Goal: Information Seeking & Learning: Learn about a topic

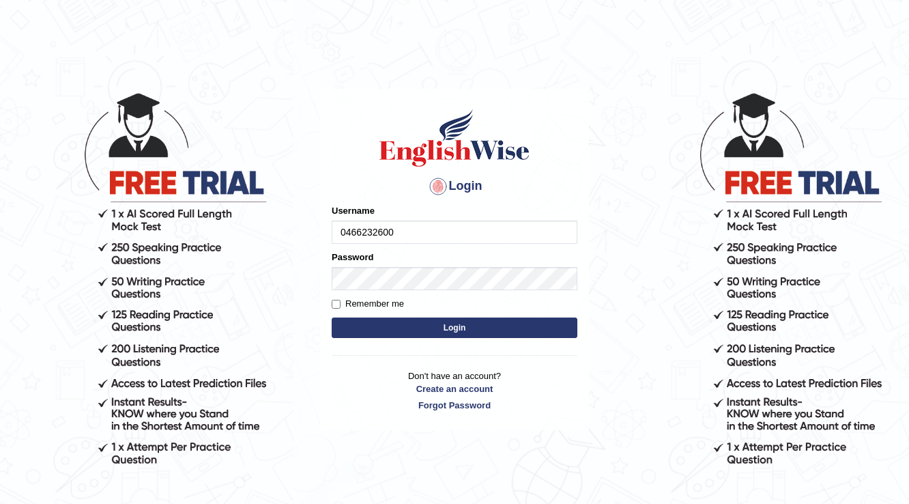
type input "0466232600"
click at [379, 398] on link "Forgot Password" at bounding box center [455, 404] width 246 height 13
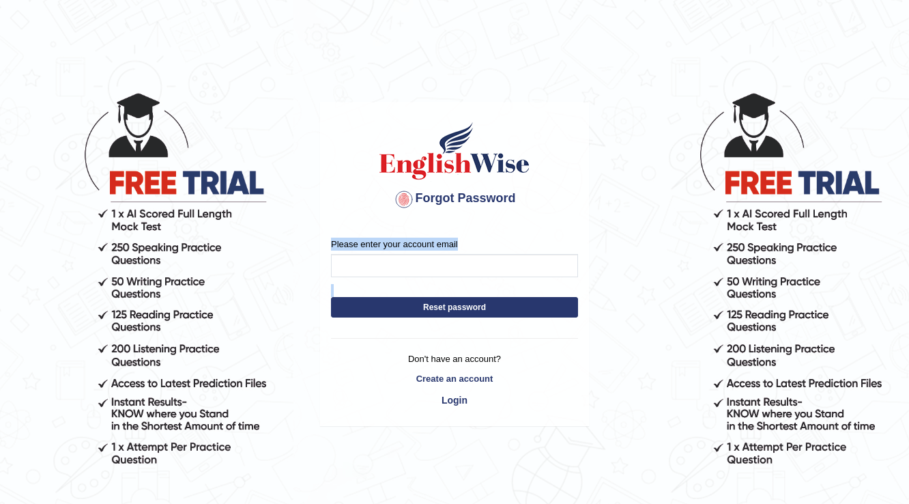
click at [501, 283] on form "Please enter your account email Reset password" at bounding box center [454, 280] width 247 height 87
drag, startPoint x: 404, startPoint y: 237, endPoint x: 393, endPoint y: 282, distance: 45.7
click at [404, 237] on label "Please enter your account email" at bounding box center [394, 243] width 127 height 13
click at [404, 254] on input "Please enter your account email" at bounding box center [454, 265] width 247 height 23
click at [445, 407] on link "Login" at bounding box center [454, 399] width 247 height 23
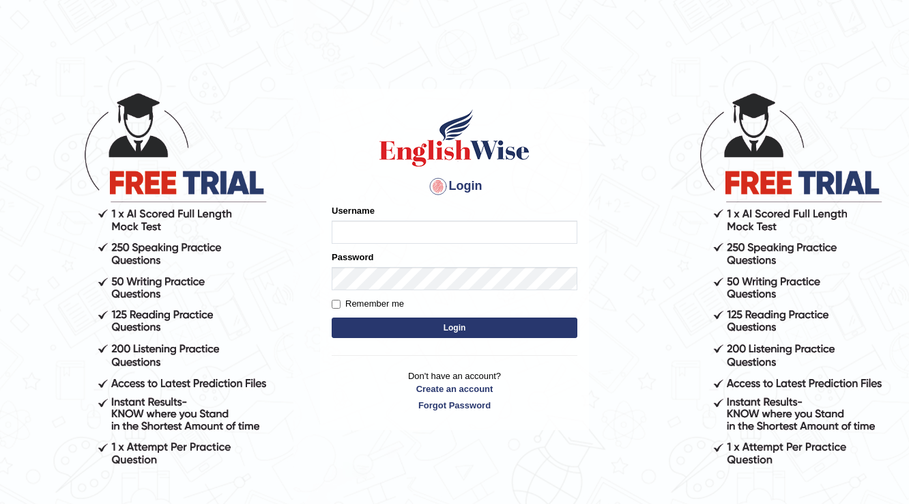
click at [357, 232] on input "Username" at bounding box center [455, 231] width 246 height 23
type input "0466232600"
click at [505, 334] on button "Login" at bounding box center [455, 327] width 246 height 20
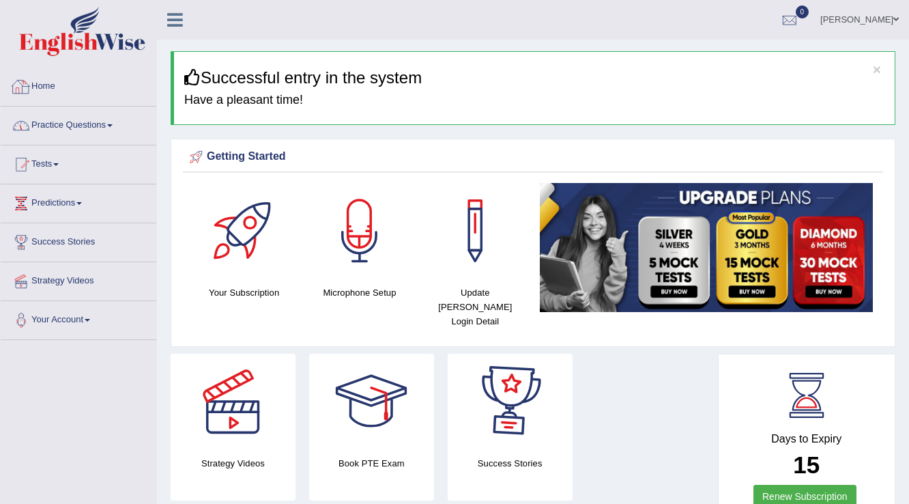
click at [100, 116] on link "Practice Questions" at bounding box center [79, 123] width 156 height 34
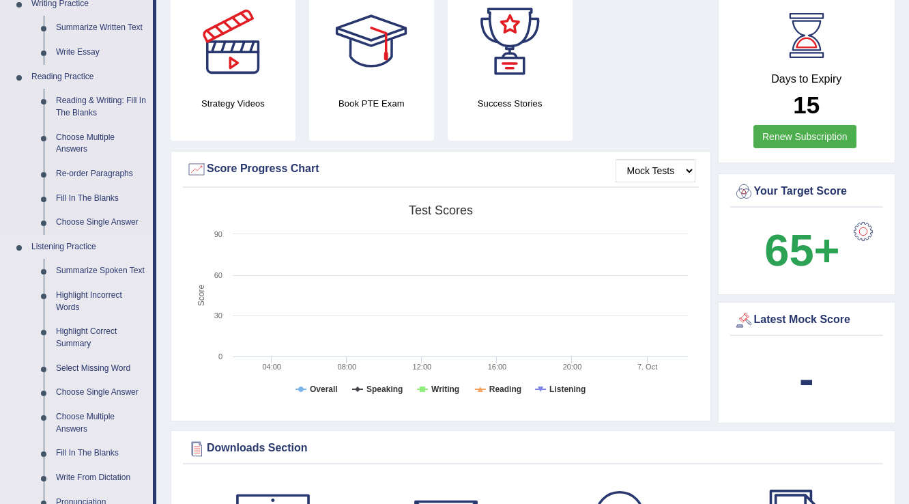
scroll to position [273, 0]
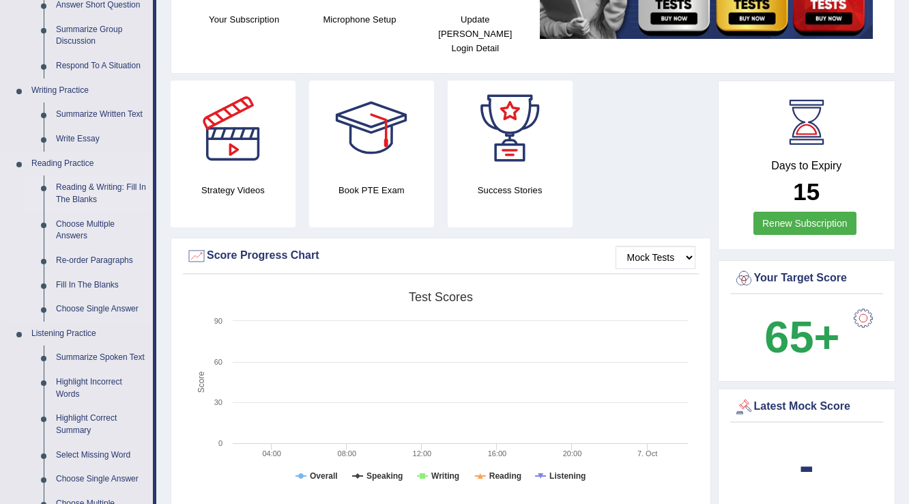
click at [93, 186] on link "Reading & Writing: Fill In The Blanks" at bounding box center [101, 193] width 103 height 36
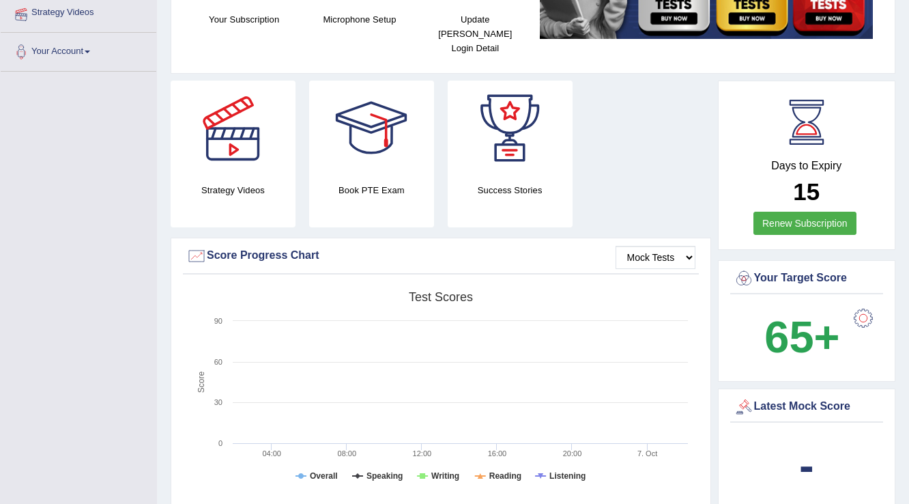
scroll to position [315, 0]
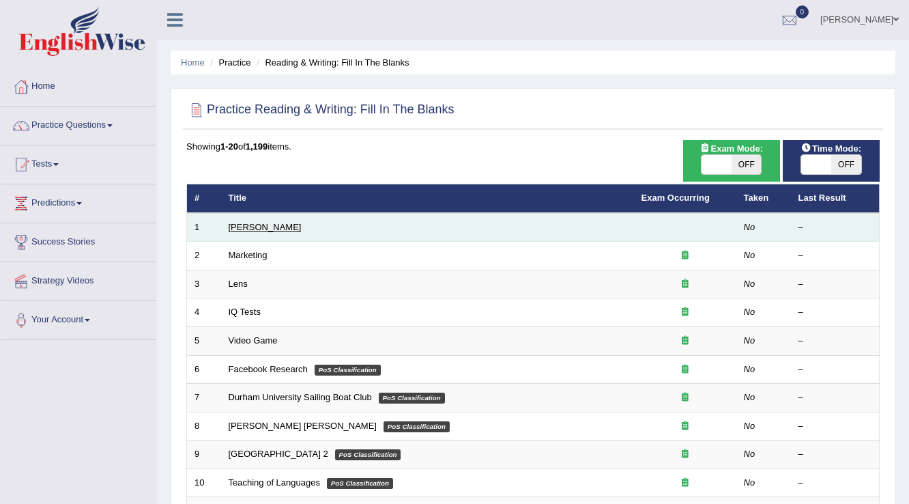
click at [272, 222] on link "[PERSON_NAME]" at bounding box center [265, 227] width 73 height 10
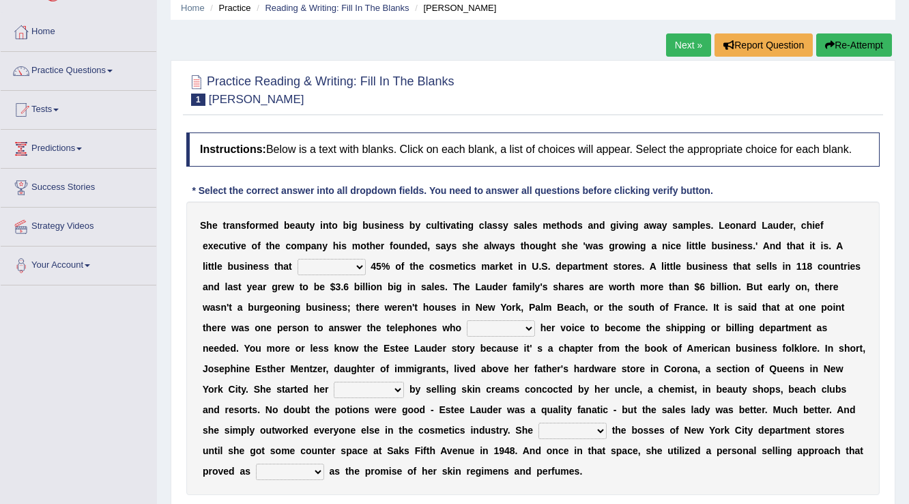
click at [318, 261] on select "has controls makes maintains" at bounding box center [331, 267] width 68 height 16
click at [471, 320] on select "switched changed raised used" at bounding box center [501, 328] width 68 height 16
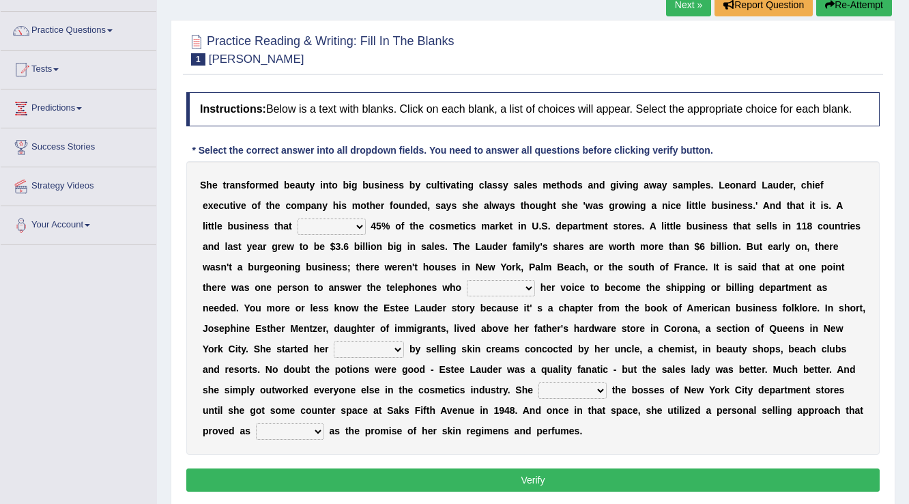
scroll to position [109, 0]
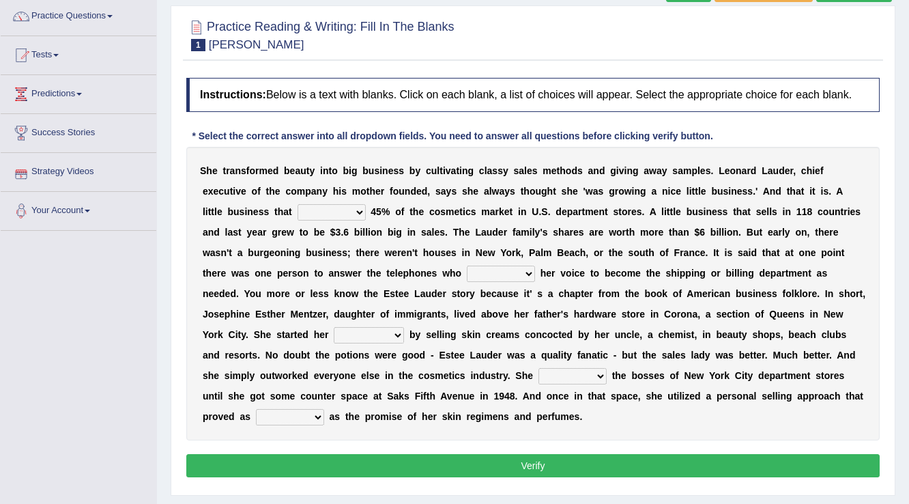
click at [338, 216] on select "has controls makes maintains" at bounding box center [331, 212] width 68 height 16
select select "makes"
click at [297, 204] on select "has controls makes maintains" at bounding box center [331, 212] width 68 height 16
click at [506, 270] on select "switched changed raised used" at bounding box center [501, 273] width 68 height 16
click at [467, 265] on select "switched changed raised used" at bounding box center [501, 273] width 68 height 16
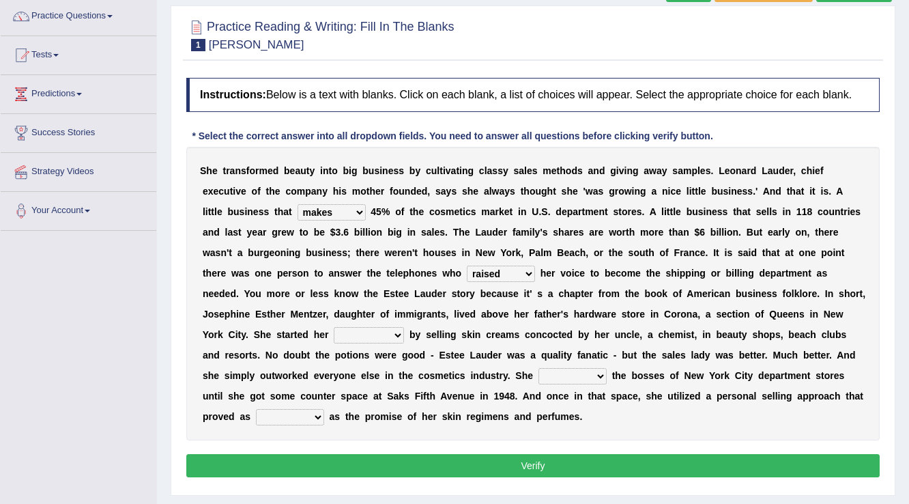
click at [506, 268] on select "switched changed raised used" at bounding box center [501, 273] width 68 height 16
select select "used"
click at [467, 265] on select "switched changed raised used" at bounding box center [501, 273] width 68 height 16
click at [388, 333] on select "job institute companion enterprise" at bounding box center [369, 335] width 70 height 16
select select "enterprise"
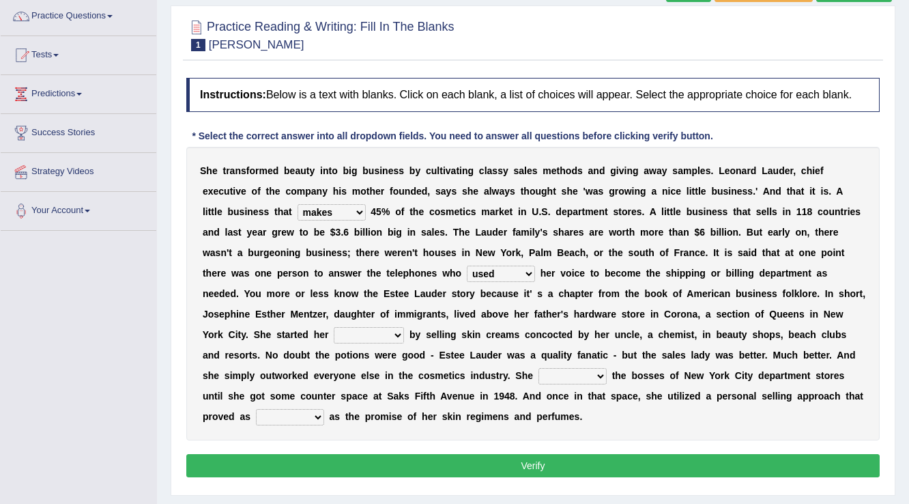
click at [334, 327] on select "job institute companion enterprise" at bounding box center [369, 335] width 70 height 16
click at [586, 377] on select "stated bridged stalked heaved" at bounding box center [572, 376] width 68 height 16
select select "stalked"
click at [538, 368] on select "stated bridged stalked heaved" at bounding box center [572, 376] width 68 height 16
click at [308, 415] on select "potent ruthless potential expensive" at bounding box center [290, 417] width 68 height 16
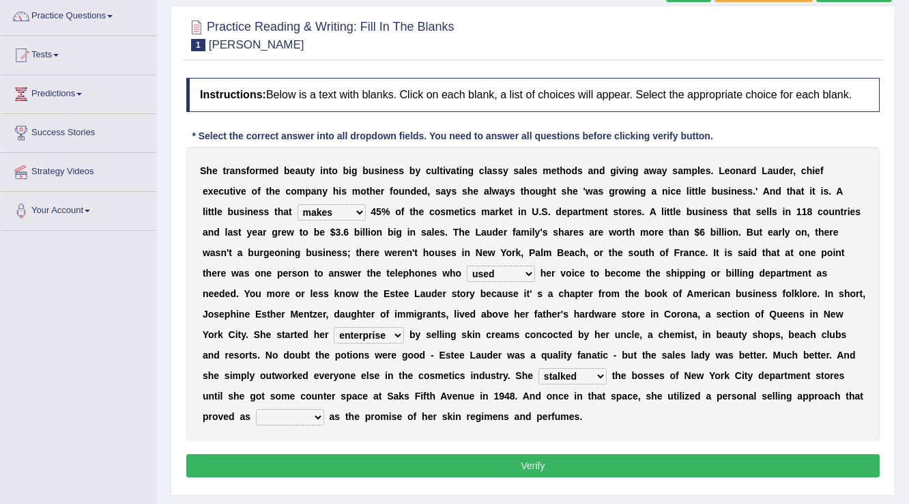
select select "expensive"
click at [256, 409] on select "potent ruthless potential expensive" at bounding box center [290, 417] width 68 height 16
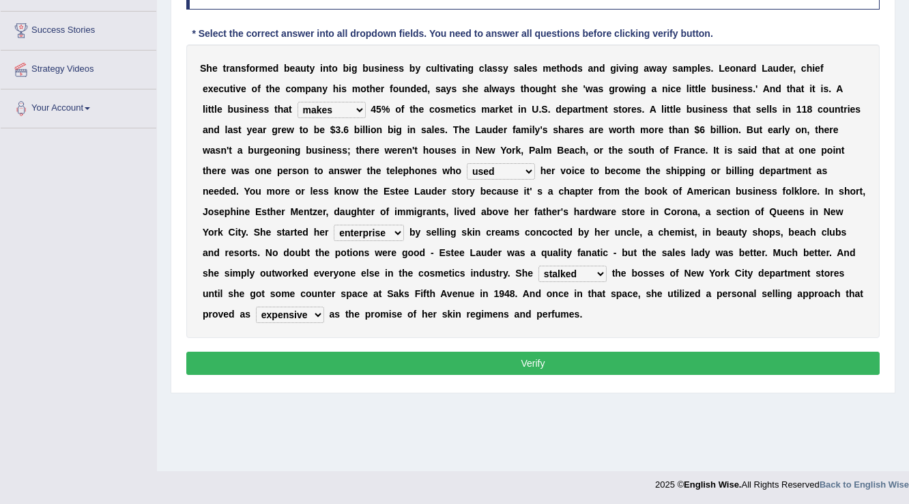
scroll to position [213, 0]
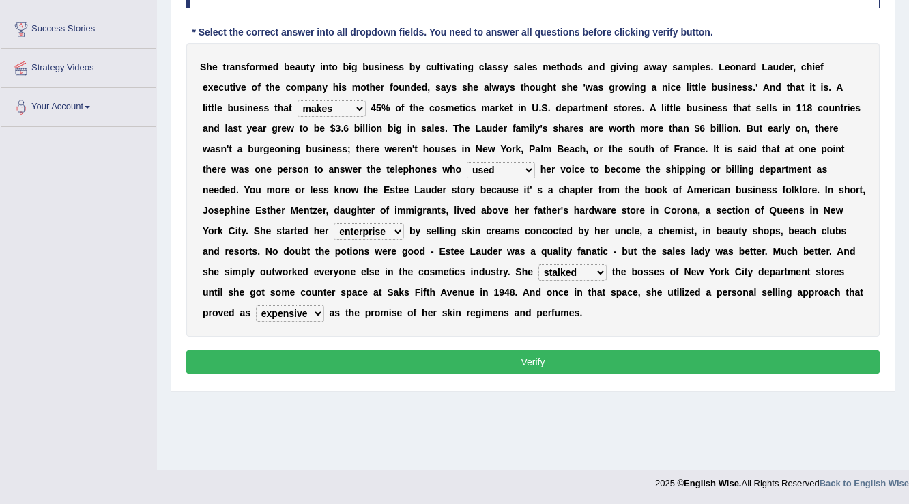
click at [312, 310] on select "potent ruthless potential expensive" at bounding box center [290, 313] width 68 height 16
click at [545, 351] on button "Verify" at bounding box center [532, 361] width 693 height 23
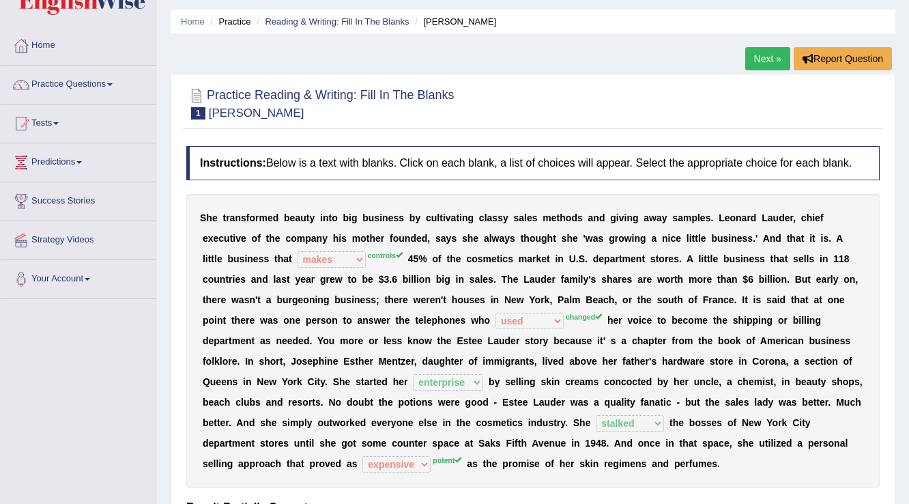
scroll to position [0, 0]
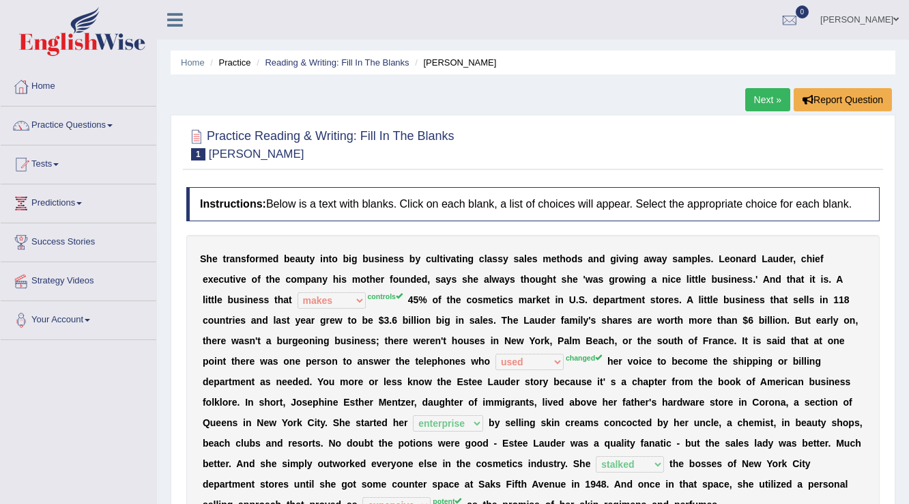
click at [776, 98] on link "Next »" at bounding box center [767, 99] width 45 height 23
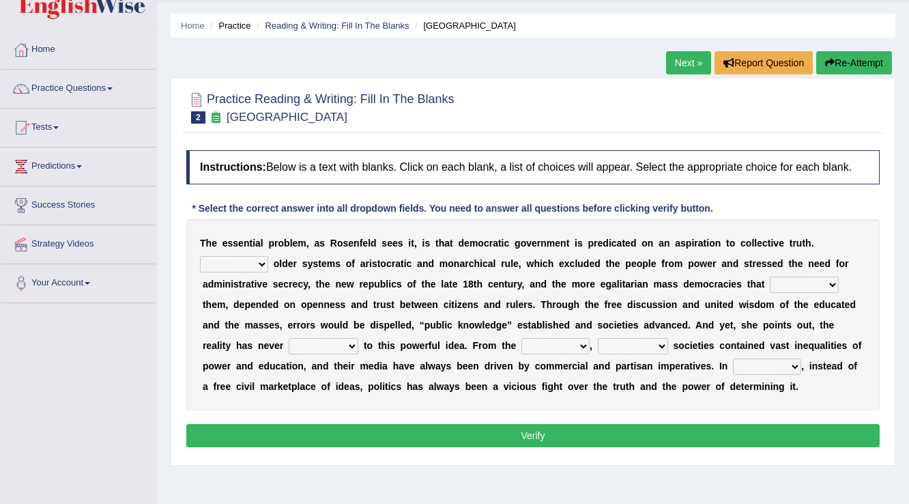
scroll to position [109, 0]
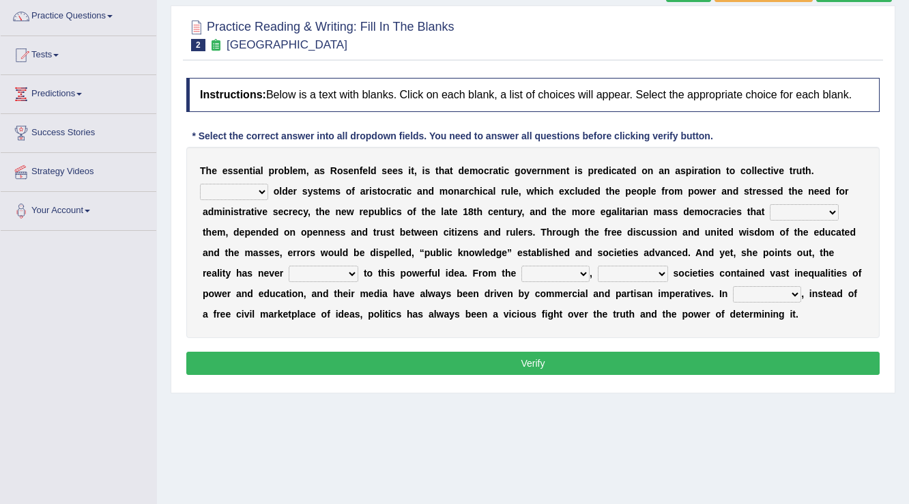
click at [256, 190] on select "Like Unlike Likely Safely" at bounding box center [234, 192] width 68 height 16
select select "Likely"
click at [200, 184] on select "Like Unlike Likely Safely" at bounding box center [234, 192] width 68 height 16
click at [795, 207] on select "readed grated succeeded printed" at bounding box center [804, 212] width 69 height 16
select select "grated"
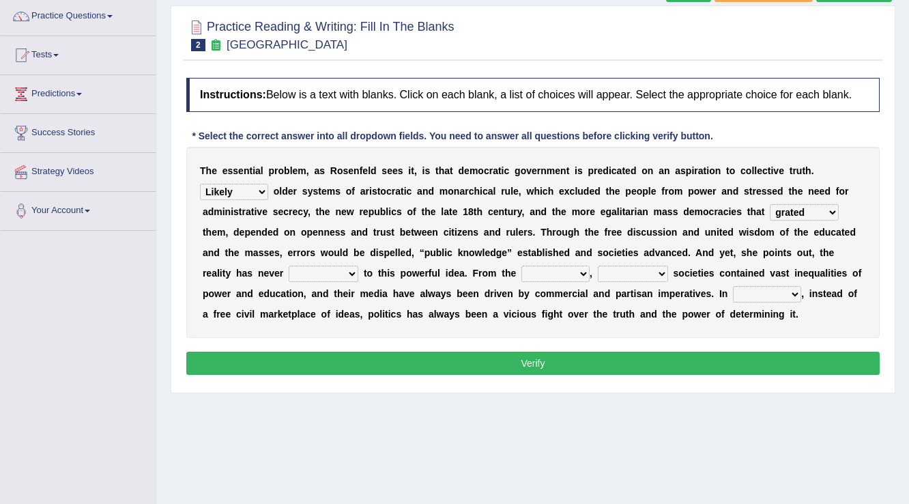
click at [770, 204] on select "readed grated succeeded printed" at bounding box center [804, 212] width 69 height 16
click at [341, 272] on select "saved up stood up brought up lived up" at bounding box center [324, 273] width 70 height 16
click at [289, 265] on select "saved up stood up brought up lived up" at bounding box center [324, 273] width 70 height 16
click at [301, 253] on b "o" at bounding box center [303, 252] width 6 height 11
click at [302, 263] on div "T h e e s s e n t i a l p r o b l e m , a s R o s e n f e l d s e e s i t , i s…" at bounding box center [532, 242] width 693 height 191
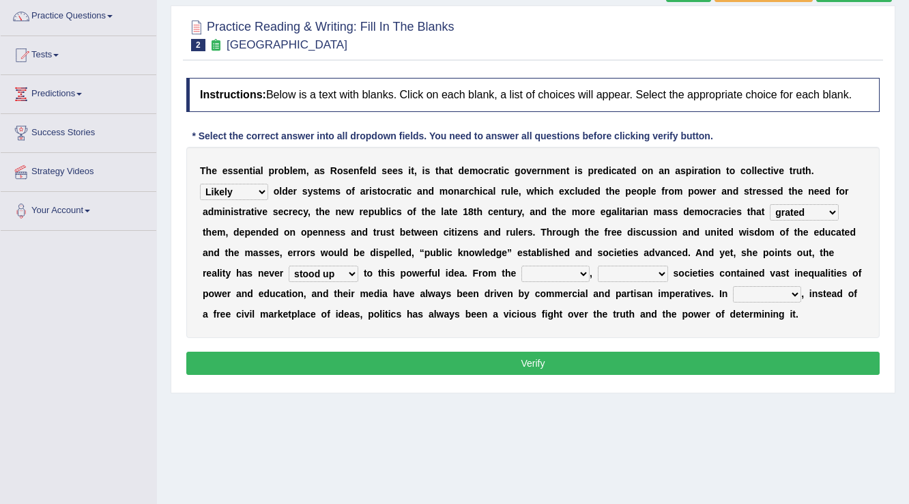
click at [325, 272] on select "saved up stood up brought up lived up" at bounding box center [324, 273] width 70 height 16
select select "lived up"
click at [289, 265] on select "saved up stood up brought up lived up" at bounding box center [324, 273] width 70 height 16
click at [577, 273] on select "outset ranged stood caught" at bounding box center [555, 273] width 68 height 16
select select "ranged"
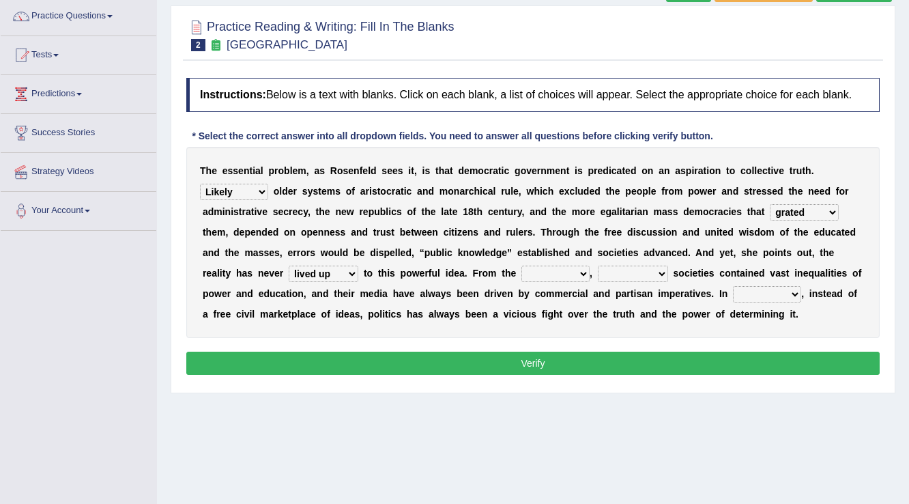
click at [521, 265] on select "outset ranged stood caught" at bounding box center [555, 273] width 68 height 16
click at [540, 276] on select "outset ranged stood caught" at bounding box center [555, 273] width 68 height 16
click at [615, 270] on select "freedom democratic media stilled" at bounding box center [633, 273] width 70 height 16
select select "democratic"
click at [598, 265] on select "freedom democratic media stilled" at bounding box center [633, 273] width 70 height 16
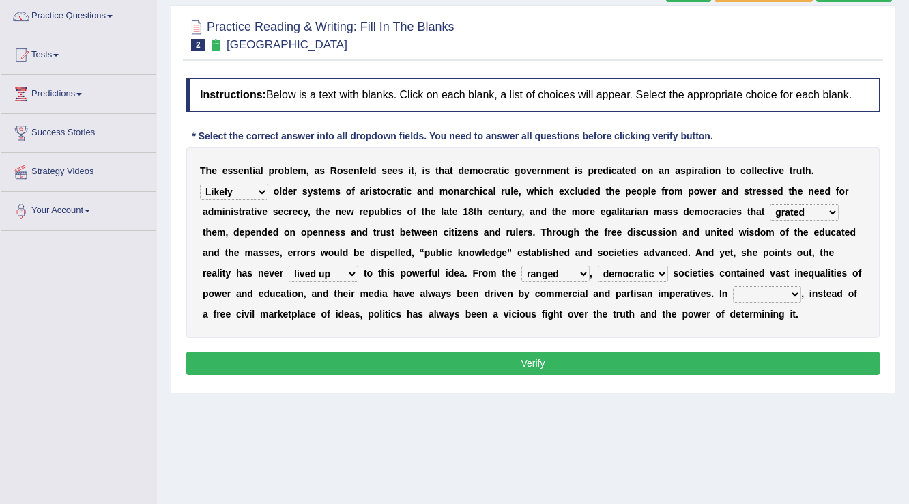
click at [555, 267] on select "outset ranged stood caught" at bounding box center [555, 273] width 68 height 16
click at [564, 267] on select "outset ranged stood caught" at bounding box center [555, 273] width 68 height 16
click at [771, 286] on select "power practice ideas fought" at bounding box center [767, 294] width 68 height 16
select select "practice"
click at [733, 286] on select "power practice ideas fought" at bounding box center [767, 294] width 68 height 16
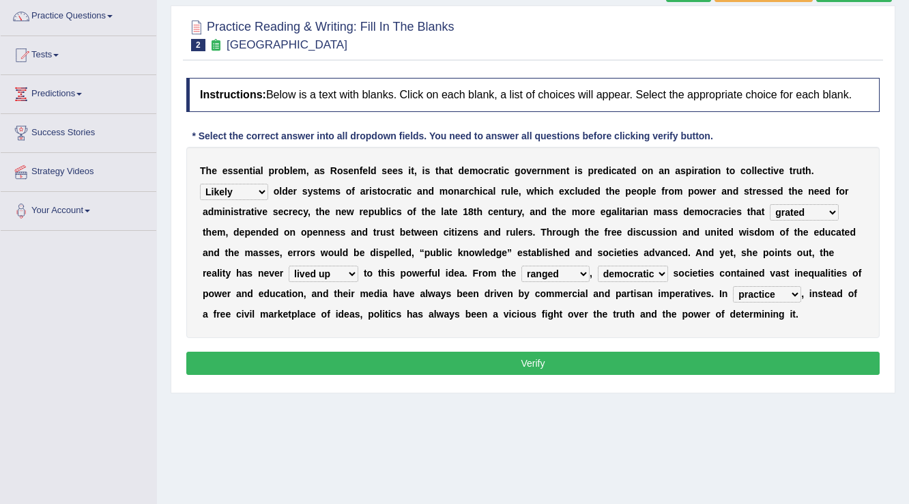
click at [426, 349] on div "Instructions: Below is a text with blanks. Click on each blank, a list of choic…" at bounding box center [533, 228] width 700 height 315
click at [580, 366] on button "Verify" at bounding box center [532, 362] width 693 height 23
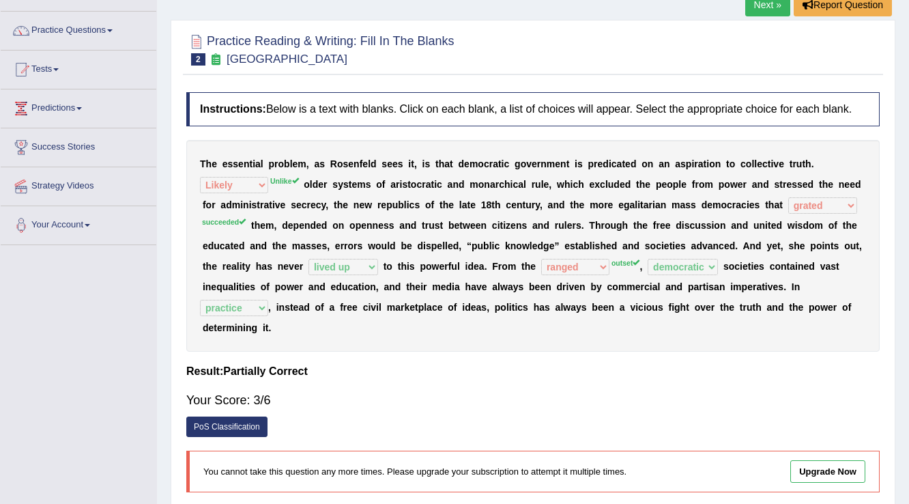
scroll to position [0, 0]
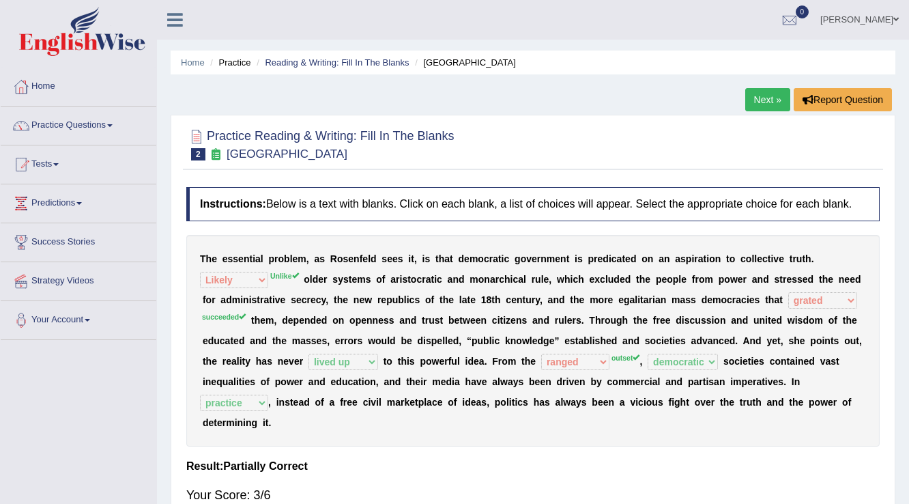
click at [764, 101] on link "Next »" at bounding box center [767, 99] width 45 height 23
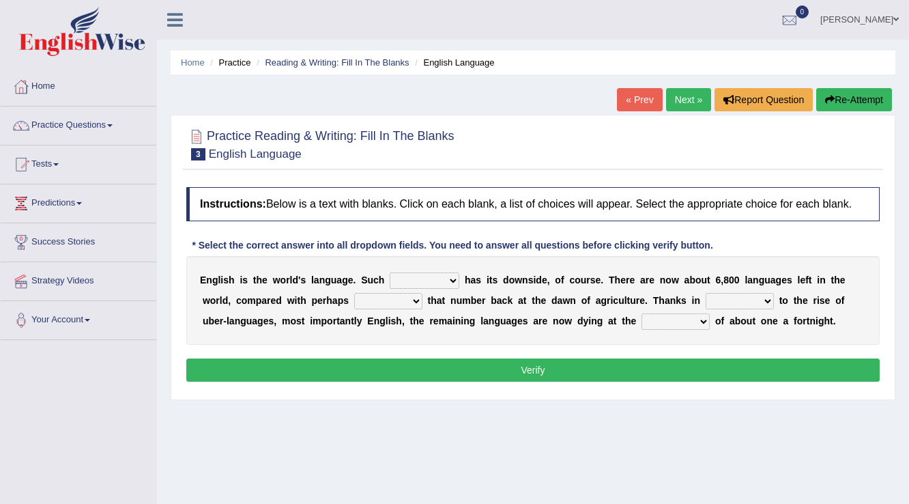
click at [452, 279] on select "power idea subject dominance" at bounding box center [425, 280] width 70 height 16
select select "subject"
click at [390, 272] on select "power idea subject dominance" at bounding box center [425, 280] width 70 height 16
click at [394, 300] on select "rise twice firstly never" at bounding box center [388, 301] width 68 height 16
select select "firstly"
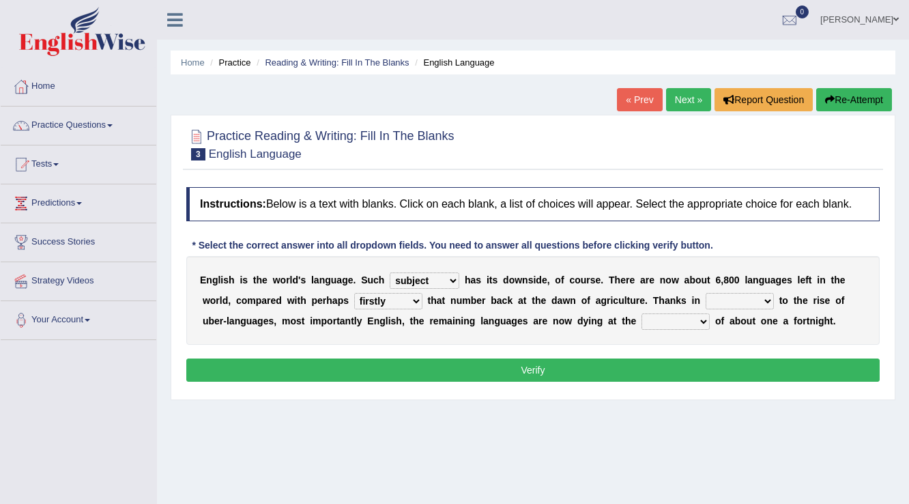
click at [354, 293] on select "rise twice firstly never" at bounding box center [388, 301] width 68 height 16
click at [752, 297] on select "rare start part bother" at bounding box center [740, 301] width 68 height 16
select select "part"
click at [706, 293] on select "rare start part bother" at bounding box center [740, 301] width 68 height 16
click at [682, 323] on select "state rate wait great" at bounding box center [675, 321] width 68 height 16
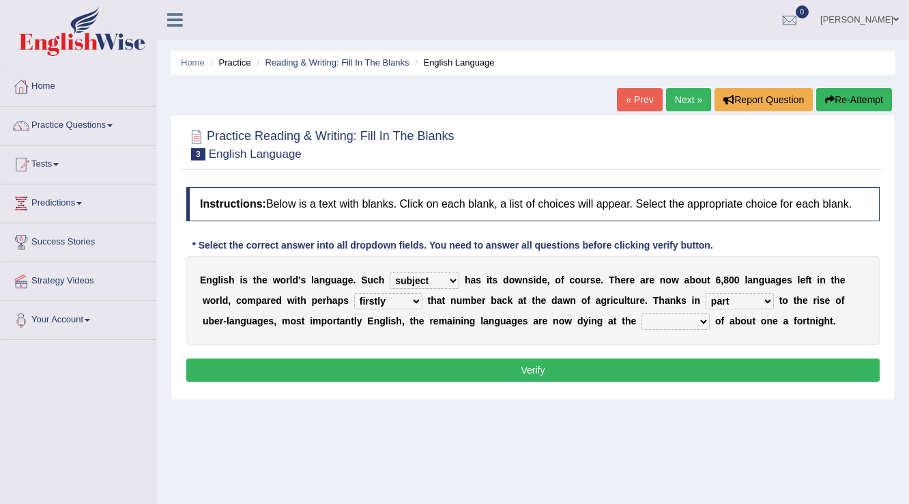
select select "great"
click at [641, 313] on select "state rate wait great" at bounding box center [675, 321] width 68 height 16
click at [545, 369] on button "Verify" at bounding box center [532, 369] width 693 height 23
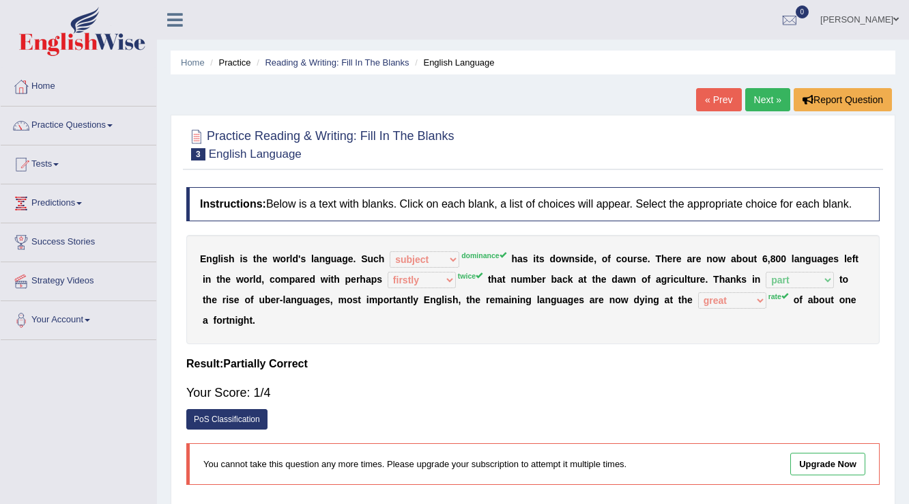
click at [770, 93] on link "Next »" at bounding box center [767, 99] width 45 height 23
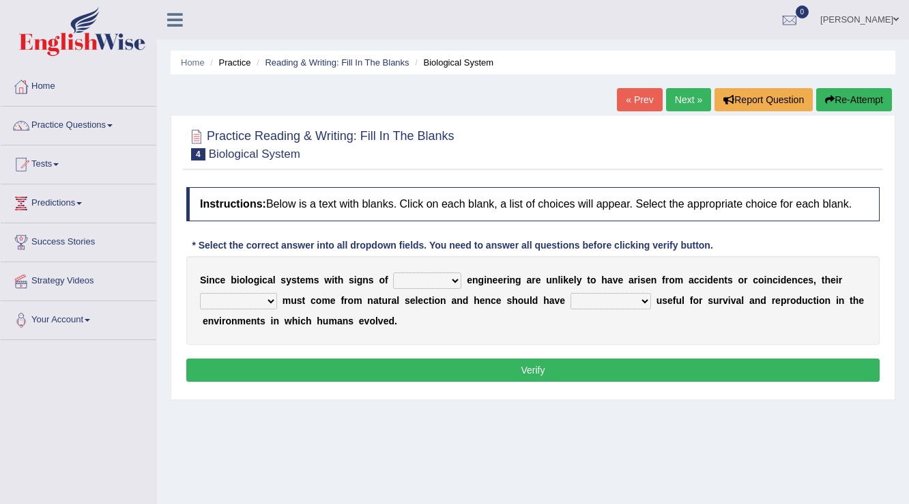
click at [449, 278] on select "system national extra complex" at bounding box center [427, 280] width 68 height 16
select select "system"
click at [393, 272] on select "system national extra complex" at bounding box center [427, 280] width 68 height 16
click at [249, 296] on select "presence organisation registration structures" at bounding box center [238, 301] width 77 height 16
select select "presence"
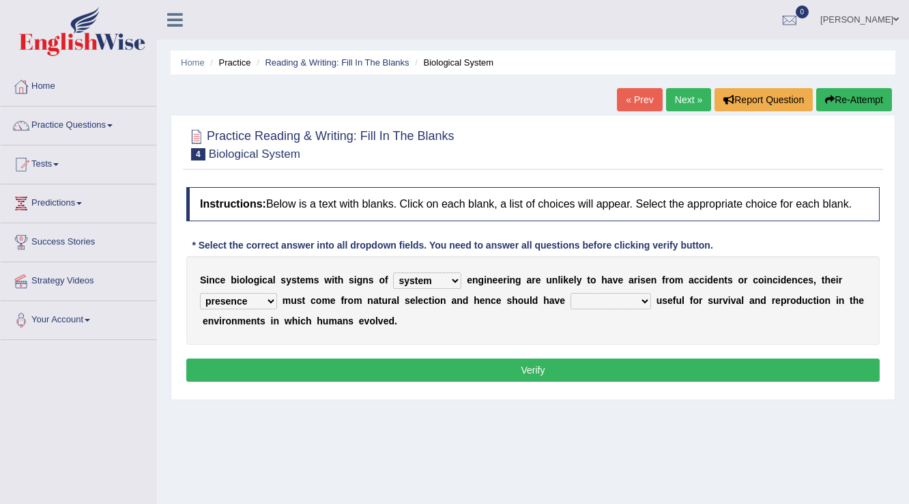
click at [200, 293] on select "presence organisation registration structures" at bounding box center [238, 301] width 77 height 16
click at [248, 303] on select "presence organisation registration structures" at bounding box center [238, 301] width 77 height 16
click at [486, 302] on b "n" at bounding box center [487, 300] width 6 height 11
click at [587, 300] on select "functions cultures samples introductions" at bounding box center [610, 301] width 81 height 16
select select "functions"
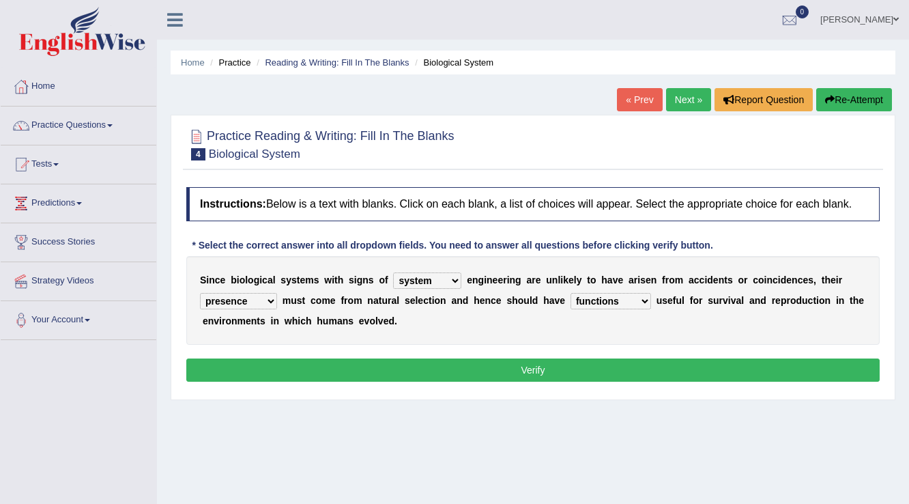
click at [570, 293] on select "functions cultures samples introductions" at bounding box center [610, 301] width 81 height 16
click at [605, 305] on select "functions cultures samples introductions" at bounding box center [610, 301] width 81 height 16
click at [565, 370] on button "Verify" at bounding box center [532, 369] width 693 height 23
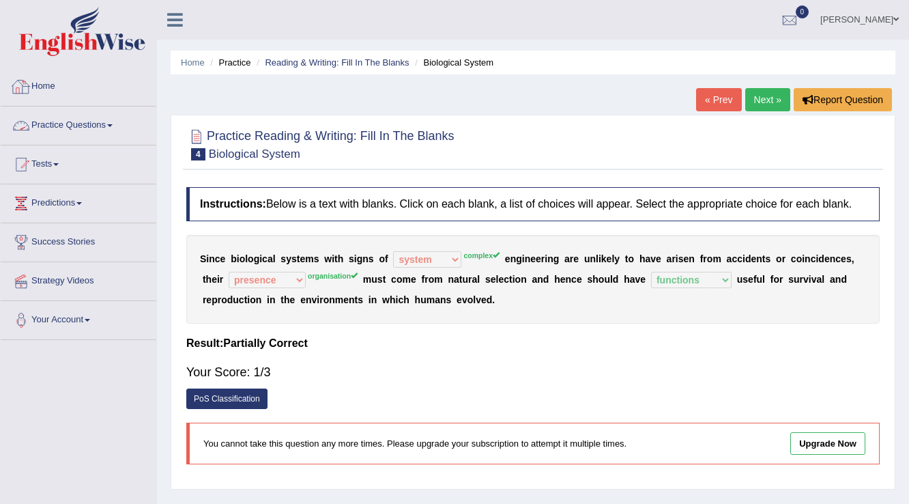
click at [113, 125] on span at bounding box center [109, 125] width 5 height 3
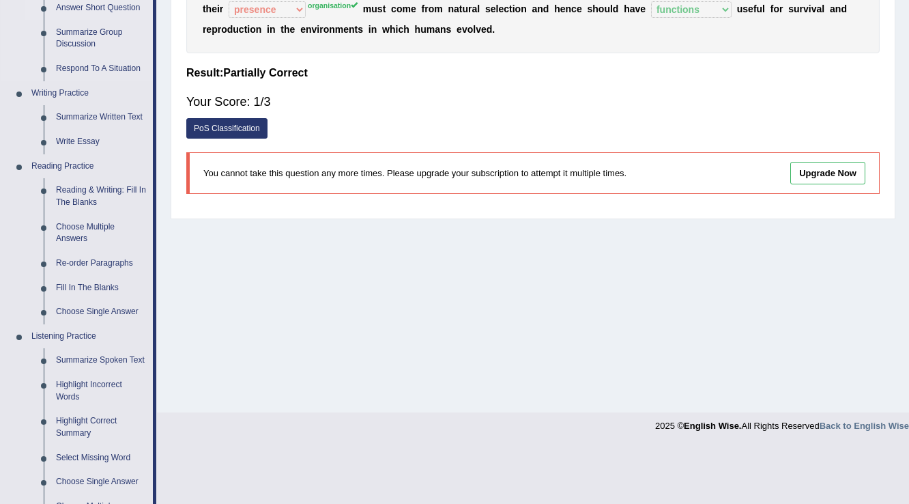
scroll to position [273, 0]
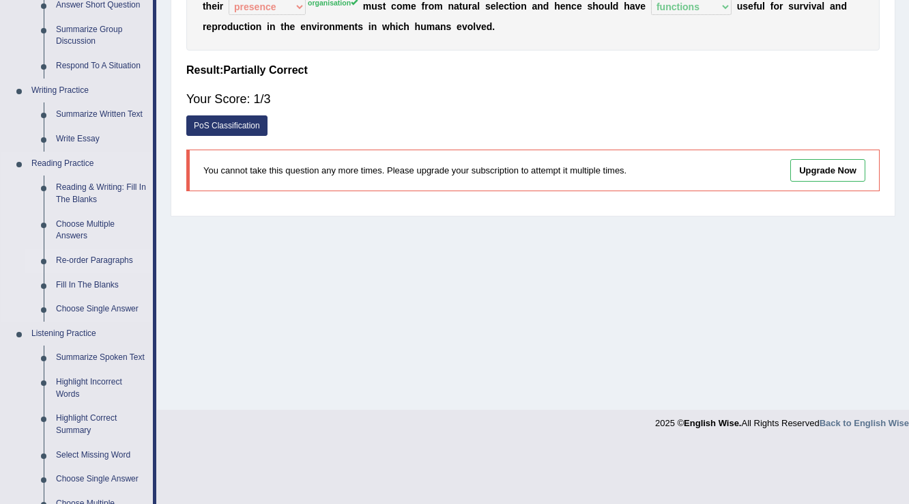
click at [87, 257] on link "Re-order Paragraphs" at bounding box center [101, 260] width 103 height 25
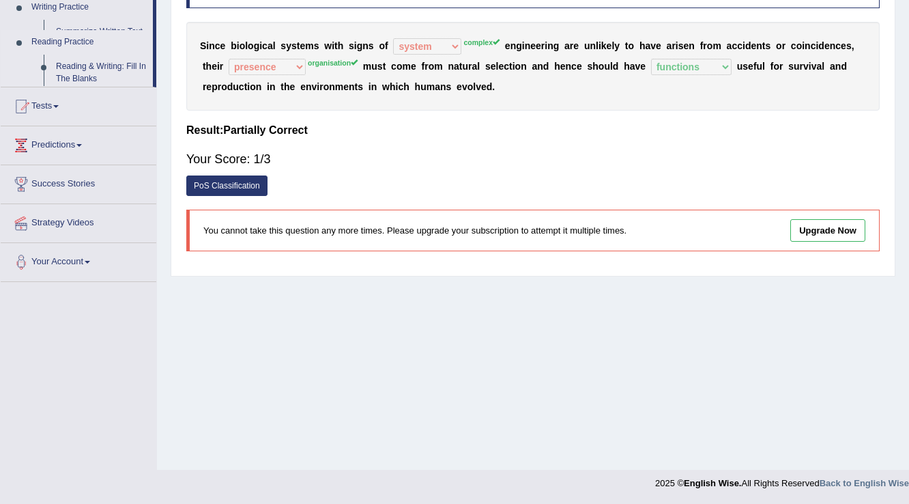
scroll to position [213, 0]
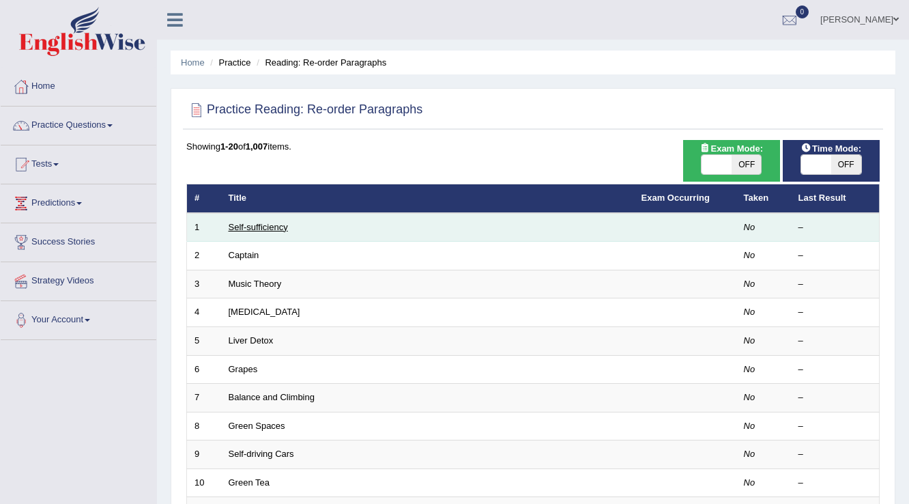
click at [249, 222] on link "Self-sufficiency" at bounding box center [258, 227] width 59 height 10
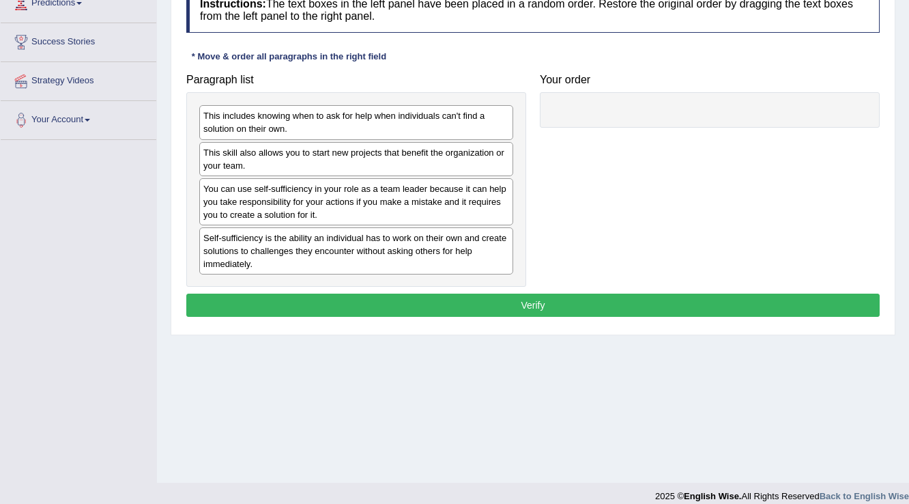
scroll to position [213, 0]
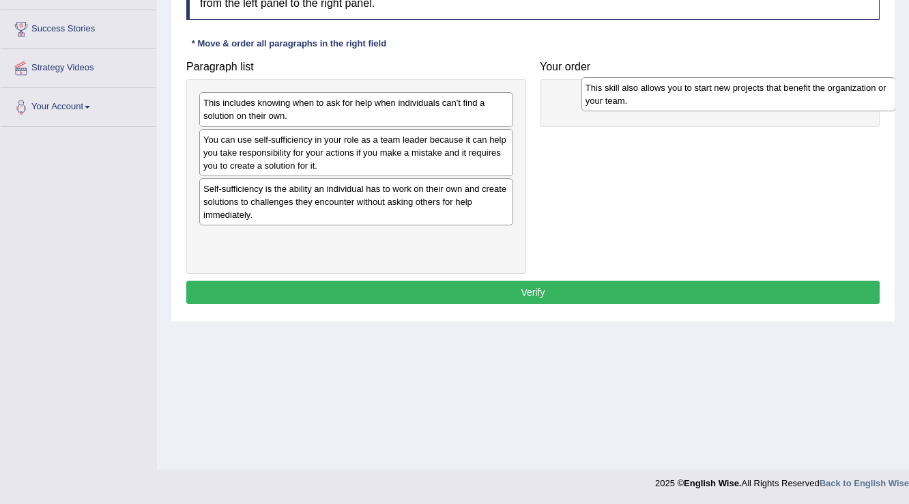
drag, startPoint x: 328, startPoint y: 145, endPoint x: 707, endPoint y: 94, distance: 382.7
click at [708, 94] on div "This skill also allows you to start new projects that benefit the organization …" at bounding box center [738, 94] width 315 height 34
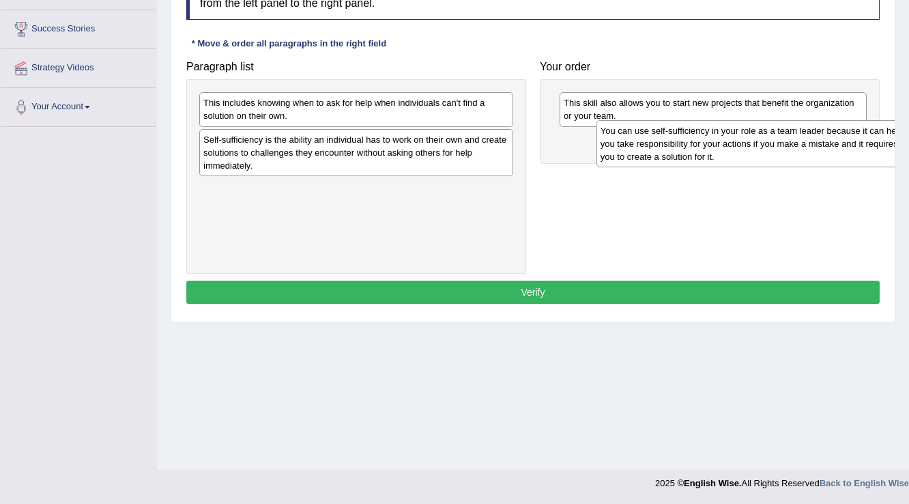
drag, startPoint x: 324, startPoint y: 154, endPoint x: 720, endPoint y: 147, distance: 395.8
click at [720, 147] on div "You can use self-sufficiency in your role as a team leader because it can help …" at bounding box center [753, 143] width 315 height 47
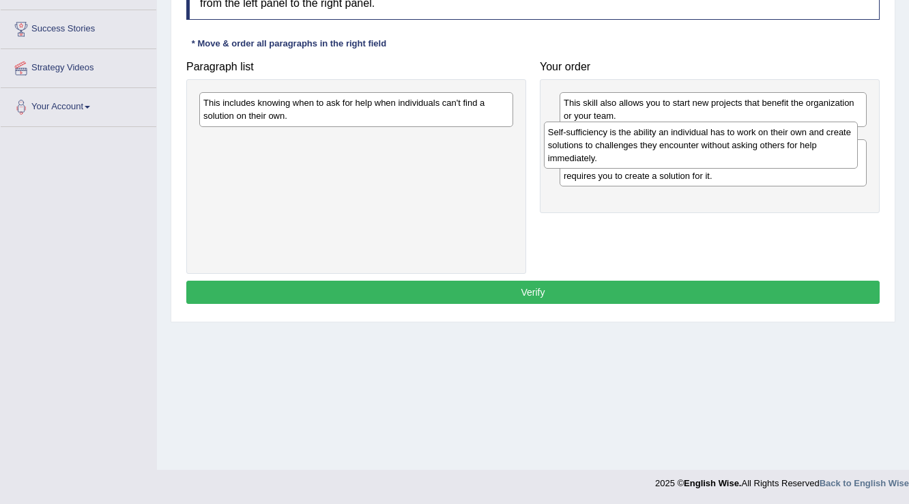
drag, startPoint x: 357, startPoint y: 156, endPoint x: 701, endPoint y: 149, distance: 344.6
click at [701, 149] on div "Self-sufficiency is the ability an individual has to work on their own and crea…" at bounding box center [701, 144] width 315 height 47
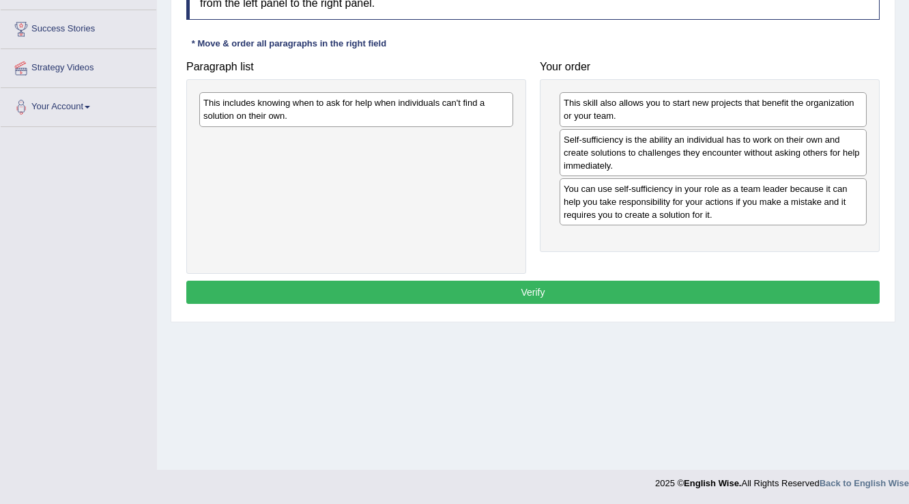
click at [622, 201] on div "You can use self-sufficiency in your role as a team leader because it can help …" at bounding box center [713, 201] width 307 height 47
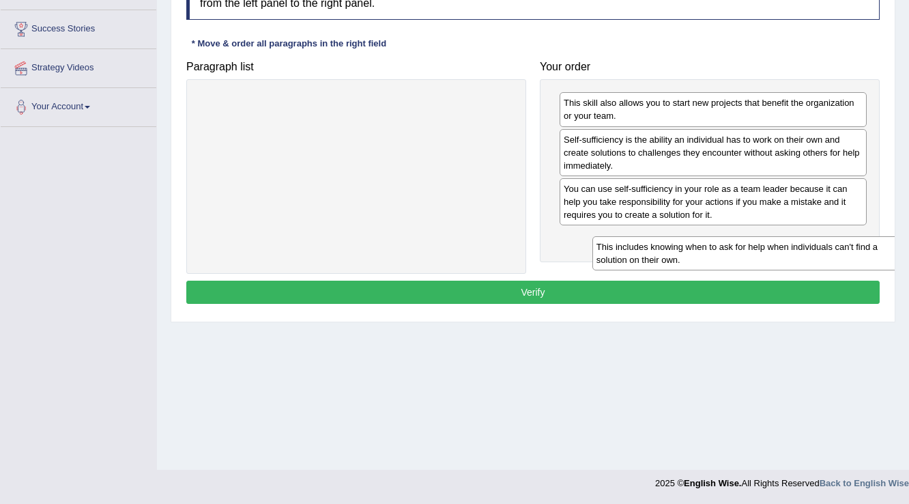
drag, startPoint x: 218, startPoint y: 110, endPoint x: 605, endPoint y: 251, distance: 411.2
click at [606, 252] on div "This includes knowing when to ask for help when individuals can't find a soluti…" at bounding box center [749, 253] width 315 height 34
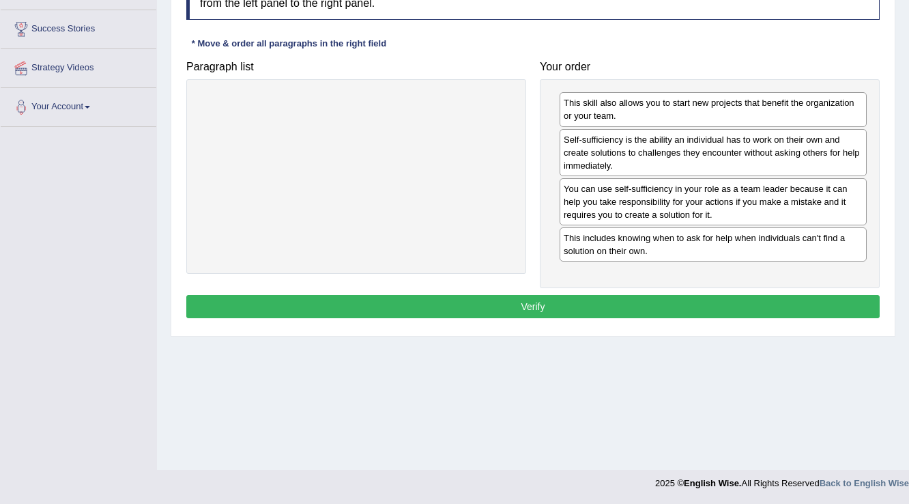
click at [494, 300] on button "Verify" at bounding box center [532, 306] width 693 height 23
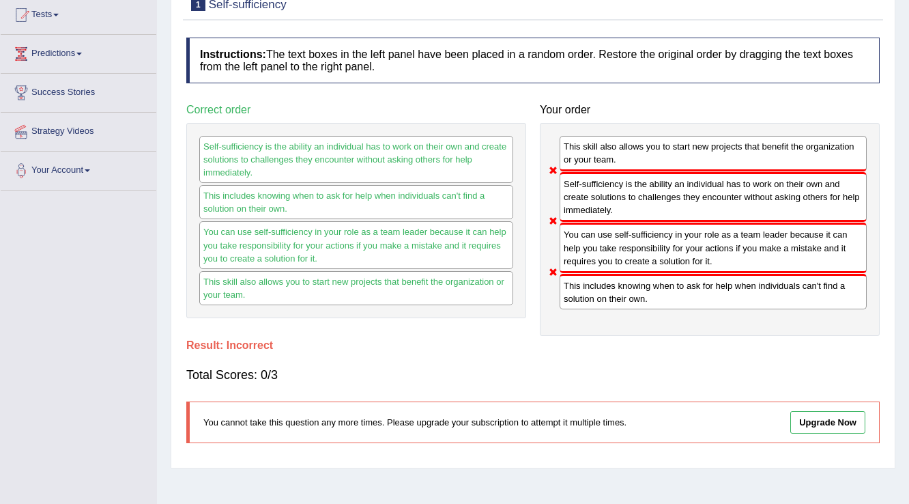
scroll to position [0, 0]
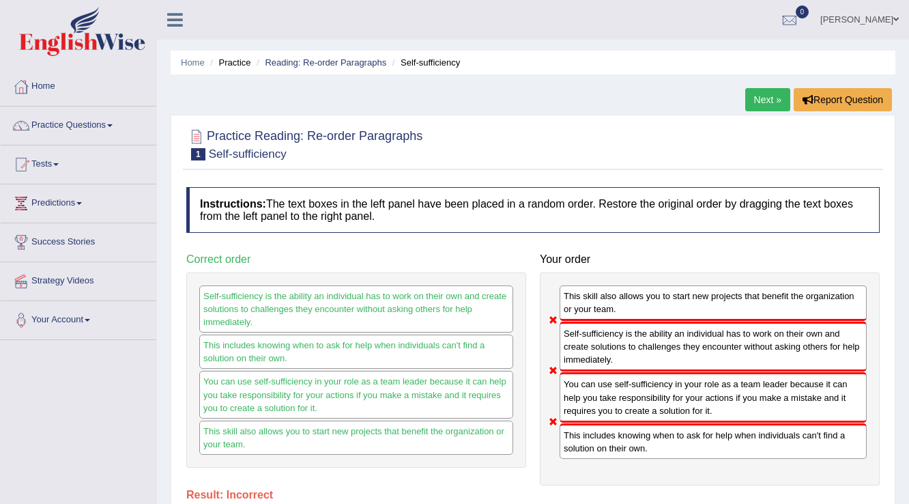
click at [749, 96] on link "Next »" at bounding box center [767, 99] width 45 height 23
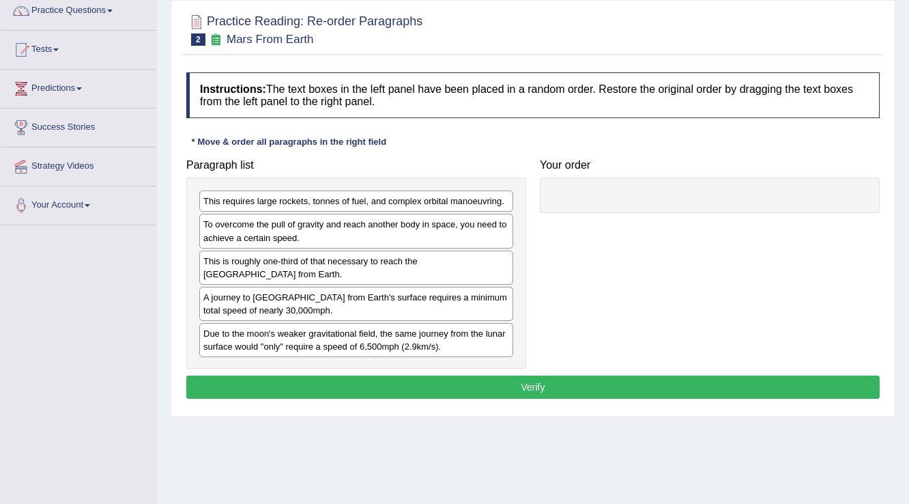
scroll to position [104, 0]
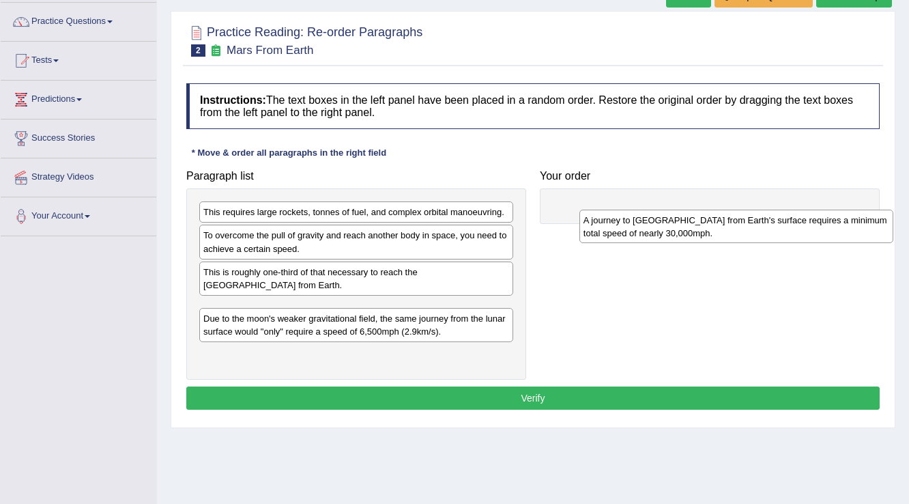
drag, startPoint x: 285, startPoint y: 317, endPoint x: 663, endPoint y: 229, distance: 388.9
click at [663, 229] on div "A journey to [GEOGRAPHIC_DATA] from Earth's surface requires a minimum total sp…" at bounding box center [736, 226] width 315 height 34
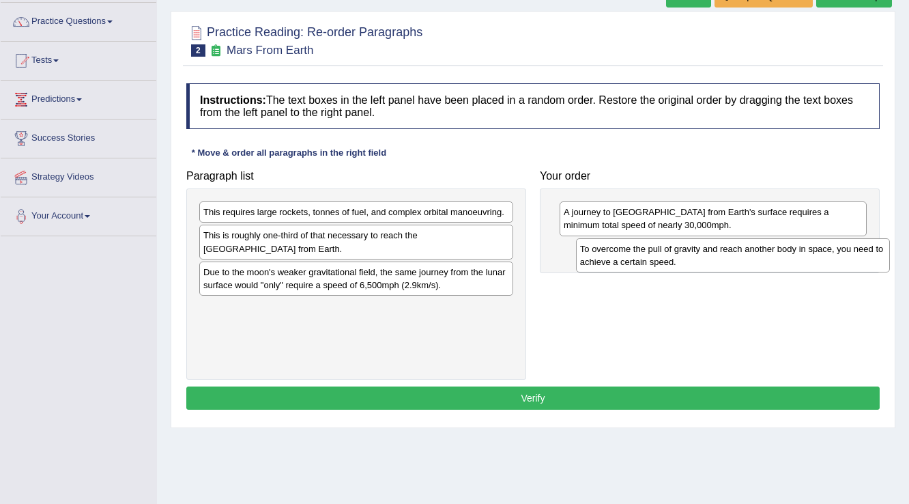
drag, startPoint x: 262, startPoint y: 246, endPoint x: 638, endPoint y: 259, distance: 376.2
click at [639, 259] on div "To overcome the pull of gravity and reach another body in space, you need to ac…" at bounding box center [733, 255] width 315 height 34
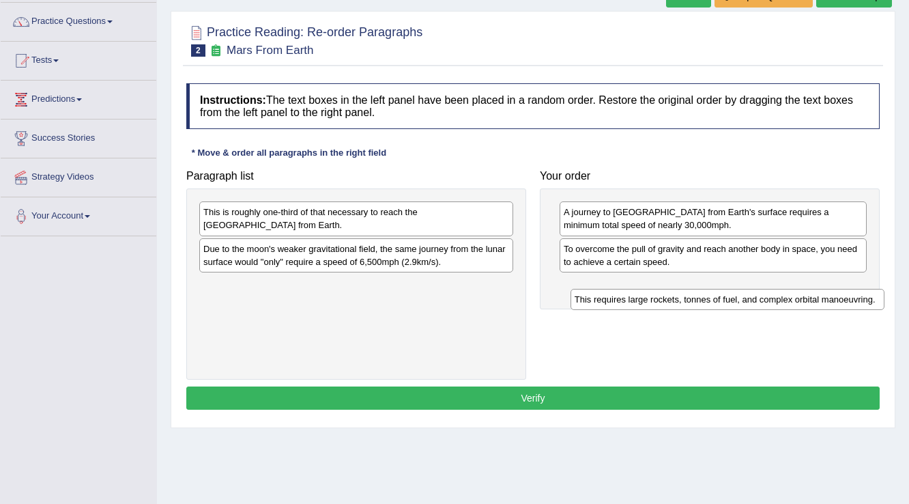
drag, startPoint x: 355, startPoint y: 212, endPoint x: 715, endPoint y: 286, distance: 367.9
click at [715, 289] on div "This requires large rockets, tonnes of fuel, and complex orbital manoeuvring." at bounding box center [727, 299] width 315 height 21
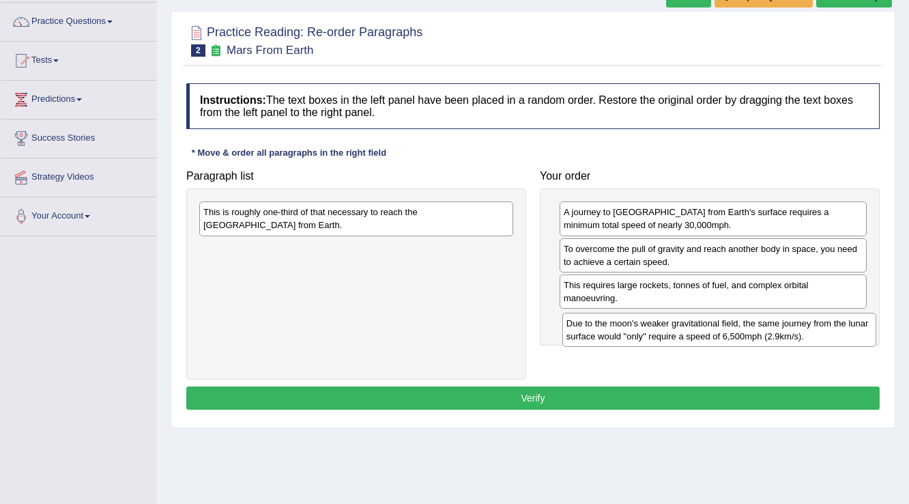
drag, startPoint x: 409, startPoint y: 259, endPoint x: 766, endPoint y: 325, distance: 362.8
click at [779, 325] on div "Due to the moon's weaker gravitational field, the same journey from the lunar s…" at bounding box center [719, 330] width 315 height 34
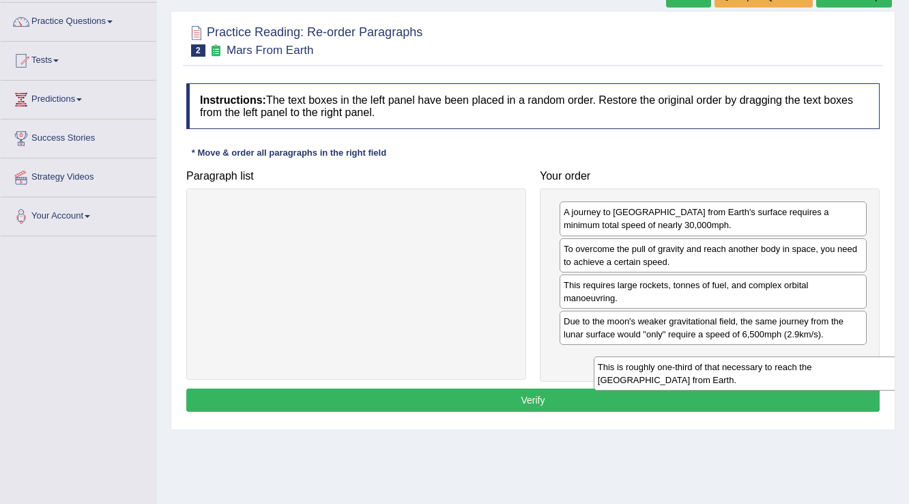
drag, startPoint x: 357, startPoint y: 240, endPoint x: 702, endPoint y: 358, distance: 364.7
click at [725, 368] on div "This is roughly one-third of that necessary to reach the International Space St…" at bounding box center [751, 373] width 315 height 34
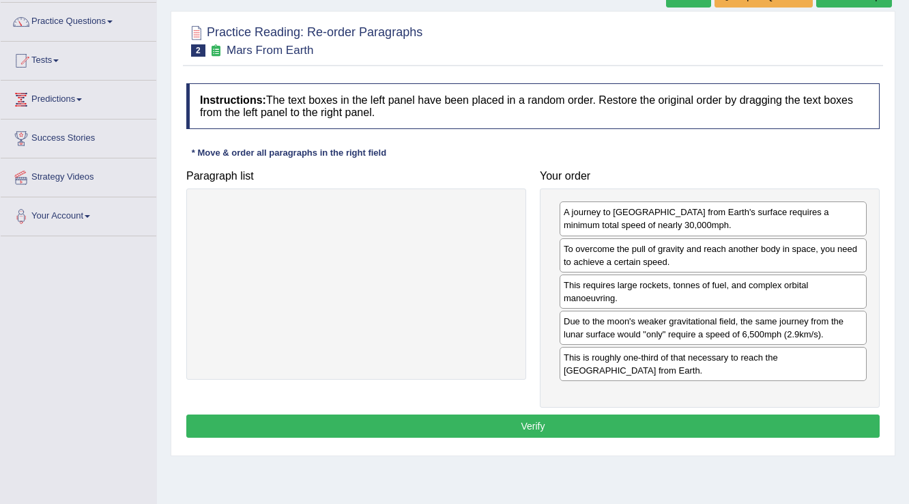
click at [499, 419] on button "Verify" at bounding box center [532, 425] width 693 height 23
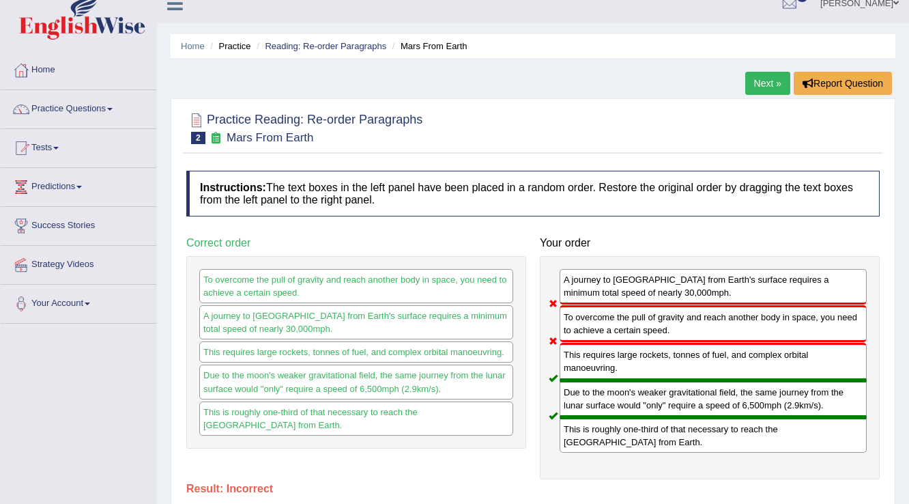
scroll to position [0, 0]
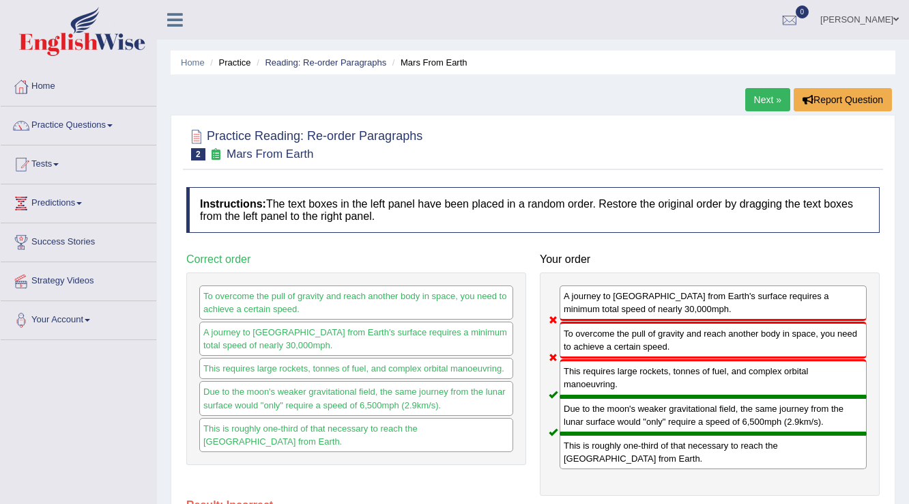
click at [759, 101] on link "Next »" at bounding box center [767, 99] width 45 height 23
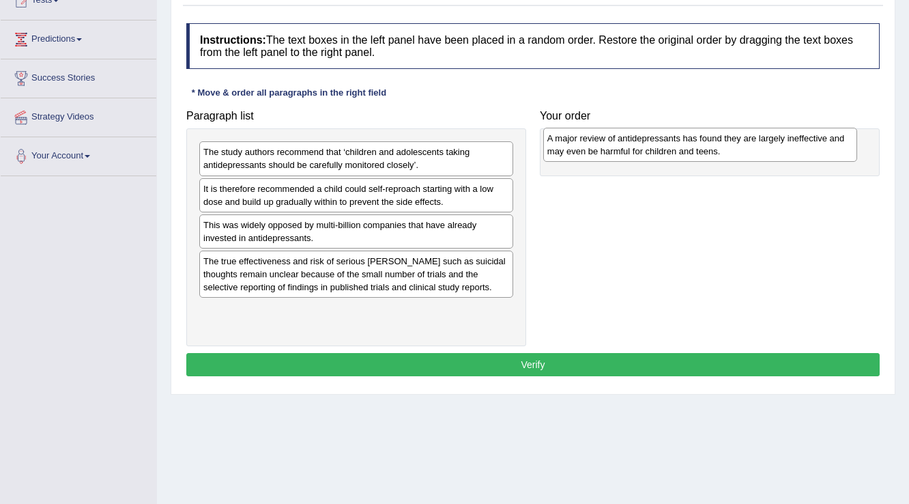
drag, startPoint x: 370, startPoint y: 231, endPoint x: 716, endPoint y: 143, distance: 357.1
click at [715, 144] on div "A major review of antidepressants has found they are largely ineffective and ma…" at bounding box center [700, 145] width 315 height 34
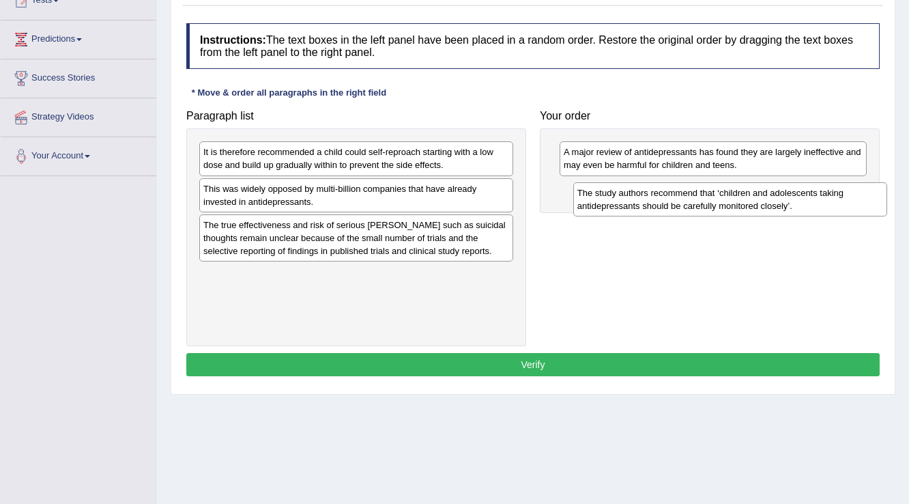
drag, startPoint x: 325, startPoint y: 158, endPoint x: 699, endPoint y: 196, distance: 375.8
click at [699, 198] on div "The study authors recommend that ‘children and adolescents taking antidepressan…" at bounding box center [730, 199] width 315 height 34
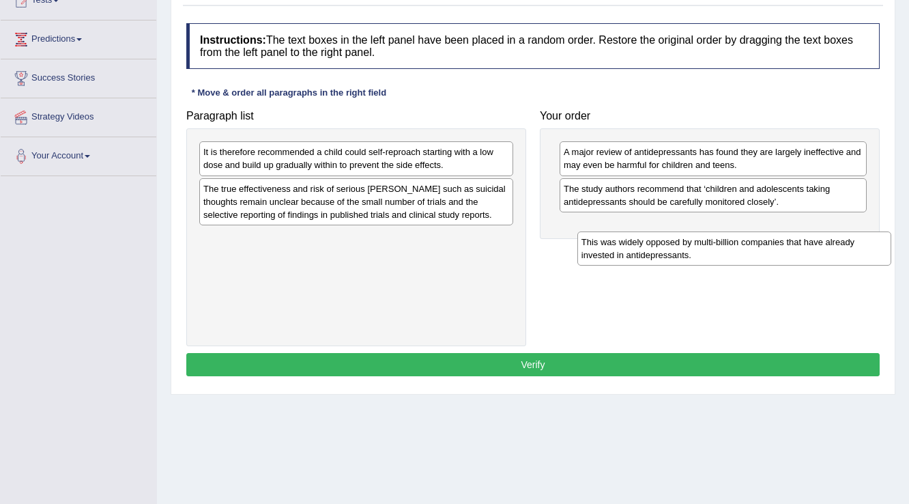
drag, startPoint x: 370, startPoint y: 203, endPoint x: 742, endPoint y: 235, distance: 373.3
click at [745, 237] on div "This was widely opposed by multi-billion companies that have already invested i…" at bounding box center [734, 248] width 315 height 34
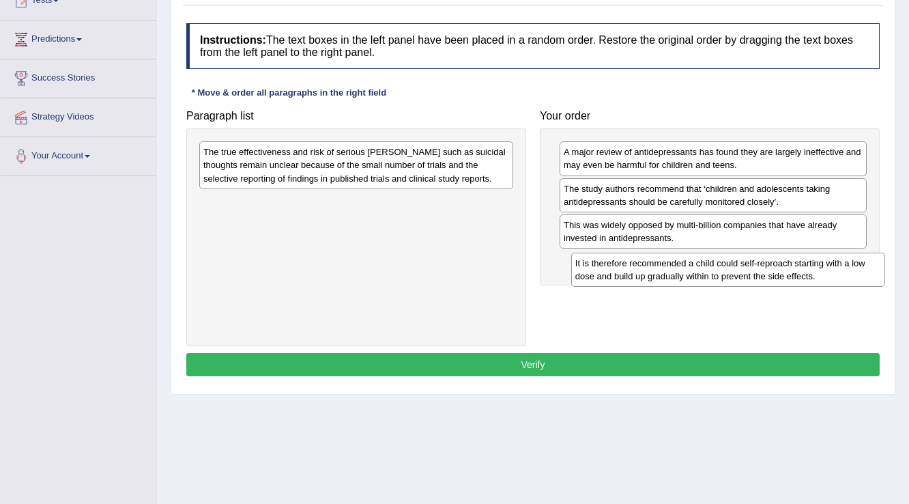
drag, startPoint x: 339, startPoint y: 161, endPoint x: 711, endPoint y: 272, distance: 388.1
click at [711, 272] on div "It is therefore recommended a child could self-reproach starting with a low dos…" at bounding box center [728, 269] width 315 height 34
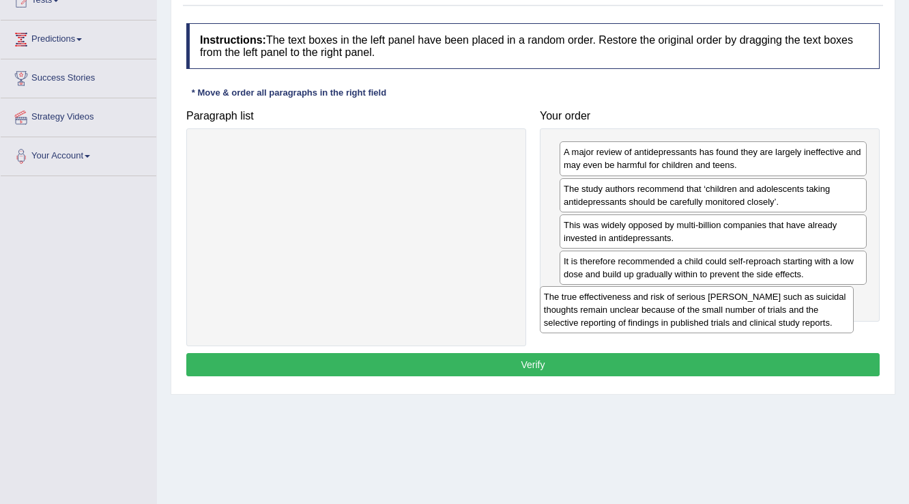
drag, startPoint x: 386, startPoint y: 158, endPoint x: 727, endPoint y: 300, distance: 369.5
click at [726, 302] on div "The true effectiveness and risk of serious [PERSON_NAME] such as suicidal thoug…" at bounding box center [697, 309] width 315 height 47
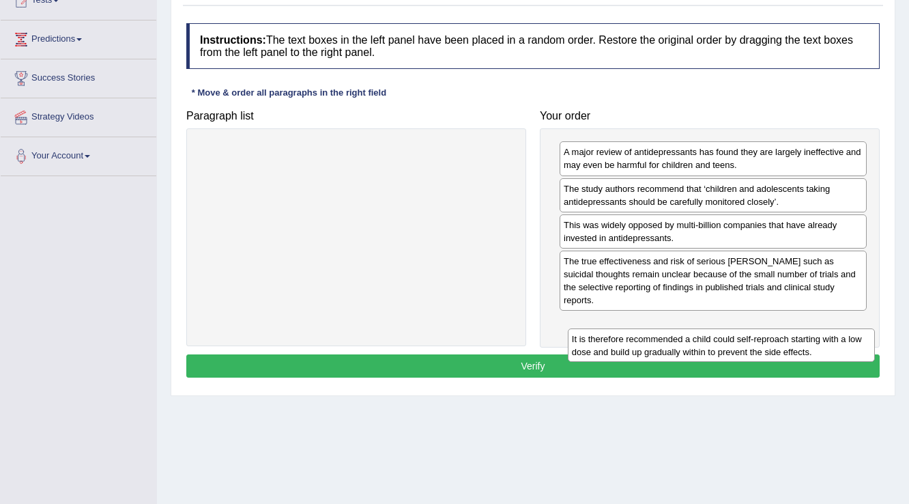
drag, startPoint x: 590, startPoint y: 281, endPoint x: 552, endPoint y: 336, distance: 66.2
click at [595, 343] on div "It is therefore recommended a child could self-reproach starting with a low dos…" at bounding box center [722, 345] width 308 height 34
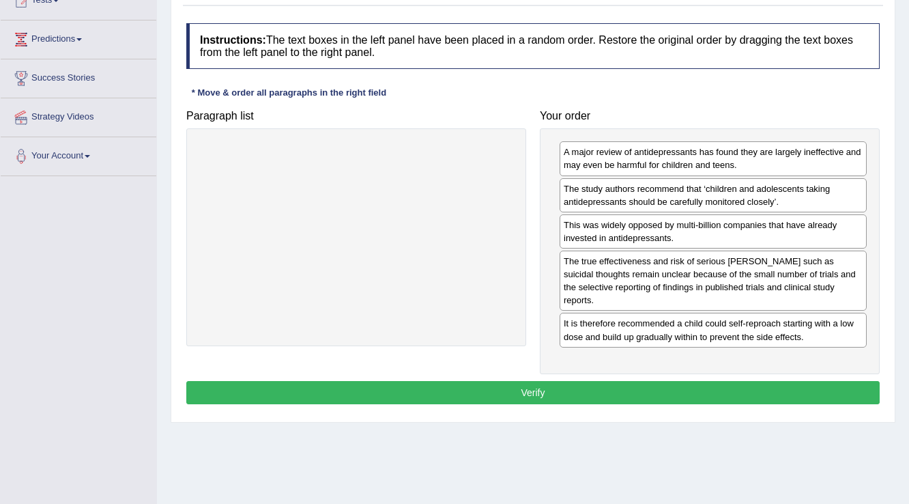
click at [502, 359] on div "Instructions: The text boxes in the left panel have been placed in a random ord…" at bounding box center [533, 215] width 700 height 398
click at [499, 363] on div "Instructions: The text boxes in the left panel have been placed in a random ord…" at bounding box center [533, 215] width 700 height 398
click at [498, 381] on button "Verify" at bounding box center [532, 392] width 693 height 23
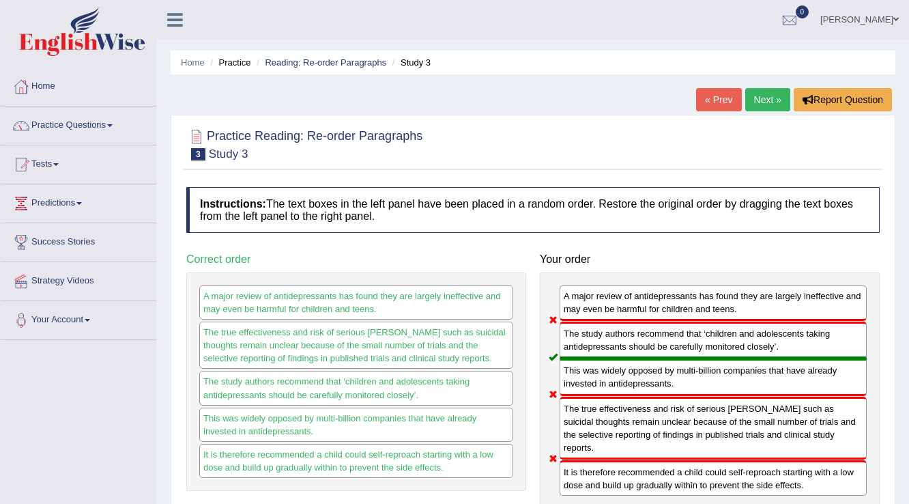
click at [759, 98] on link "Next »" at bounding box center [767, 99] width 45 height 23
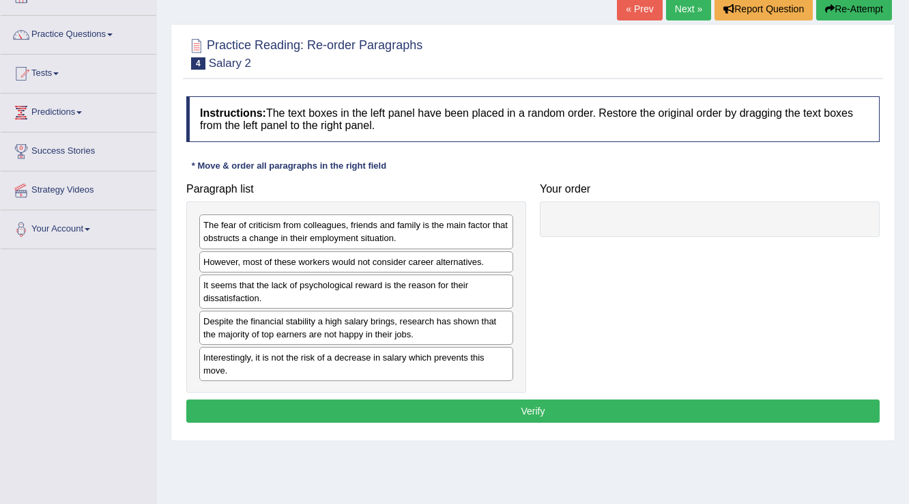
scroll to position [109, 0]
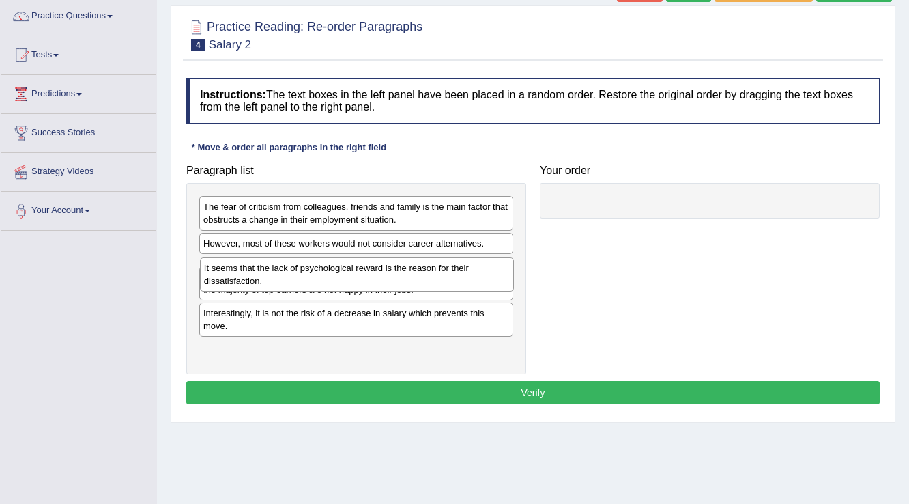
click at [361, 280] on div "It seems that the lack of psychological reward is the reason for their dissatis…" at bounding box center [357, 274] width 315 height 34
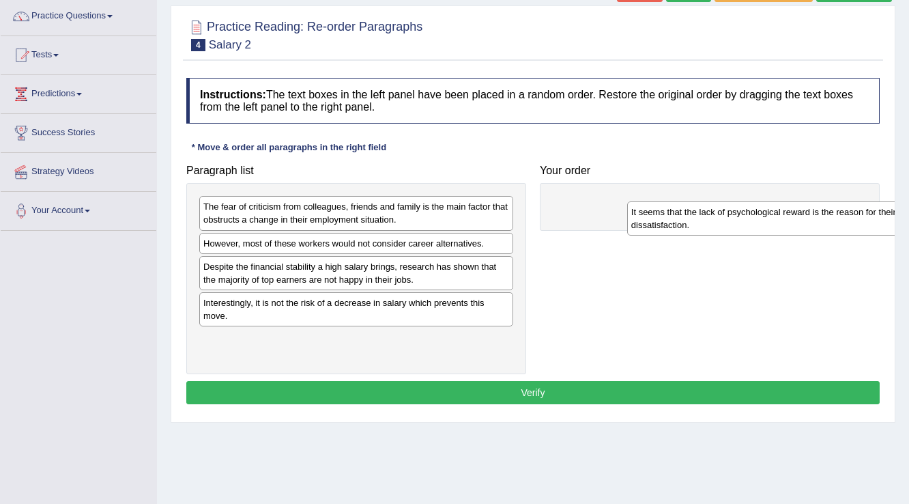
drag, startPoint x: 337, startPoint y: 275, endPoint x: 753, endPoint y: 210, distance: 421.2
click at [753, 211] on div "It seems that the lack of psychological reward is the reason for their dissatis…" at bounding box center [784, 218] width 315 height 34
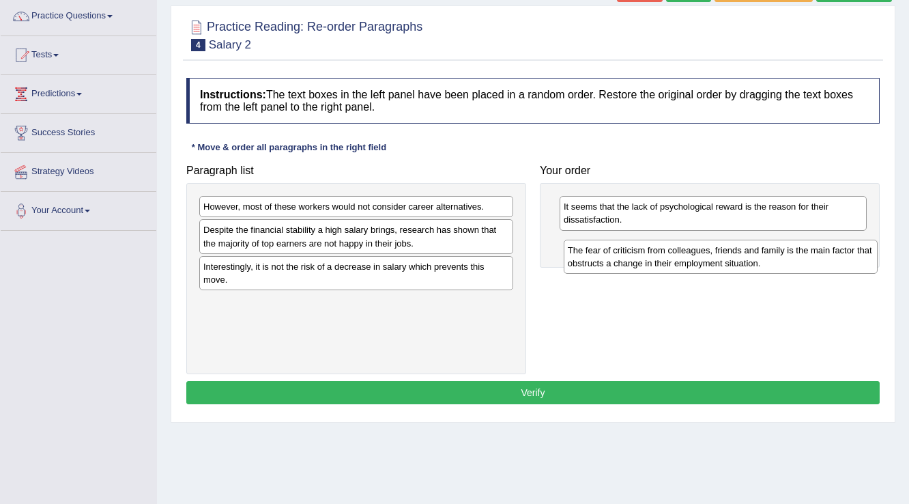
drag, startPoint x: 381, startPoint y: 216, endPoint x: 759, endPoint y: 246, distance: 379.3
click at [748, 256] on div "The fear of criticism from colleagues, friends and family is the main factor th…" at bounding box center [721, 256] width 315 height 34
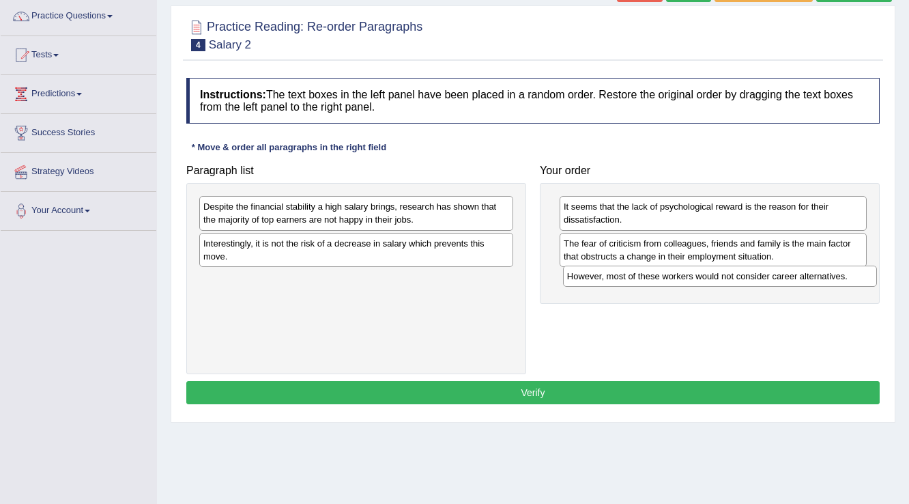
drag, startPoint x: 454, startPoint y: 206, endPoint x: 818, endPoint y: 276, distance: 370.3
click at [818, 276] on div "However, most of these workers would not consider career alternatives." at bounding box center [720, 275] width 315 height 21
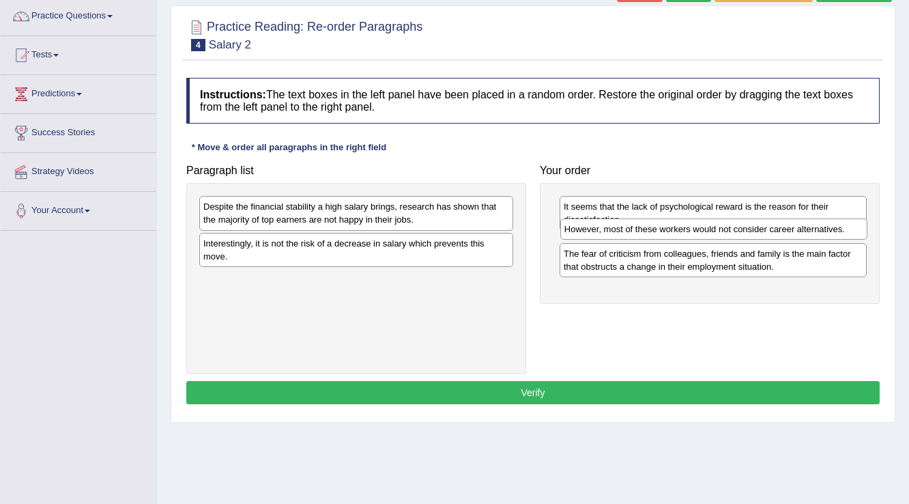
drag, startPoint x: 660, startPoint y: 280, endPoint x: 661, endPoint y: 230, distance: 49.8
click at [661, 230] on div "However, most of these workers would not consider career alternatives." at bounding box center [714, 228] width 308 height 21
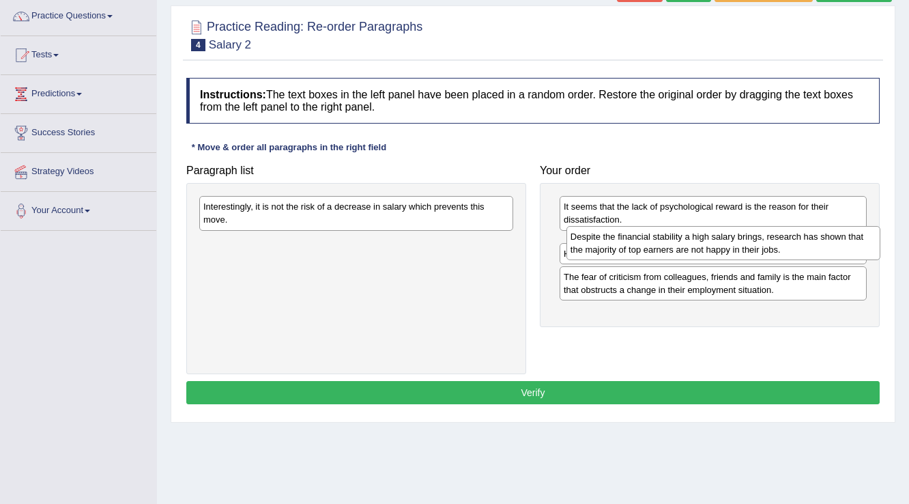
drag, startPoint x: 348, startPoint y: 213, endPoint x: 713, endPoint y: 236, distance: 365.8
click at [715, 240] on div "Despite the financial stability a high salary brings, research has shown that t…" at bounding box center [723, 243] width 315 height 34
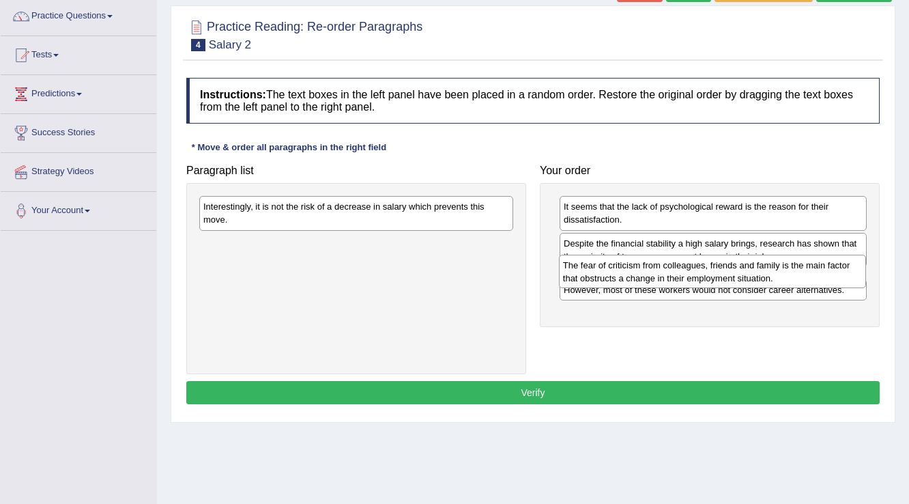
drag, startPoint x: 725, startPoint y: 313, endPoint x: 727, endPoint y: 271, distance: 41.7
click at [727, 271] on div "The fear of criticism from colleagues, friends and family is the main factor th…" at bounding box center [713, 272] width 308 height 34
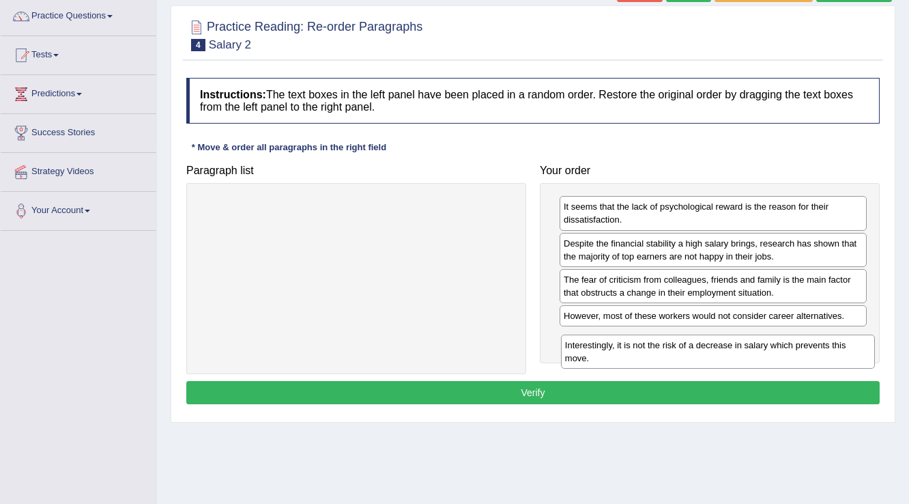
drag, startPoint x: 411, startPoint y: 216, endPoint x: 798, endPoint y: 354, distance: 410.9
click at [800, 353] on div "Interestingly, it is not the risk of a decrease in salary which prevents this m…" at bounding box center [718, 351] width 315 height 34
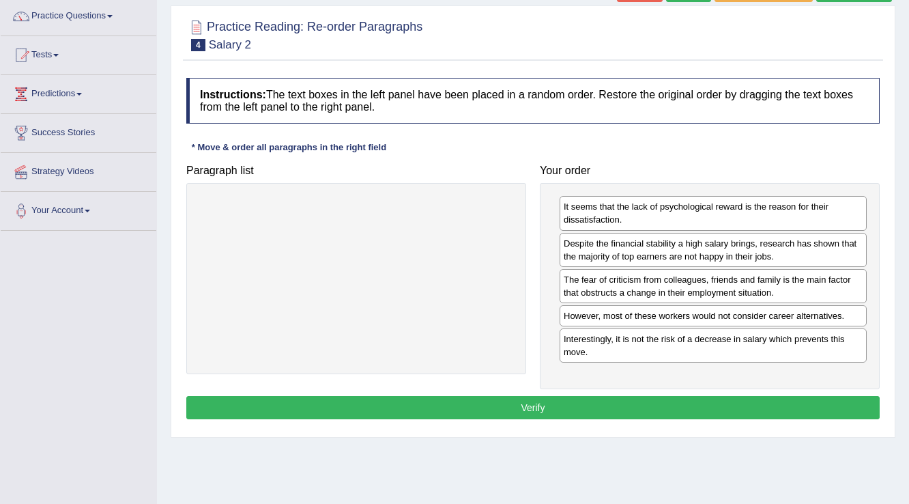
click at [562, 396] on button "Verify" at bounding box center [532, 407] width 693 height 23
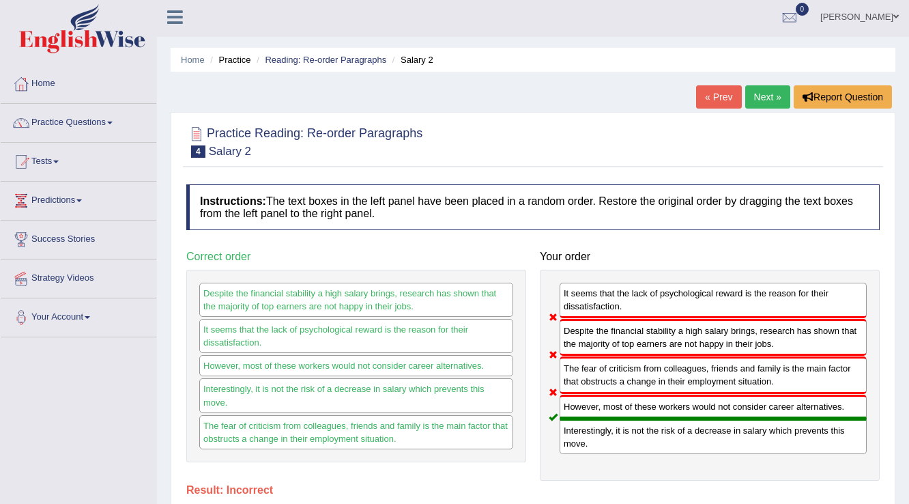
scroll to position [0, 0]
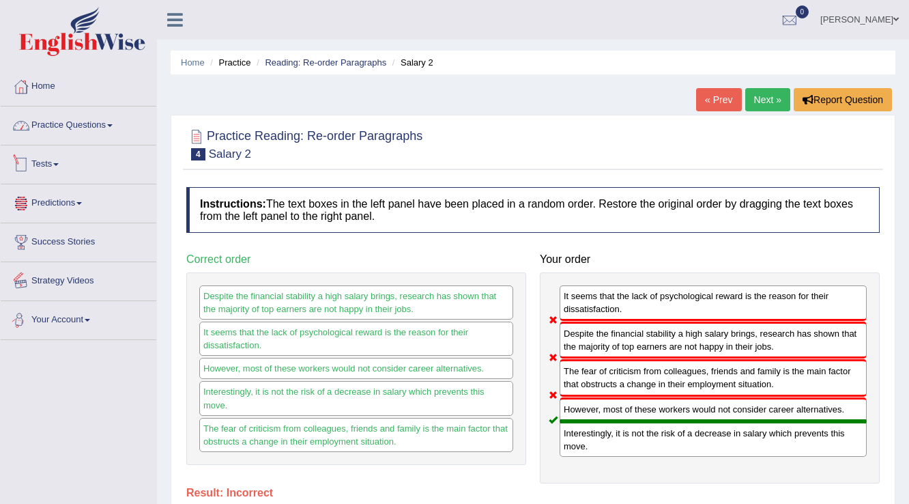
click at [82, 122] on link "Practice Questions" at bounding box center [79, 123] width 156 height 34
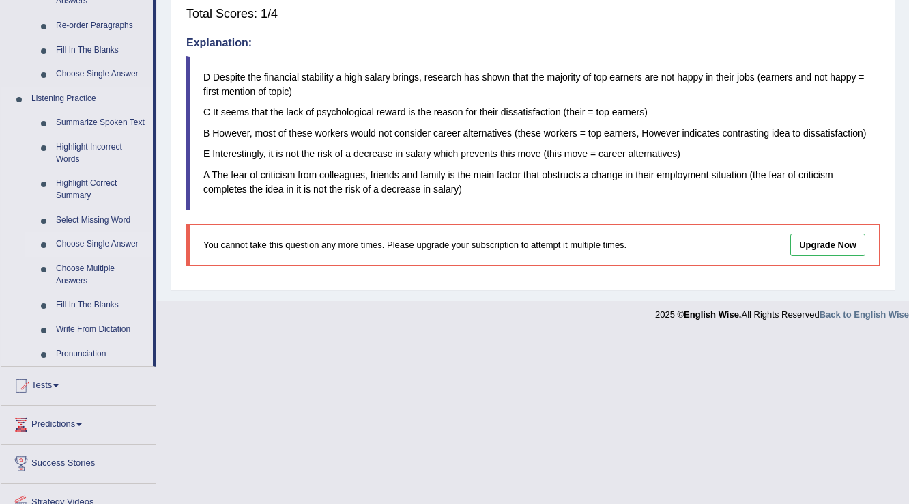
scroll to position [491, 0]
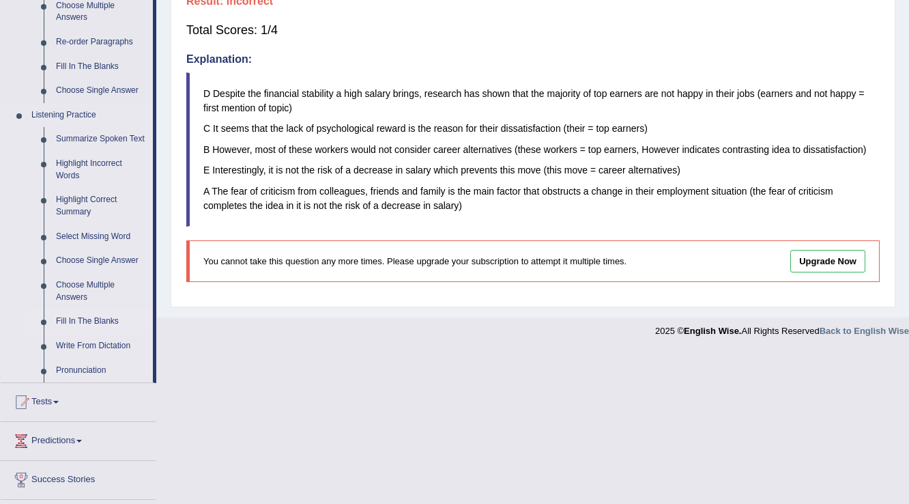
click at [101, 319] on link "Fill In The Blanks" at bounding box center [101, 321] width 103 height 25
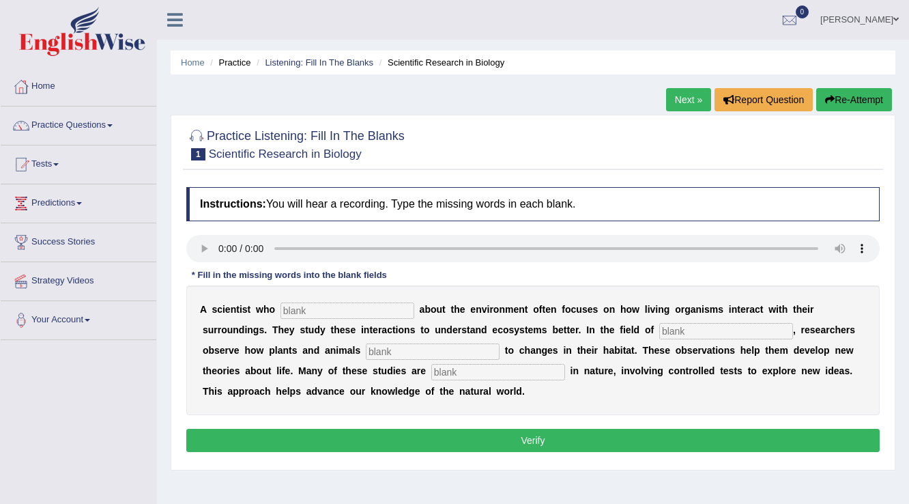
click at [736, 331] on input "text" at bounding box center [726, 331] width 134 height 16
type input "B"
type input "biology"
click at [432, 340] on div "A s c i e n t i s t w h o a b o u t t h e e n v i r o n m e n t o f t e n f o c…" at bounding box center [532, 350] width 693 height 130
click at [431, 346] on input "text" at bounding box center [433, 351] width 134 height 16
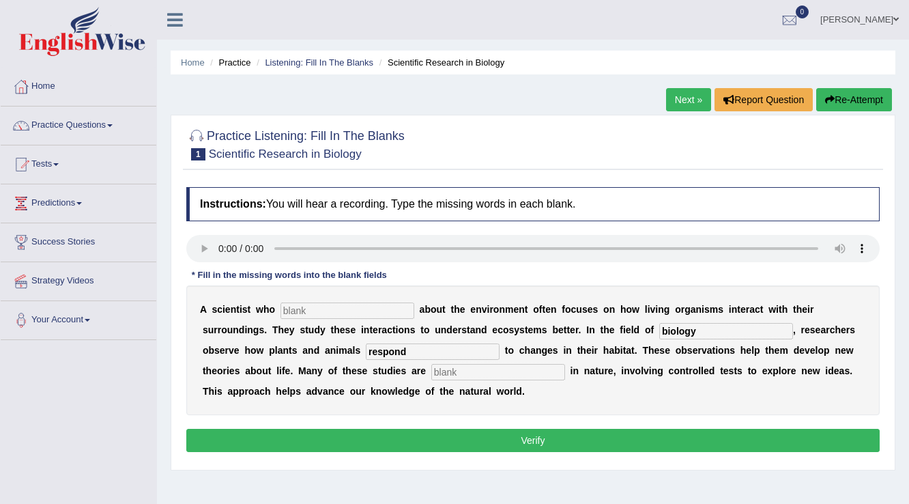
type input "respond"
click at [454, 375] on input "text" at bounding box center [498, 372] width 134 height 16
type input "experimental"
click at [325, 300] on div "A s c i e n t i s t w h o a b o u t t h e e n v i r o n m e n t o f t e n f o c…" at bounding box center [532, 350] width 693 height 130
click at [321, 309] on input "text" at bounding box center [347, 310] width 134 height 16
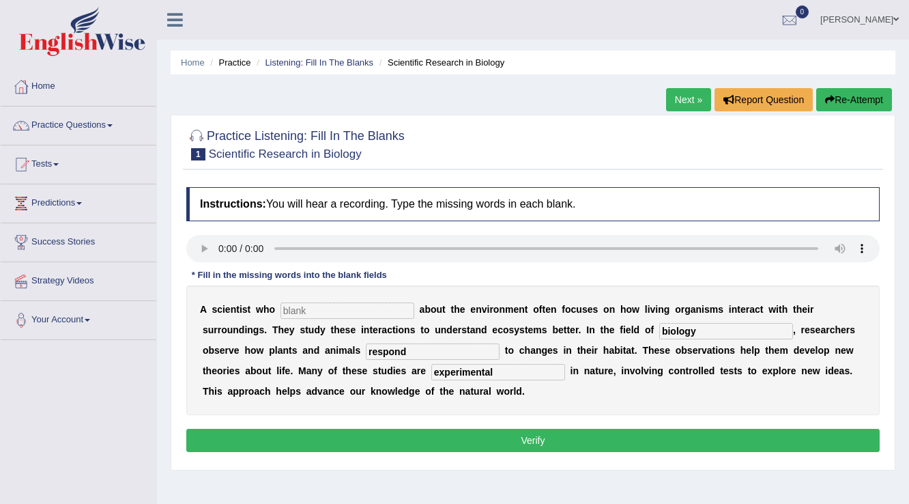
click at [300, 311] on input "text" at bounding box center [347, 310] width 134 height 16
click at [335, 310] on input "care" at bounding box center [347, 310] width 134 height 16
type input "cares"
click at [429, 439] on button "Verify" at bounding box center [532, 440] width 693 height 23
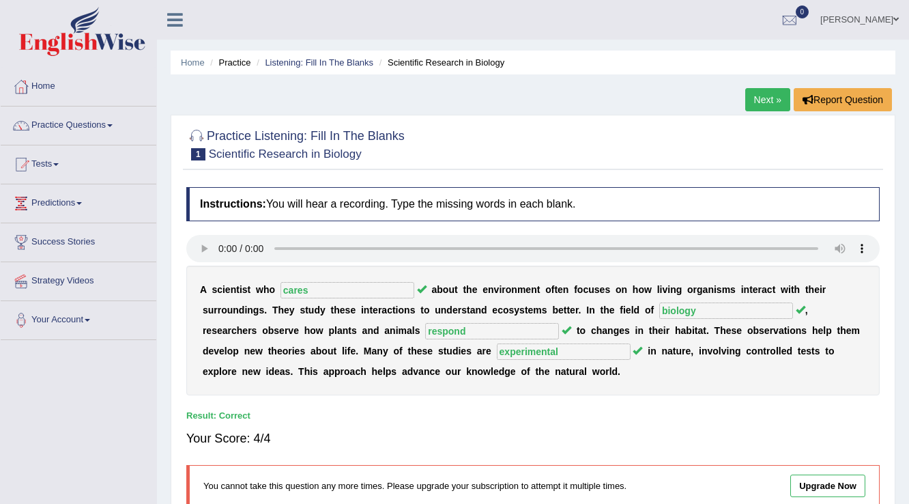
click at [759, 101] on link "Next »" at bounding box center [767, 99] width 45 height 23
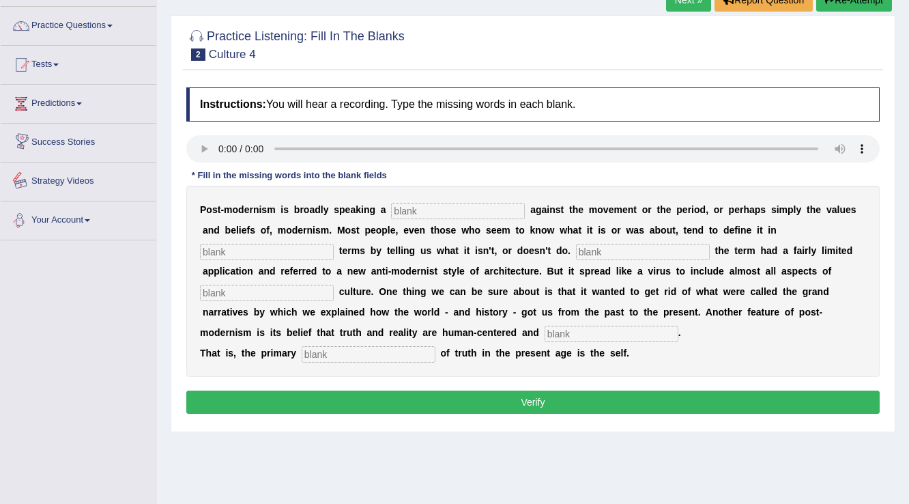
scroll to position [109, 0]
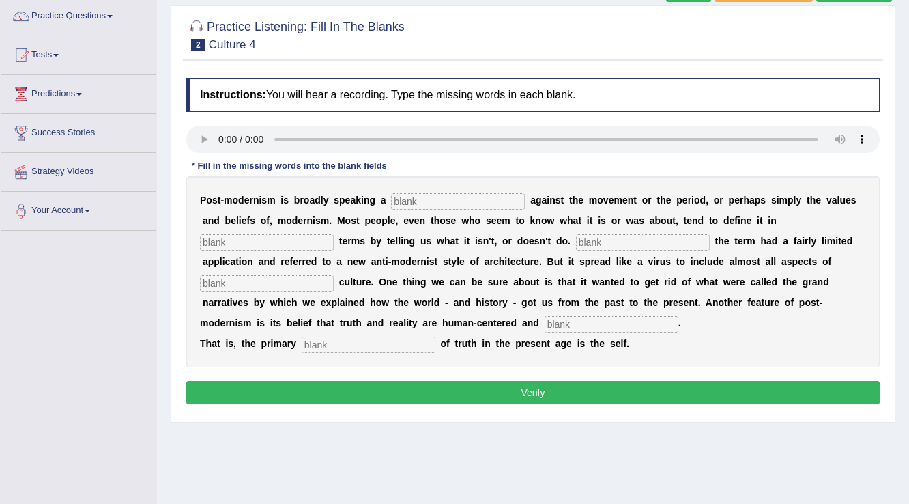
click at [459, 204] on input "text" at bounding box center [458, 201] width 134 height 16
type input "t"
type input "reaction"
click at [254, 247] on input "text" at bounding box center [267, 242] width 134 height 16
type input "negative"
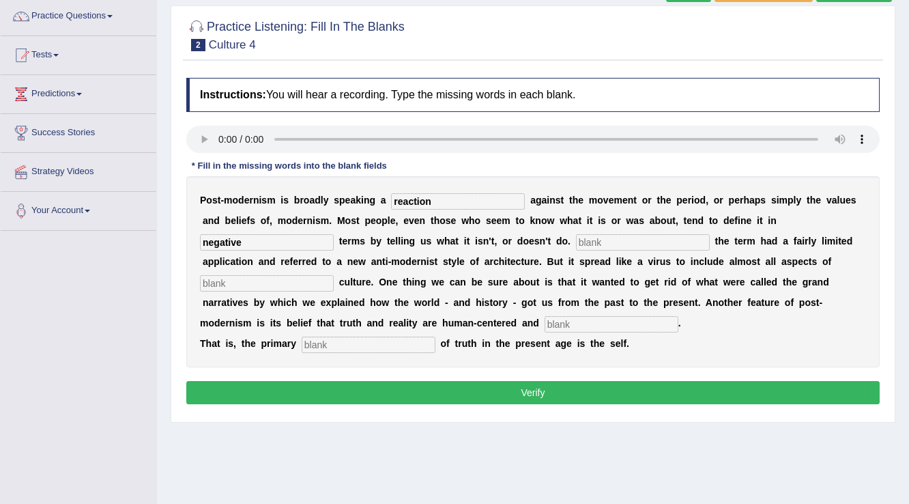
click at [631, 243] on input "text" at bounding box center [643, 242] width 134 height 16
type input "Initially"
click at [626, 324] on input "text" at bounding box center [612, 324] width 134 height 16
type input "internal"
click at [307, 347] on input "text" at bounding box center [369, 344] width 134 height 16
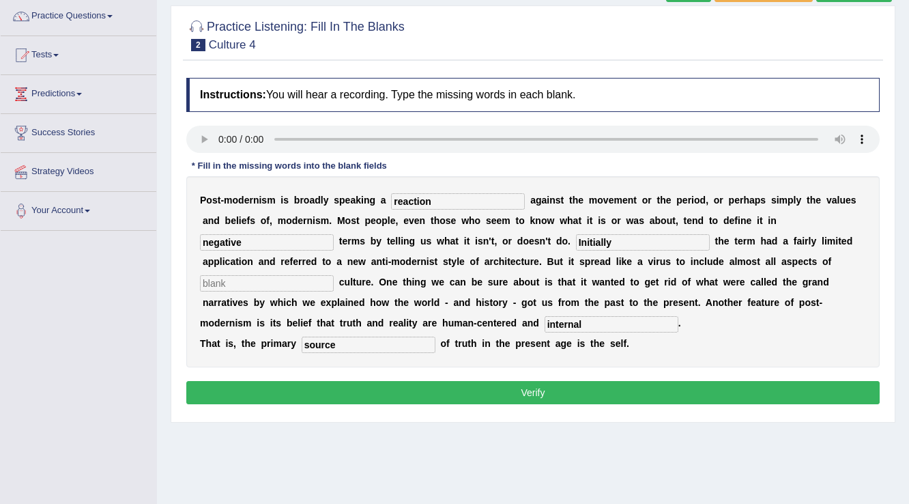
type input "source"
click at [271, 279] on input "text" at bounding box center [267, 283] width 134 height 16
click at [244, 282] on input "contempary" at bounding box center [267, 283] width 134 height 16
type input "contempary"
click at [415, 391] on button "Verify" at bounding box center [532, 392] width 693 height 23
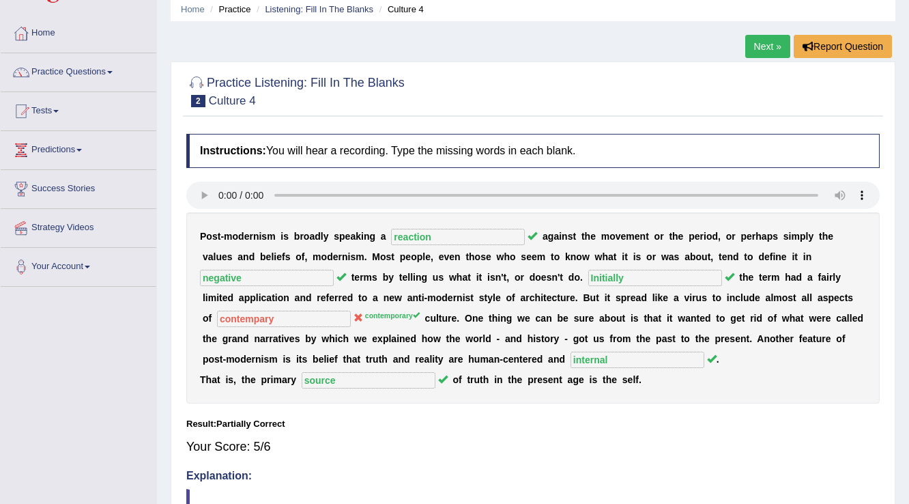
scroll to position [0, 0]
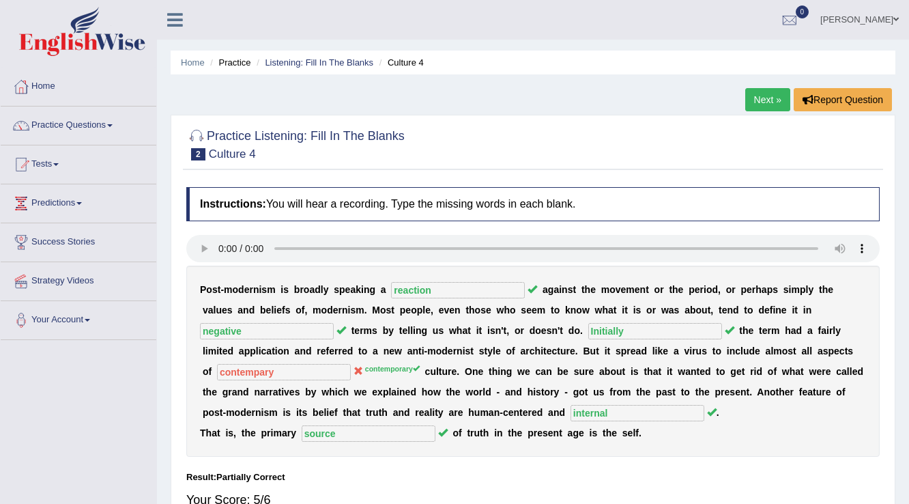
click at [770, 100] on link "Next »" at bounding box center [767, 99] width 45 height 23
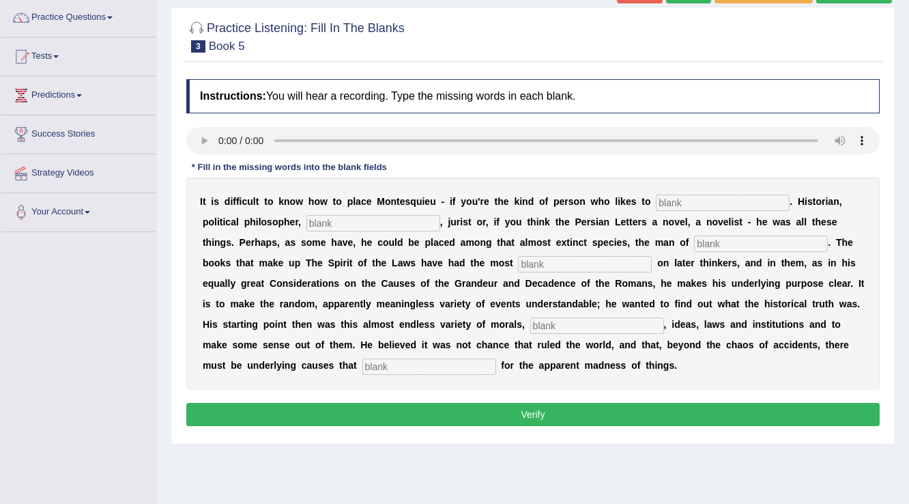
scroll to position [109, 0]
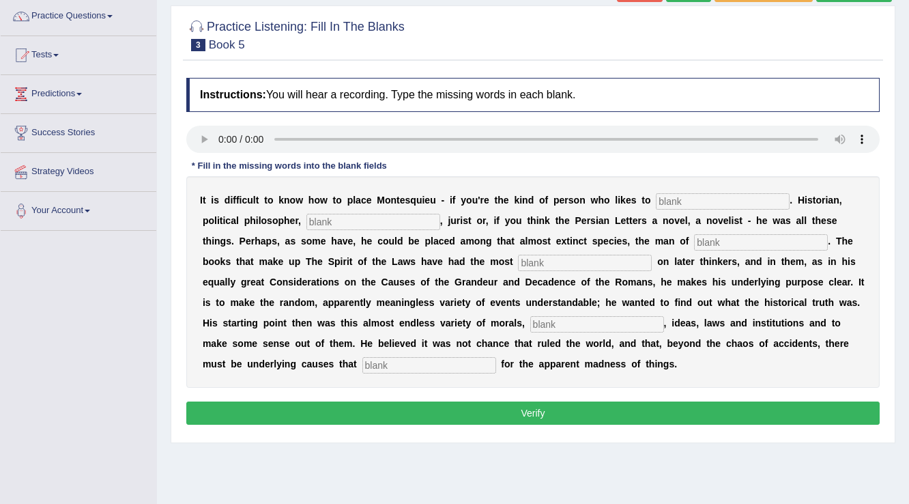
click at [390, 360] on input "text" at bounding box center [429, 365] width 134 height 16
type input "account"
click at [583, 325] on input "text" at bounding box center [597, 324] width 134 height 16
type input "customs"
click at [751, 203] on input "text" at bounding box center [723, 201] width 134 height 16
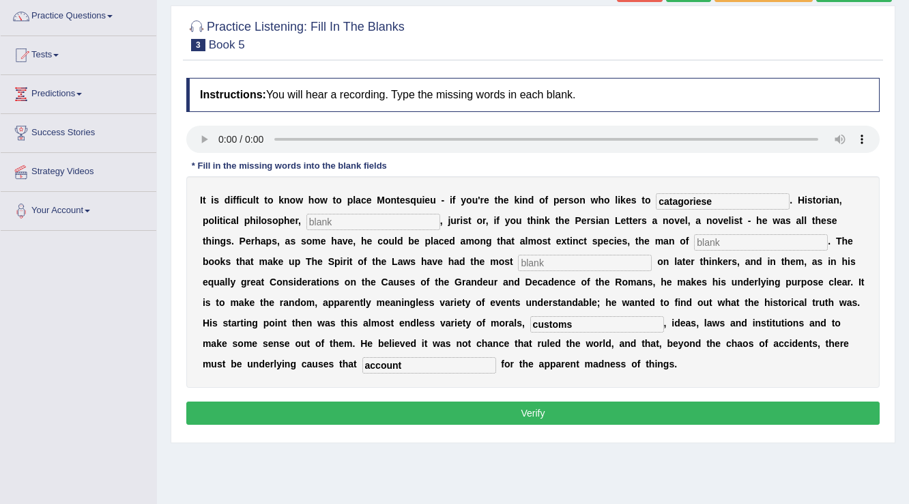
type input "catagoriese"
click at [424, 223] on input "text" at bounding box center [373, 222] width 134 height 16
type input "sociologist"
click at [714, 239] on input "text" at bounding box center [761, 242] width 134 height 16
type input "laters"
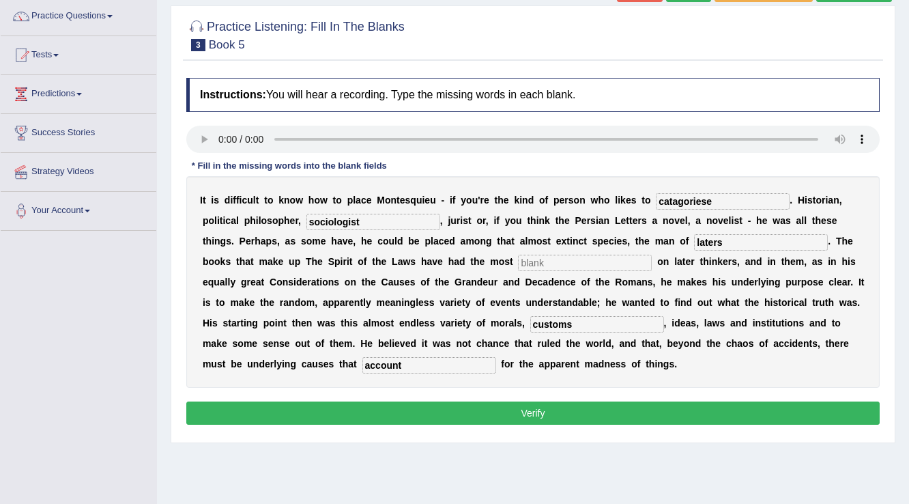
click at [521, 409] on button "Verify" at bounding box center [532, 412] width 693 height 23
click at [534, 265] on input "text" at bounding box center [585, 263] width 134 height 16
click at [558, 269] on input "text" at bounding box center [585, 263] width 134 height 16
type input "influence"
drag, startPoint x: 642, startPoint y: 411, endPoint x: 626, endPoint y: 409, distance: 15.8
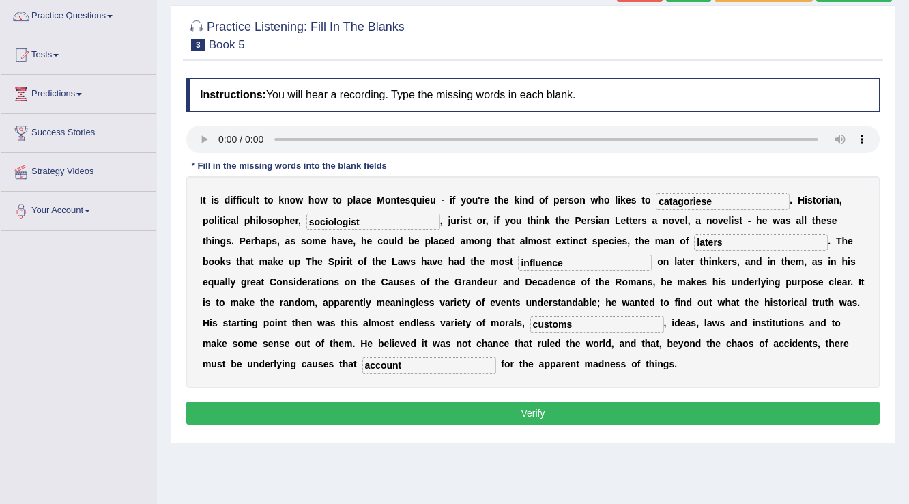
click at [527, 413] on button "Verify" at bounding box center [532, 412] width 693 height 23
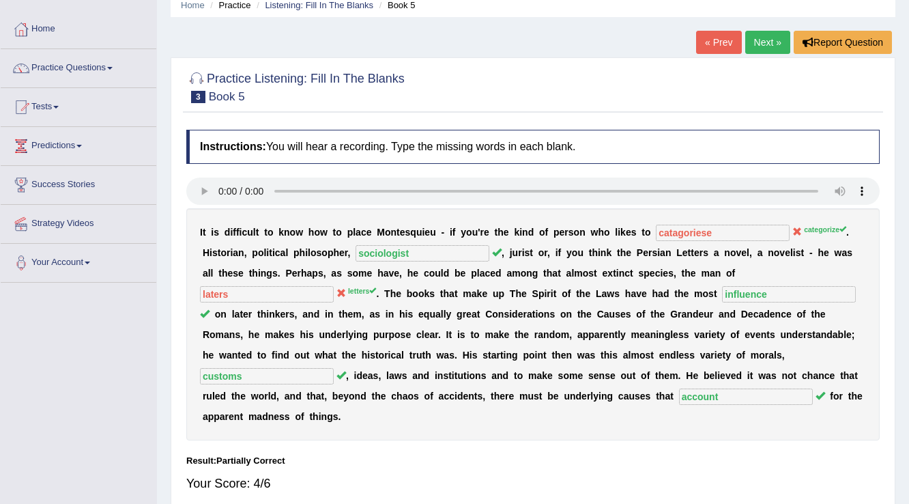
scroll to position [0, 0]
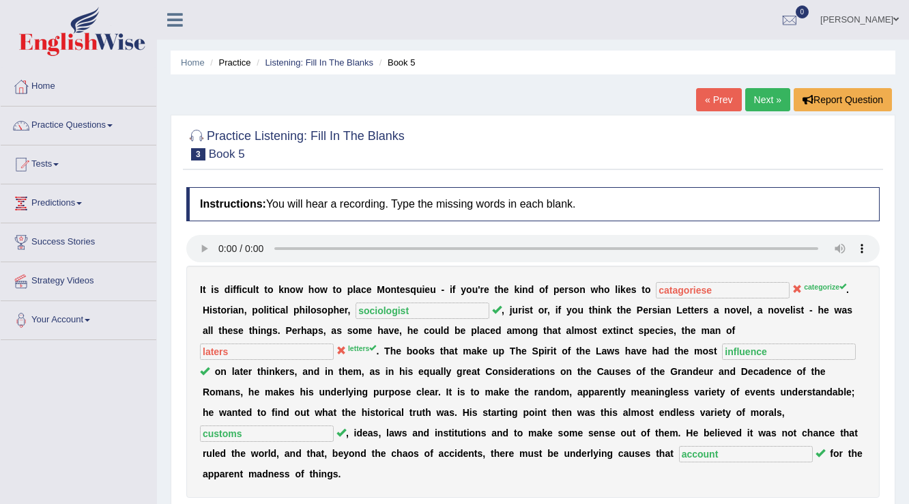
click at [759, 91] on link "Next »" at bounding box center [767, 99] width 45 height 23
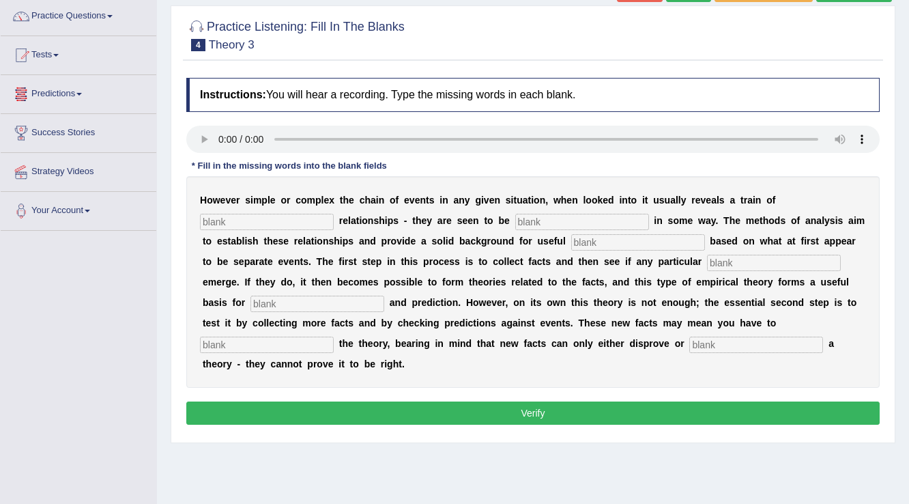
click at [282, 226] on input "text" at bounding box center [267, 222] width 134 height 16
type input "crucial"
click at [553, 218] on input "text" at bounding box center [582, 222] width 134 height 16
type input "linked"
click at [640, 235] on input "text" at bounding box center [638, 242] width 134 height 16
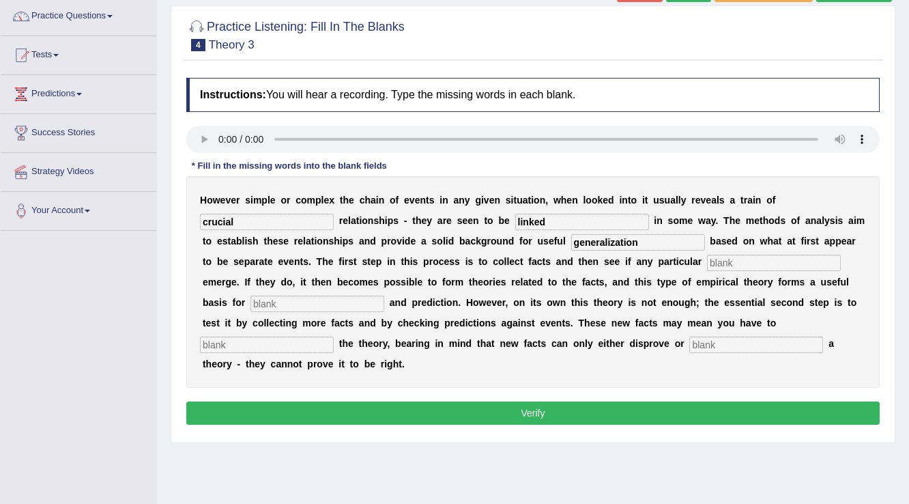
type input "generalization"
click at [733, 255] on input "text" at bounding box center [774, 263] width 134 height 16
type input "patterns"
click at [281, 306] on input "text" at bounding box center [317, 303] width 134 height 16
type input "analysis"
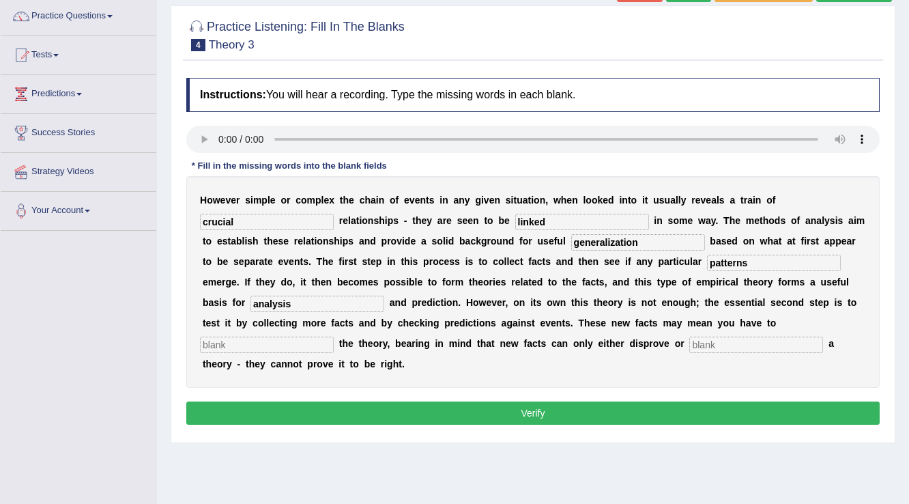
click at [285, 344] on input "text" at bounding box center [267, 344] width 134 height 16
type input "modify"
click at [729, 341] on input "text" at bounding box center [756, 344] width 134 height 16
type input "support"
click at [435, 411] on button "Verify" at bounding box center [532, 412] width 693 height 23
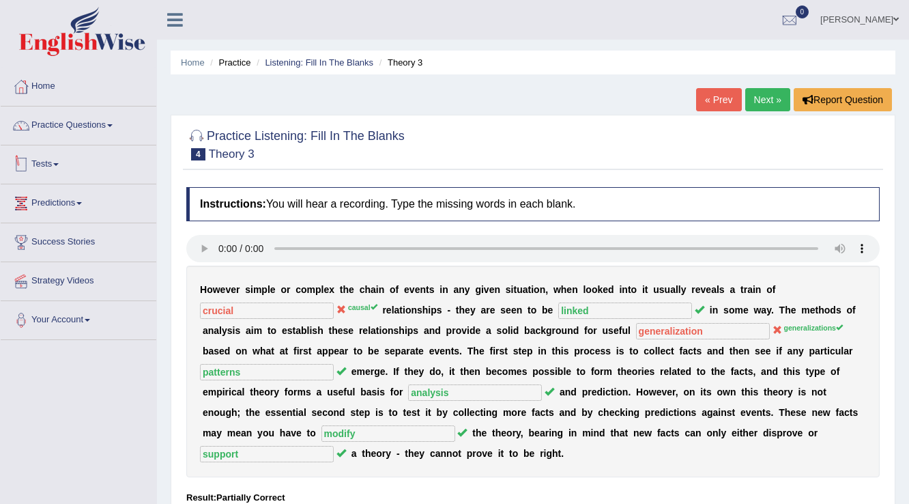
click at [55, 166] on link "Tests" at bounding box center [79, 162] width 156 height 34
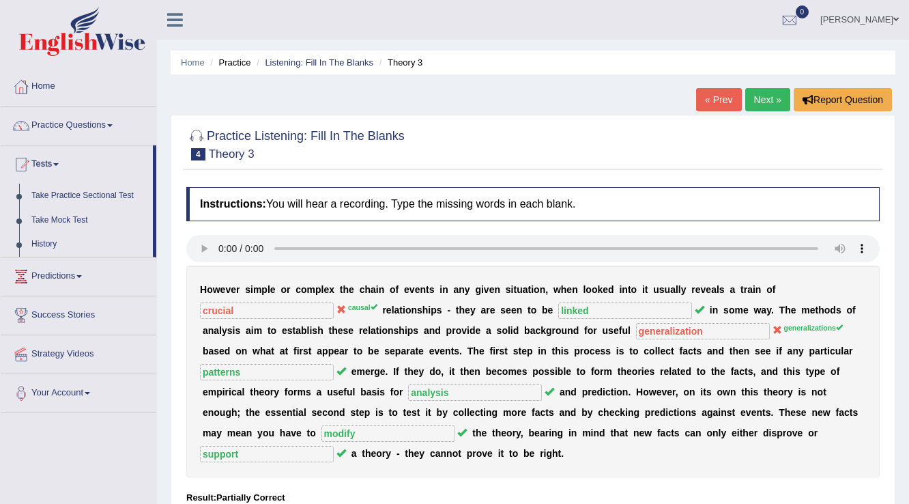
click at [57, 166] on link "Tests" at bounding box center [77, 162] width 152 height 34
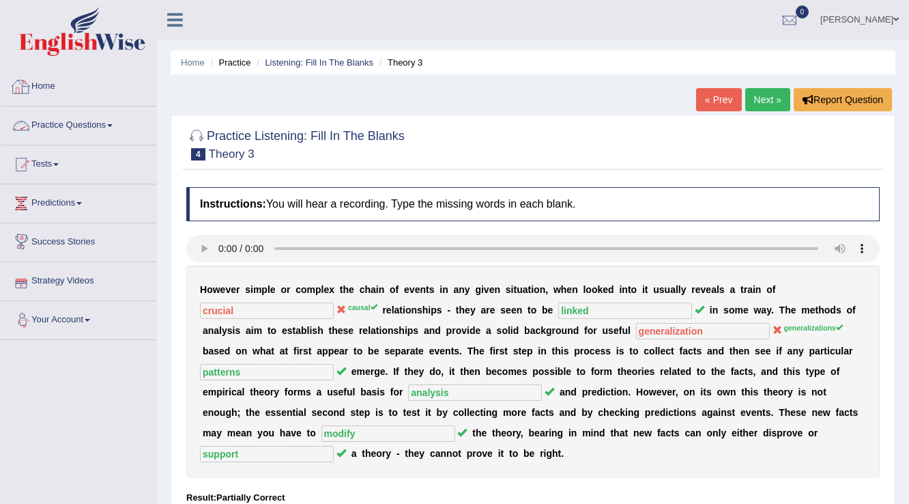
click at [85, 126] on link "Practice Questions" at bounding box center [79, 123] width 156 height 34
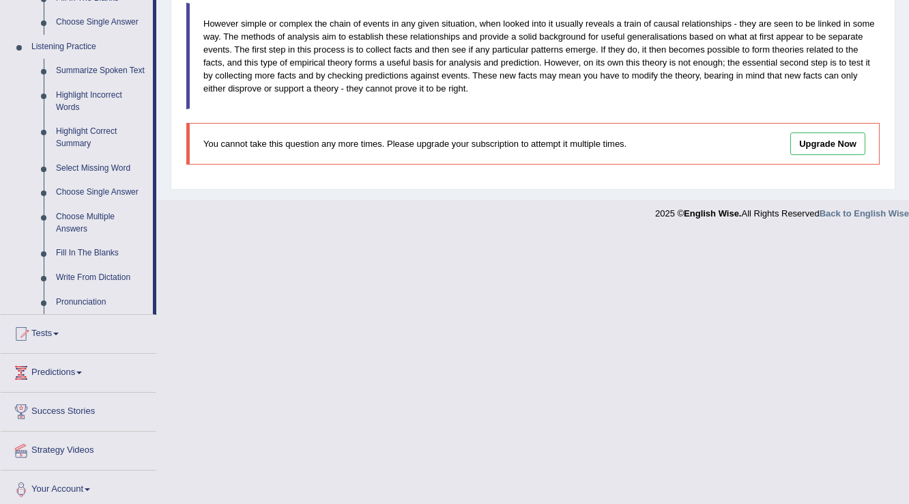
scroll to position [510, 0]
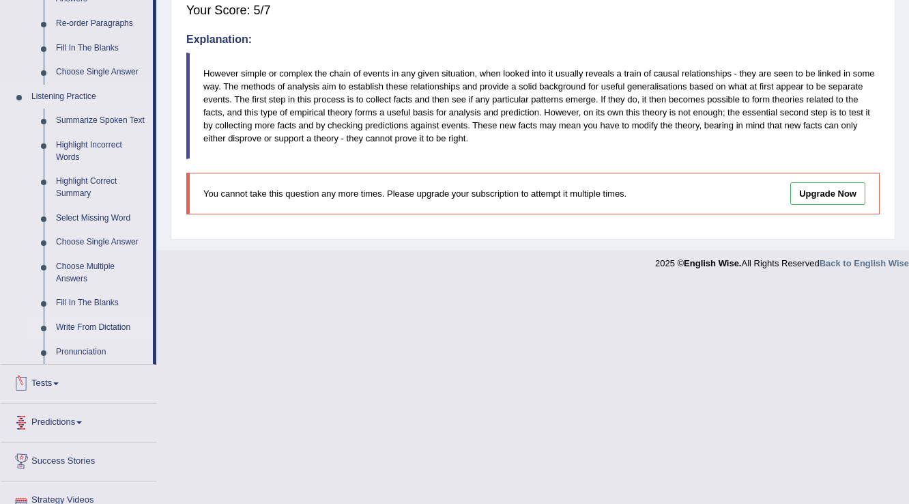
click at [95, 323] on link "Write From Dictation" at bounding box center [101, 327] width 103 height 25
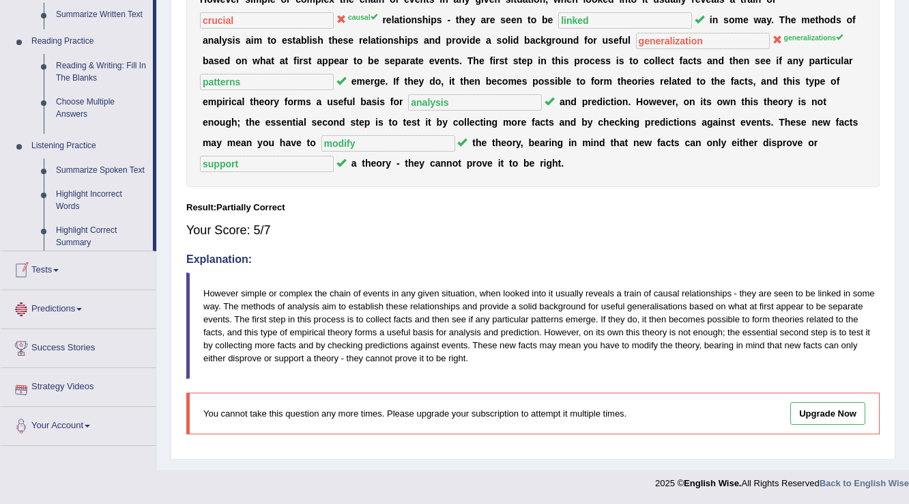
scroll to position [289, 0]
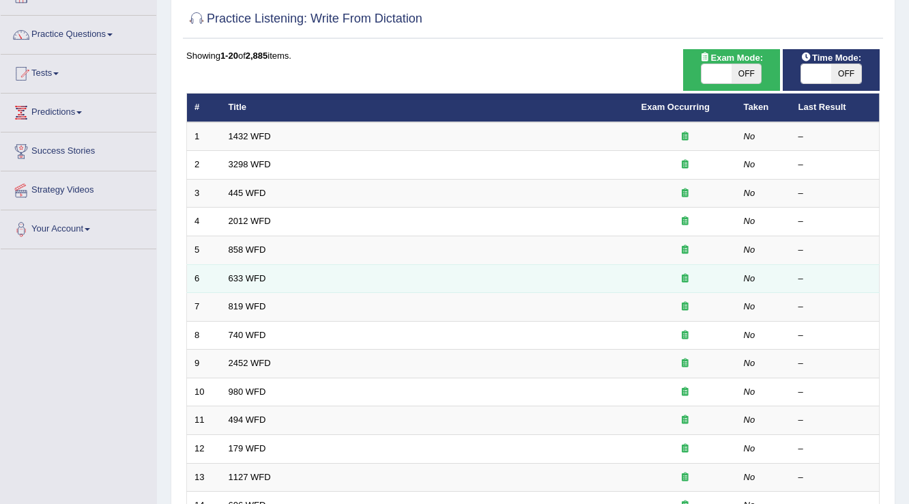
scroll to position [109, 0]
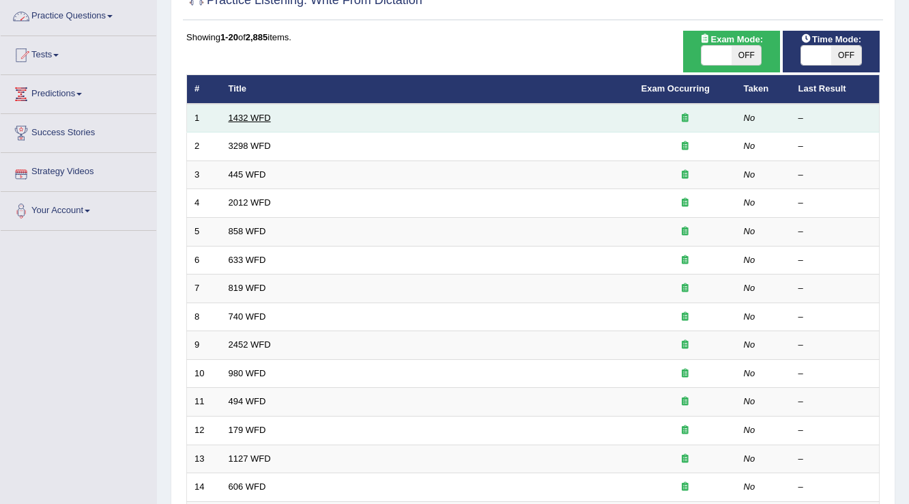
click at [244, 113] on link "1432 WFD" at bounding box center [250, 118] width 42 height 10
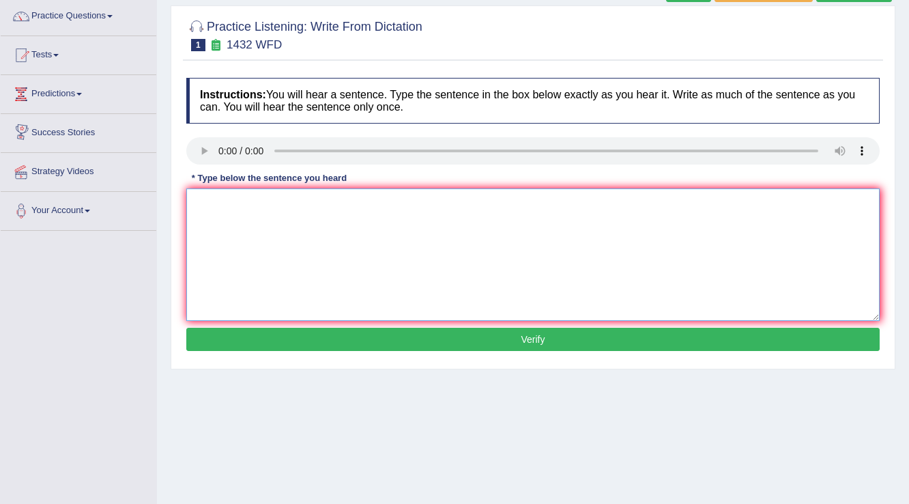
click at [371, 241] on textarea at bounding box center [532, 254] width 693 height 132
click at [192, 207] on textarea "collective beneficial of your health" at bounding box center [532, 254] width 693 height 132
click at [201, 207] on textarea "moreover collective beneficial of your health" at bounding box center [532, 254] width 693 height 132
click at [234, 201] on textarea "Moreover collective beneficial of your health" at bounding box center [532, 254] width 693 height 132
click at [392, 205] on textarea "Moreover, collective beneficial of your health" at bounding box center [532, 254] width 693 height 132
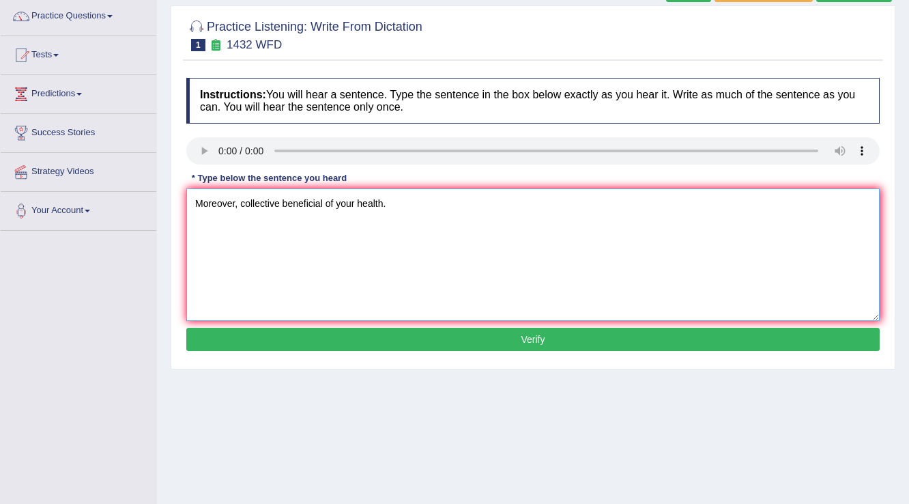
click at [281, 207] on textarea "Moreover, collective beneficial of your health." at bounding box center [532, 254] width 693 height 132
click at [237, 203] on textarea "Moreover, collective collectivity beneficial of your health." at bounding box center [532, 254] width 693 height 132
type textarea "Wealth is the collective collectivity beneficial of your health."
click at [446, 340] on button "Verify" at bounding box center [532, 339] width 693 height 23
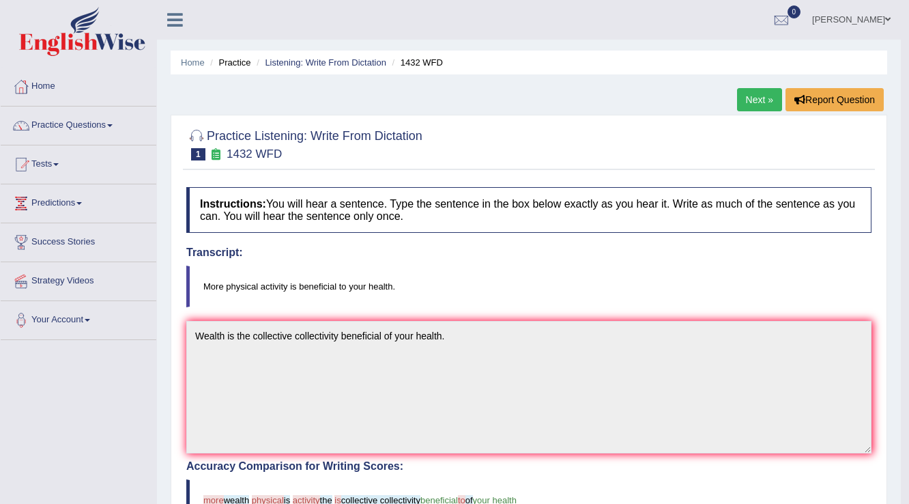
click at [753, 96] on link "Next »" at bounding box center [759, 99] width 45 height 23
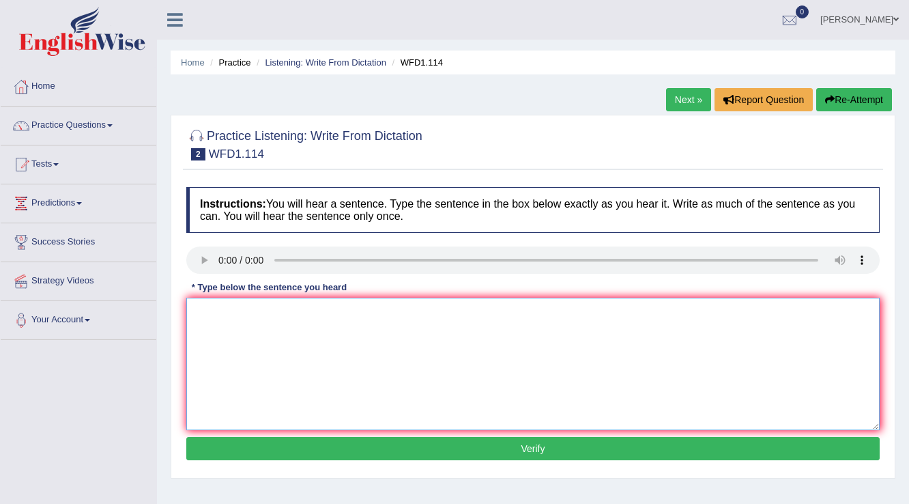
click at [270, 343] on textarea at bounding box center [532, 363] width 693 height 132
click at [248, 311] on textarea "The authors more experimental" at bounding box center [532, 363] width 693 height 132
click at [476, 315] on textarea "The authors early works work less phylosofy more experimental" at bounding box center [532, 363] width 693 height 132
click at [248, 310] on textarea "The authors early works work less phylosofy more experimental experiment" at bounding box center [532, 363] width 693 height 132
click at [546, 327] on textarea "The authors author early works work less phylosofy more experimental experiment" at bounding box center [532, 363] width 693 height 132
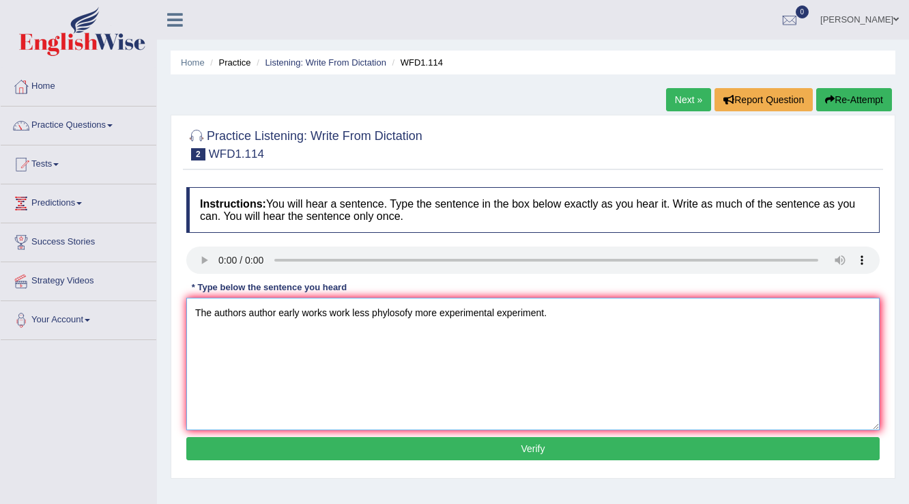
type textarea "The authors author early works work less phylosofy more experimental experiment."
click at [434, 439] on button "Verify" at bounding box center [532, 448] width 693 height 23
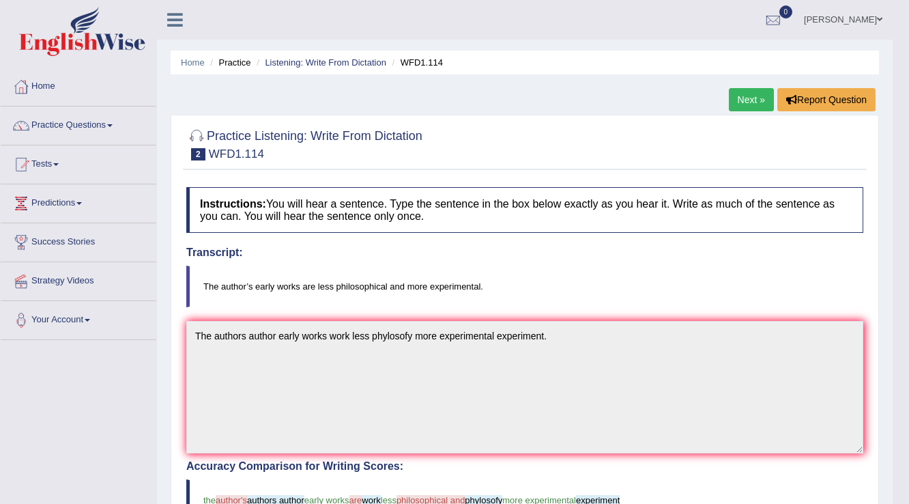
click at [748, 101] on link "Next »" at bounding box center [751, 99] width 45 height 23
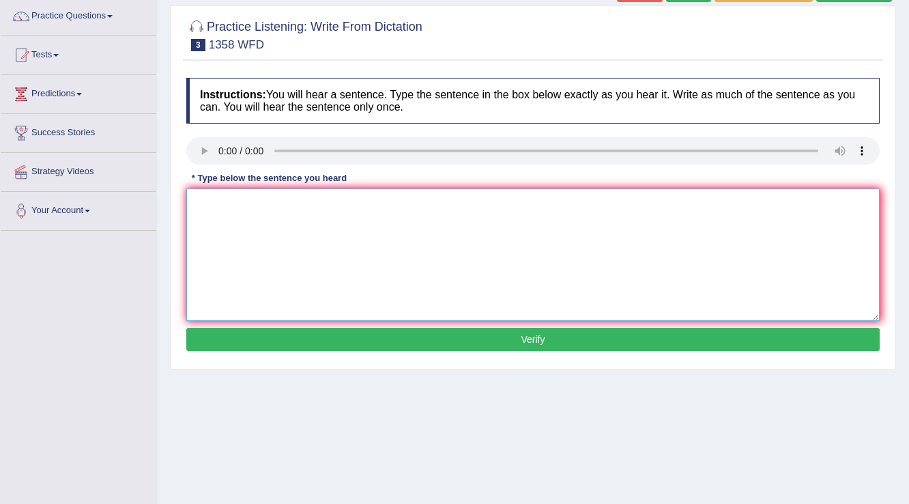
click at [273, 216] on textarea at bounding box center [532, 254] width 693 height 132
click at [199, 199] on textarea "communiction should have become more important in recent years." at bounding box center [532, 254] width 693 height 132
click at [291, 203] on textarea "Communiction should have become more important in recent years." at bounding box center [532, 254] width 693 height 132
click at [498, 203] on textarea "Communiction skills skill have become more important in recent years." at bounding box center [532, 254] width 693 height 132
type textarea "Communiction skills skill have become more important in recent years year."
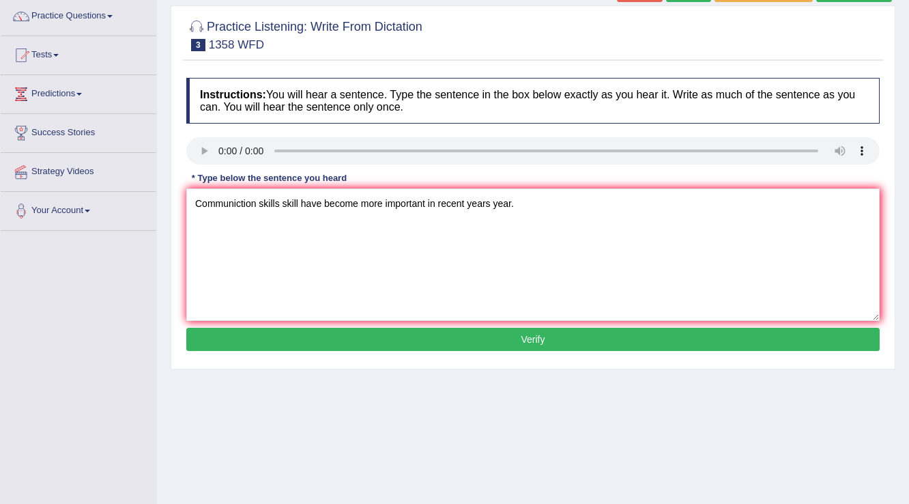
click at [487, 348] on button "Verify" at bounding box center [532, 339] width 693 height 23
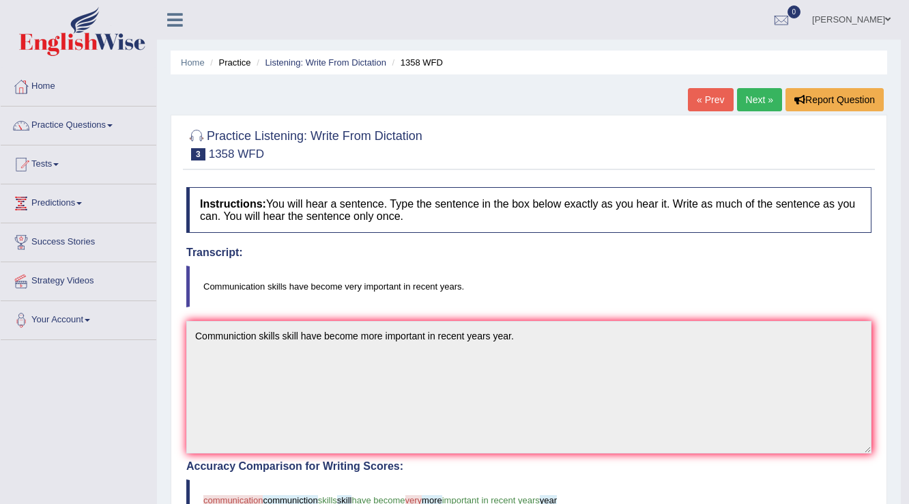
click at [763, 93] on link "Next »" at bounding box center [759, 99] width 45 height 23
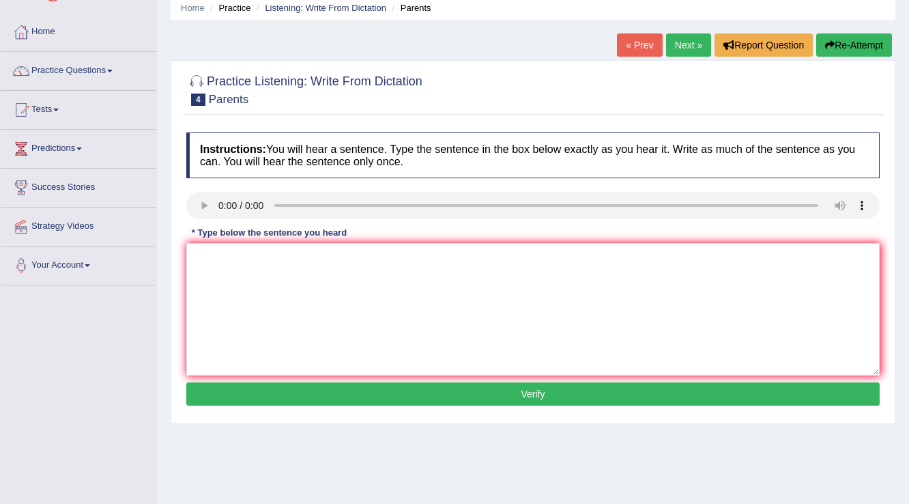
click at [426, 239] on div "Instructions: You will hear a sentence. Type the sentence in the box below exac…" at bounding box center [533, 271] width 700 height 291
click at [239, 343] on textarea at bounding box center [532, 309] width 693 height 132
click at [293, 266] on textarea "Parents trends involved education their children" at bounding box center [532, 309] width 693 height 132
click at [444, 264] on textarea "Parents trends involved involve education their children" at bounding box center [532, 309] width 693 height 132
click at [256, 257] on textarea "Parents trends involved involve education their children childrens." at bounding box center [532, 309] width 693 height 132
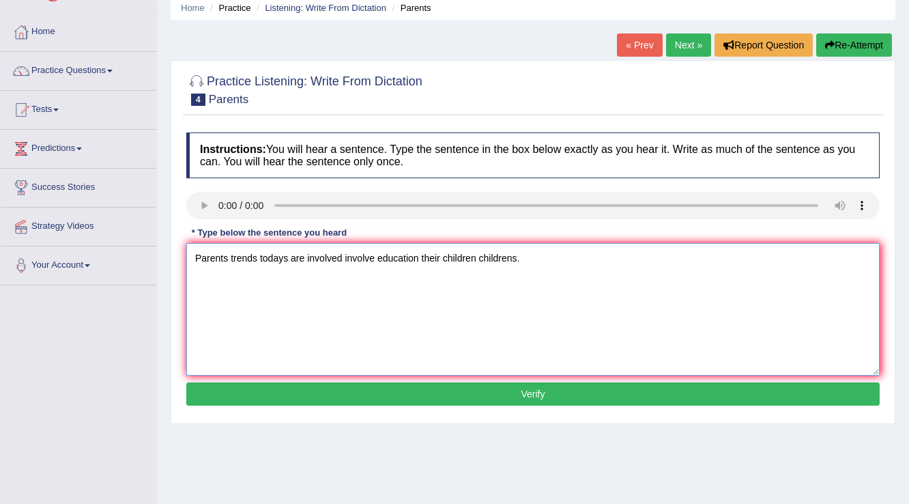
click at [571, 269] on textarea "Parents trends todays are involved involve education their children childrens." at bounding box center [532, 309] width 693 height 132
type textarea "Parents trends todays are involved involve education their children childrens."
click at [488, 385] on button "Verify" at bounding box center [532, 393] width 693 height 23
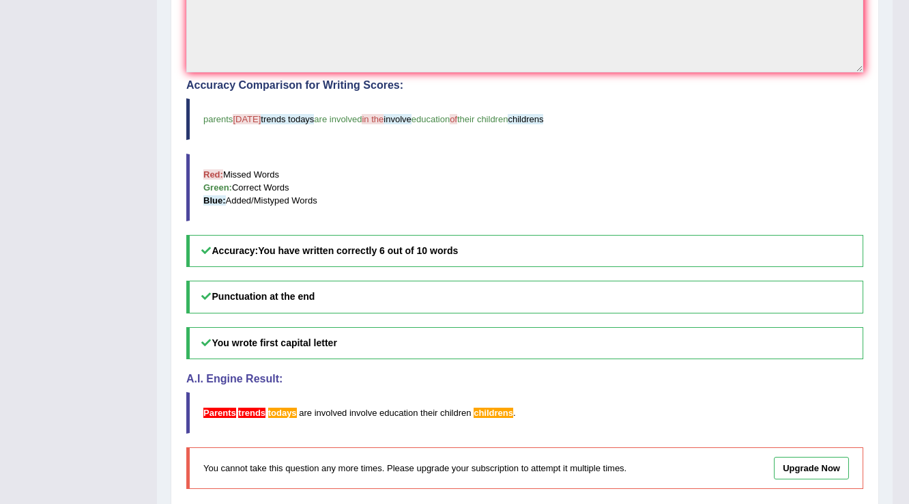
scroll to position [431, 0]
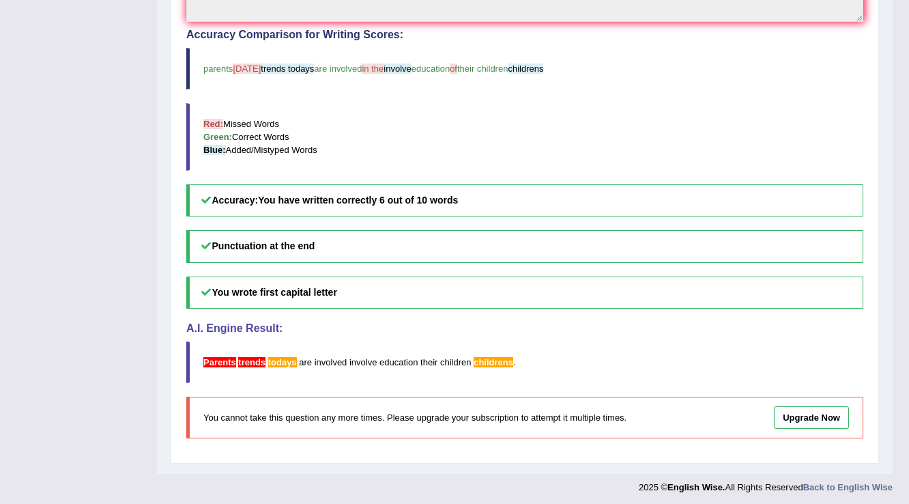
click at [278, 358] on span "todays" at bounding box center [282, 362] width 29 height 10
click at [254, 358] on span "trends" at bounding box center [251, 362] width 27 height 10
click at [221, 358] on span "Parents" at bounding box center [219, 362] width 33 height 10
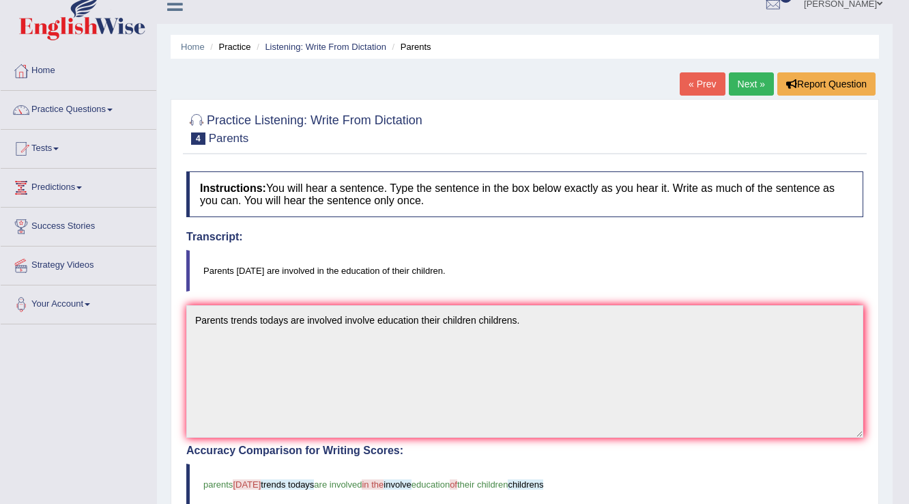
scroll to position [0, 0]
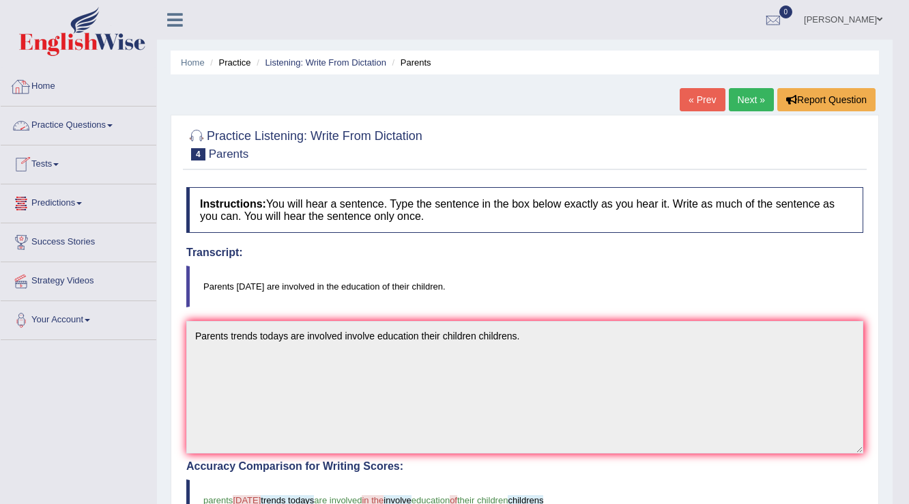
click at [52, 87] on link "Home" at bounding box center [79, 85] width 156 height 34
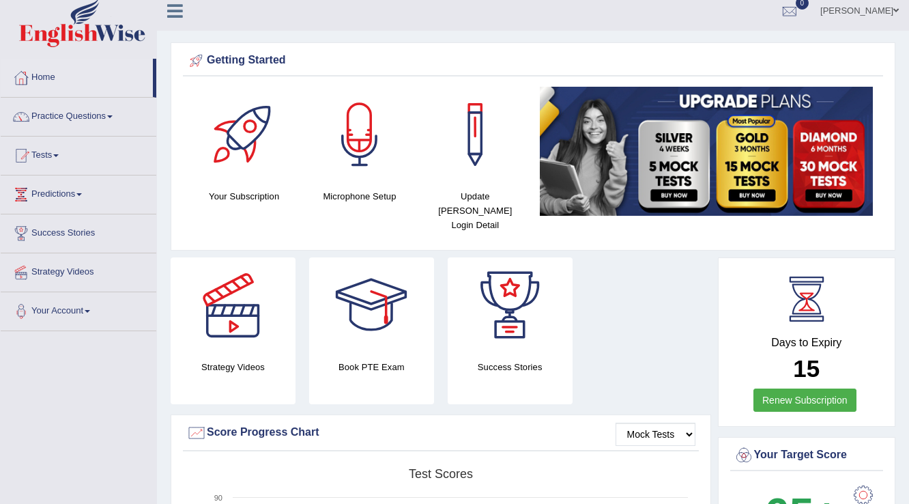
scroll to position [8, 0]
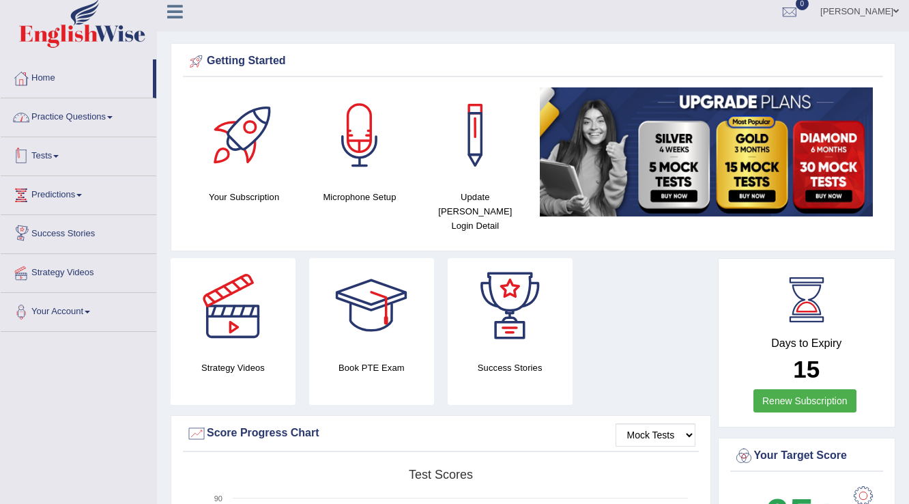
click at [75, 117] on link "Practice Questions" at bounding box center [79, 115] width 156 height 34
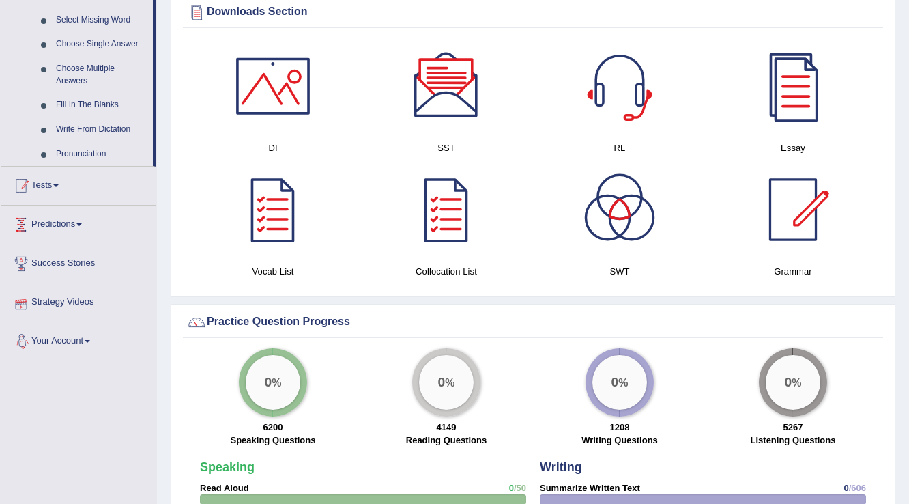
scroll to position [609, 0]
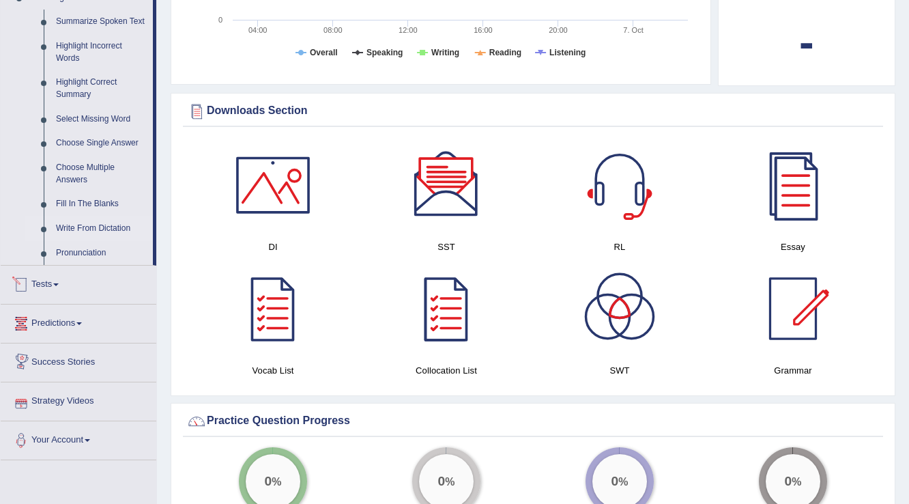
click at [101, 224] on link "Write From Dictation" at bounding box center [101, 228] width 103 height 25
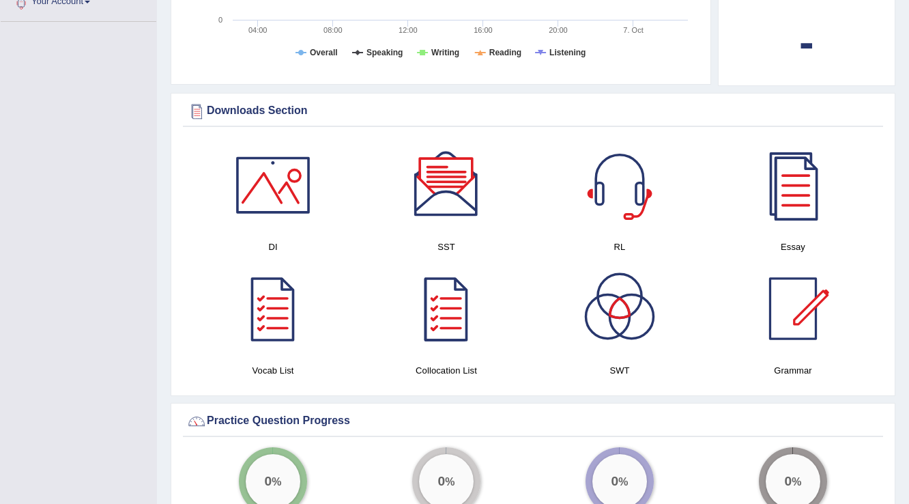
scroll to position [304, 0]
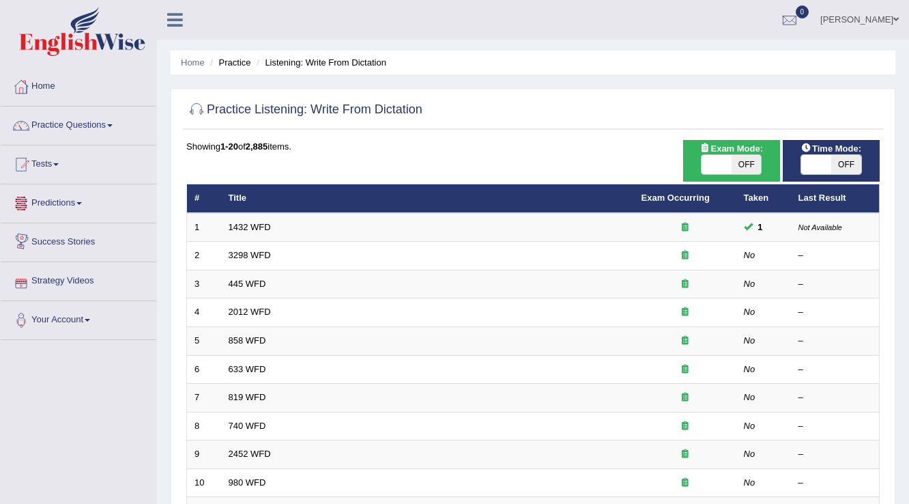
click at [74, 278] on link "Strategy Videos" at bounding box center [79, 279] width 156 height 34
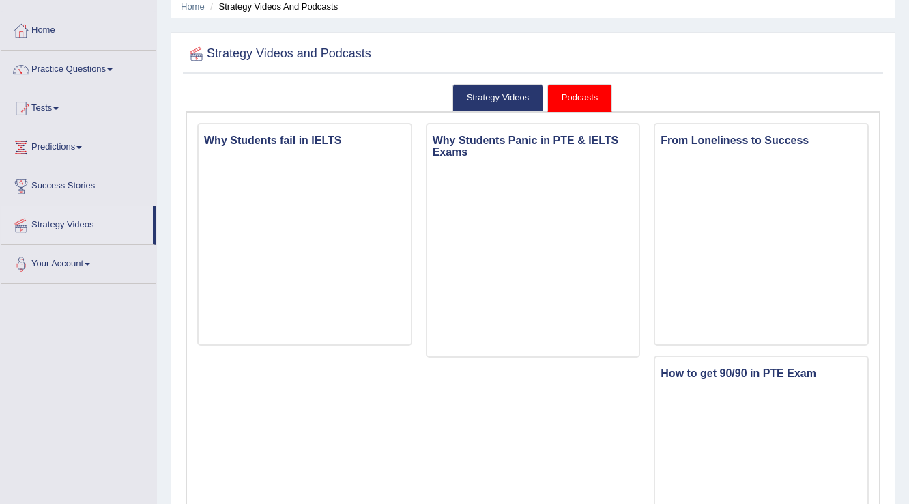
scroll to position [109, 0]
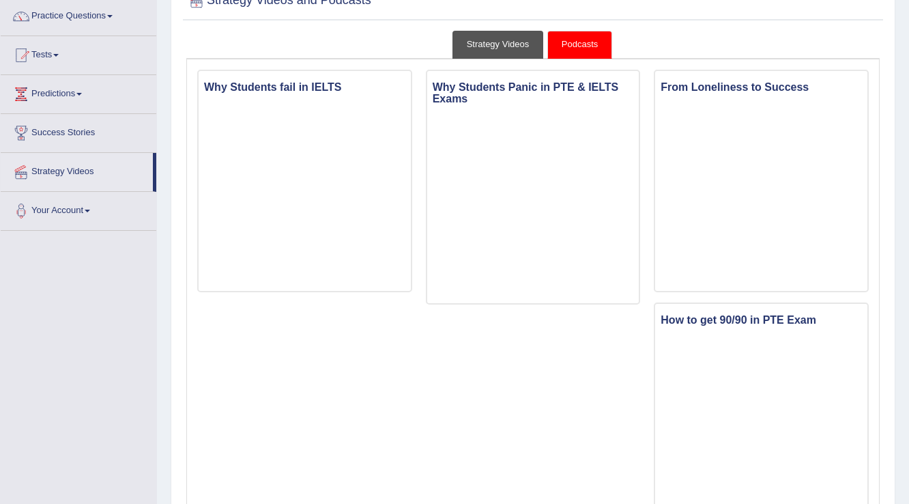
click at [504, 45] on link "Strategy Videos" at bounding box center [497, 45] width 91 height 28
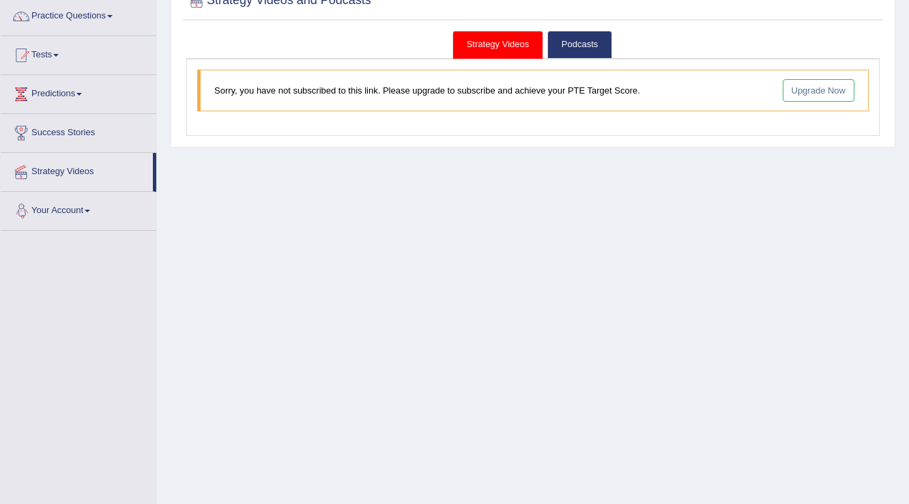
click at [81, 213] on link "Your Account" at bounding box center [79, 209] width 156 height 34
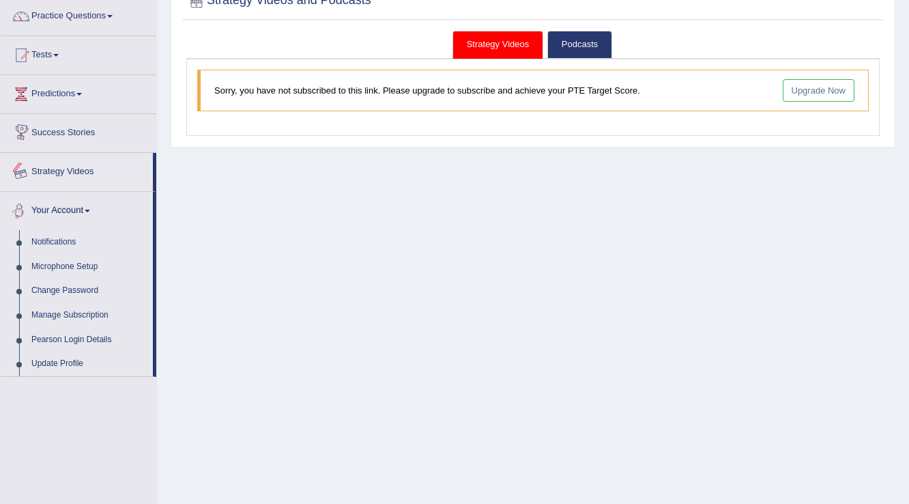
click at [81, 124] on link "Success Stories" at bounding box center [79, 131] width 156 height 34
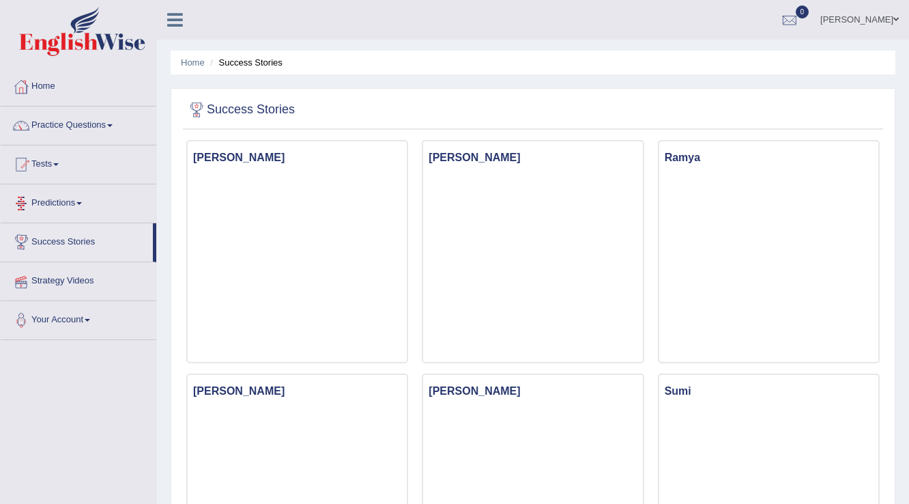
click at [31, 210] on link "Predictions" at bounding box center [79, 201] width 156 height 34
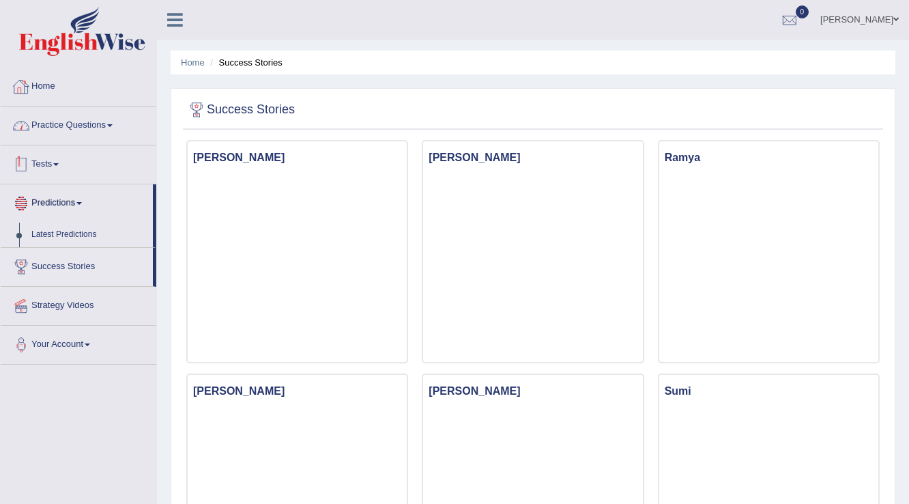
click at [109, 129] on link "Practice Questions" at bounding box center [79, 123] width 156 height 34
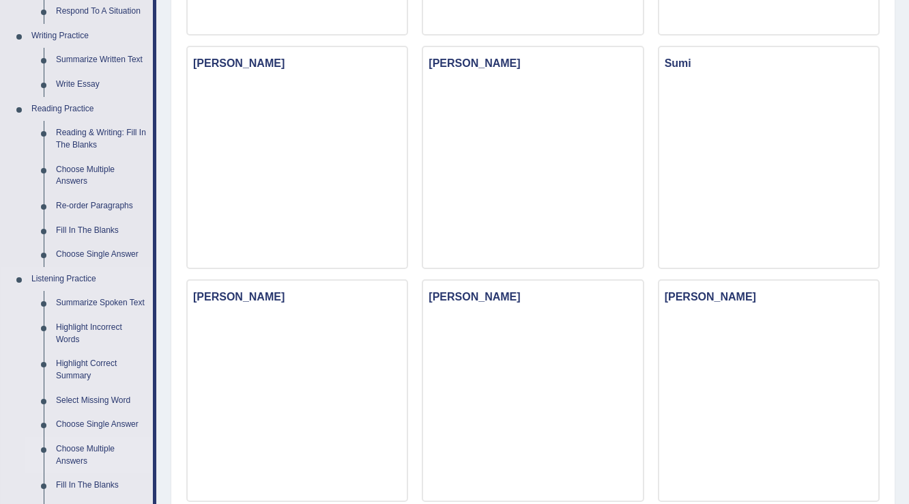
scroll to position [655, 0]
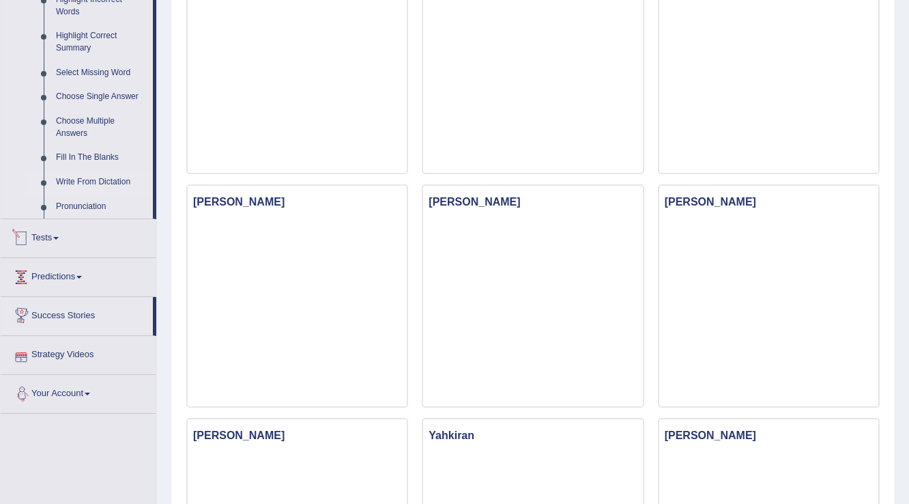
click at [90, 173] on link "Write From Dictation" at bounding box center [101, 182] width 103 height 25
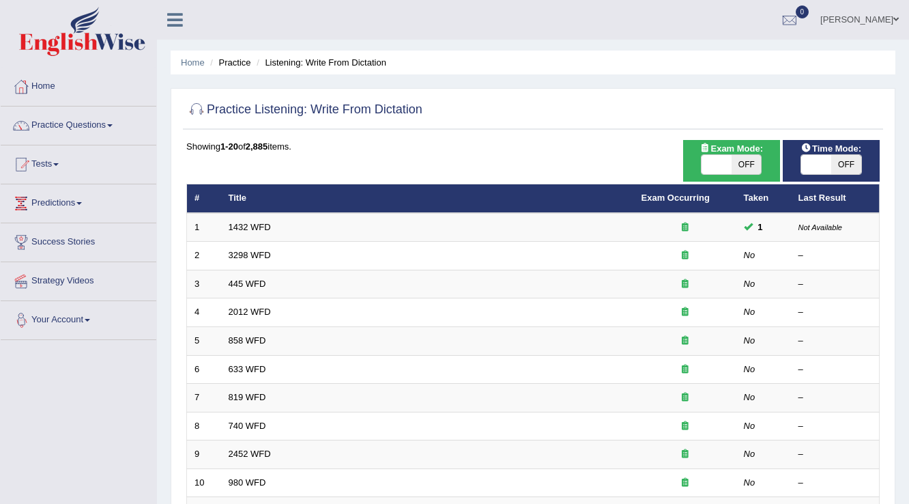
click at [86, 314] on link "Your Account" at bounding box center [79, 318] width 156 height 34
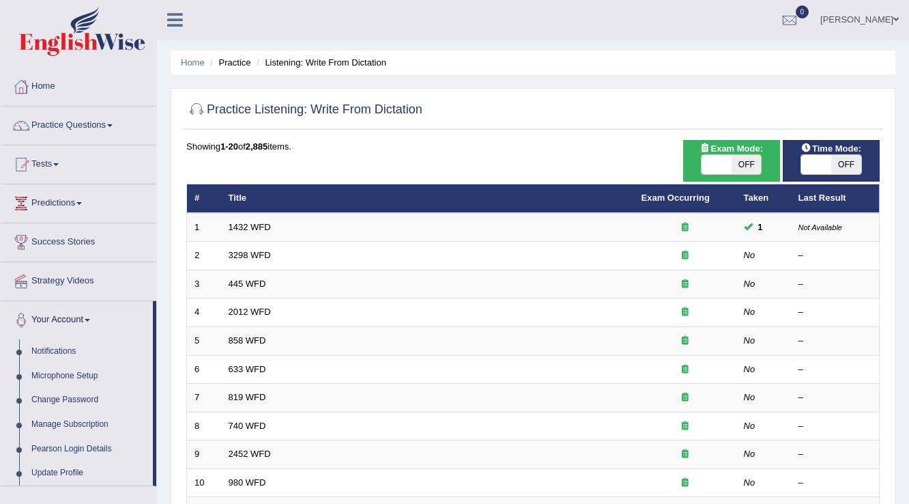
click at [859, 19] on link "[PERSON_NAME]" at bounding box center [859, 17] width 99 height 35
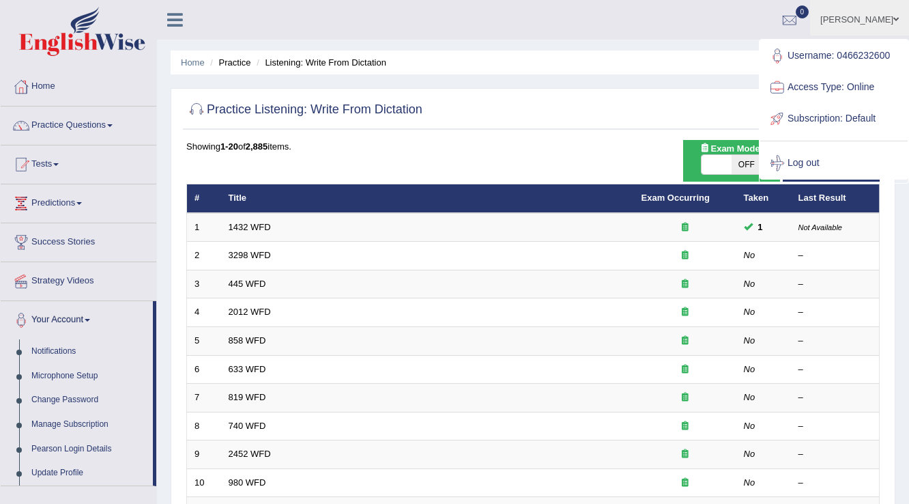
click at [785, 160] on div at bounding box center [777, 163] width 20 height 20
